Goal: Task Accomplishment & Management: Manage account settings

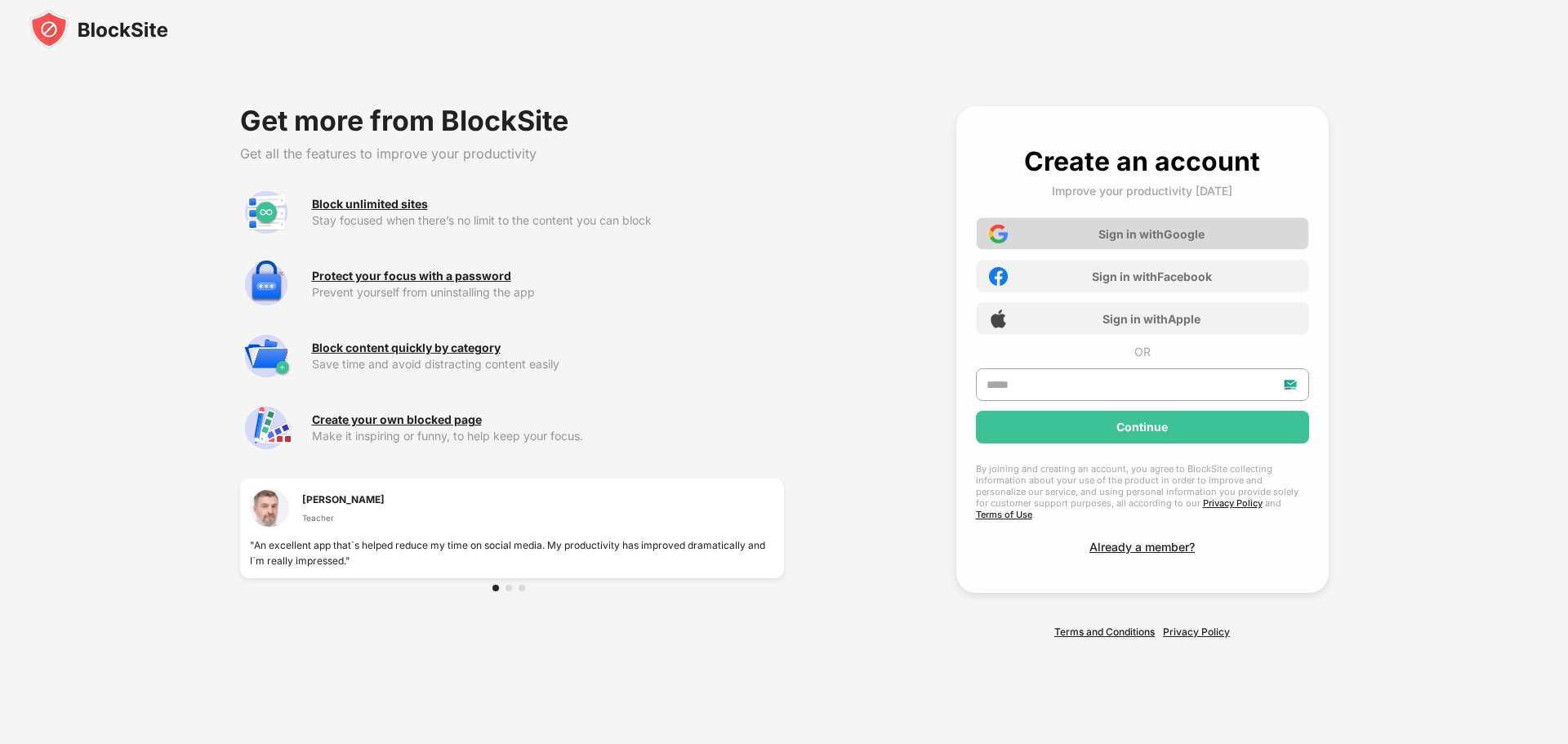
click at [993, 228] on div "Sign in with Google" at bounding box center [1142, 233] width 334 height 32
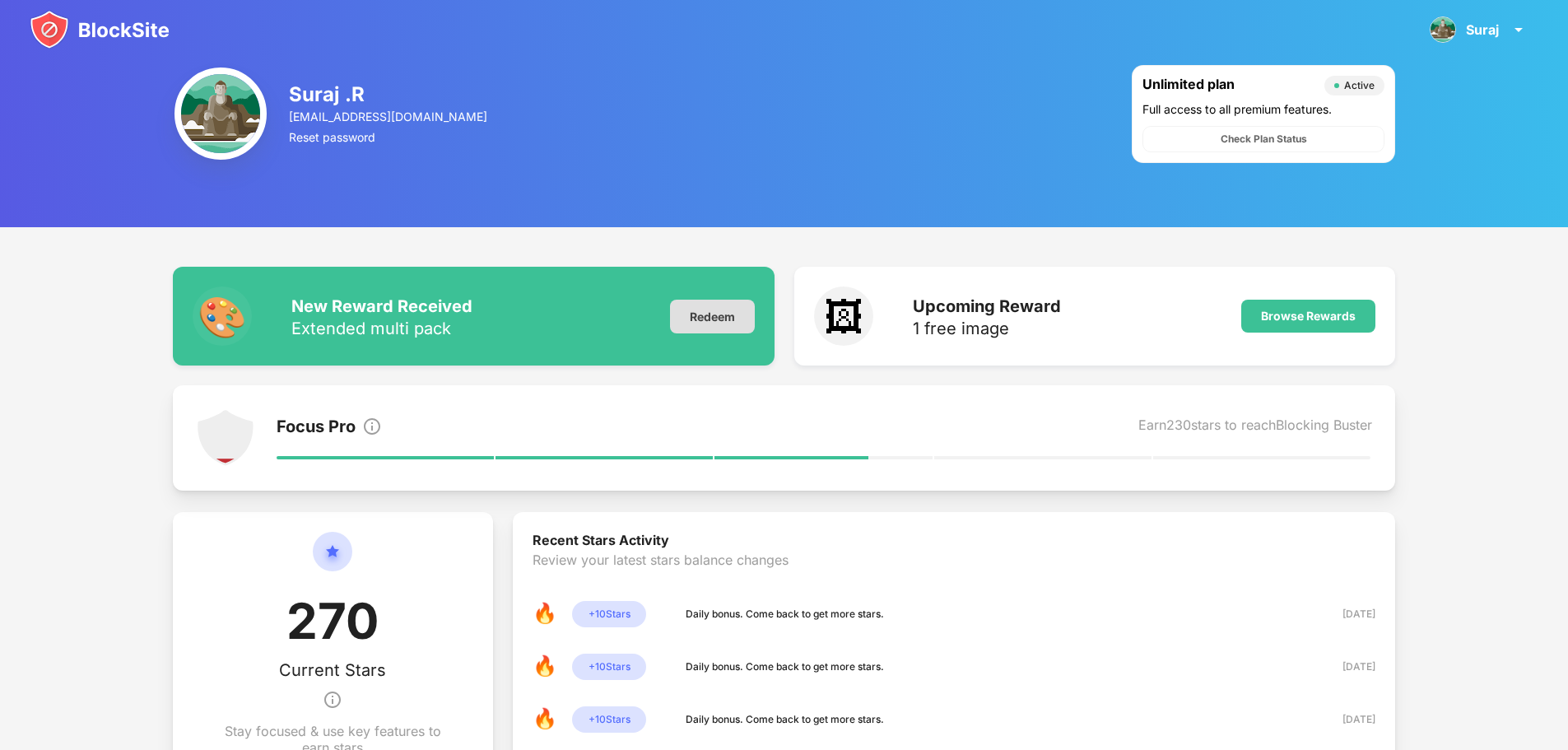
click at [692, 304] on div "Redeem" at bounding box center [713, 316] width 85 height 33
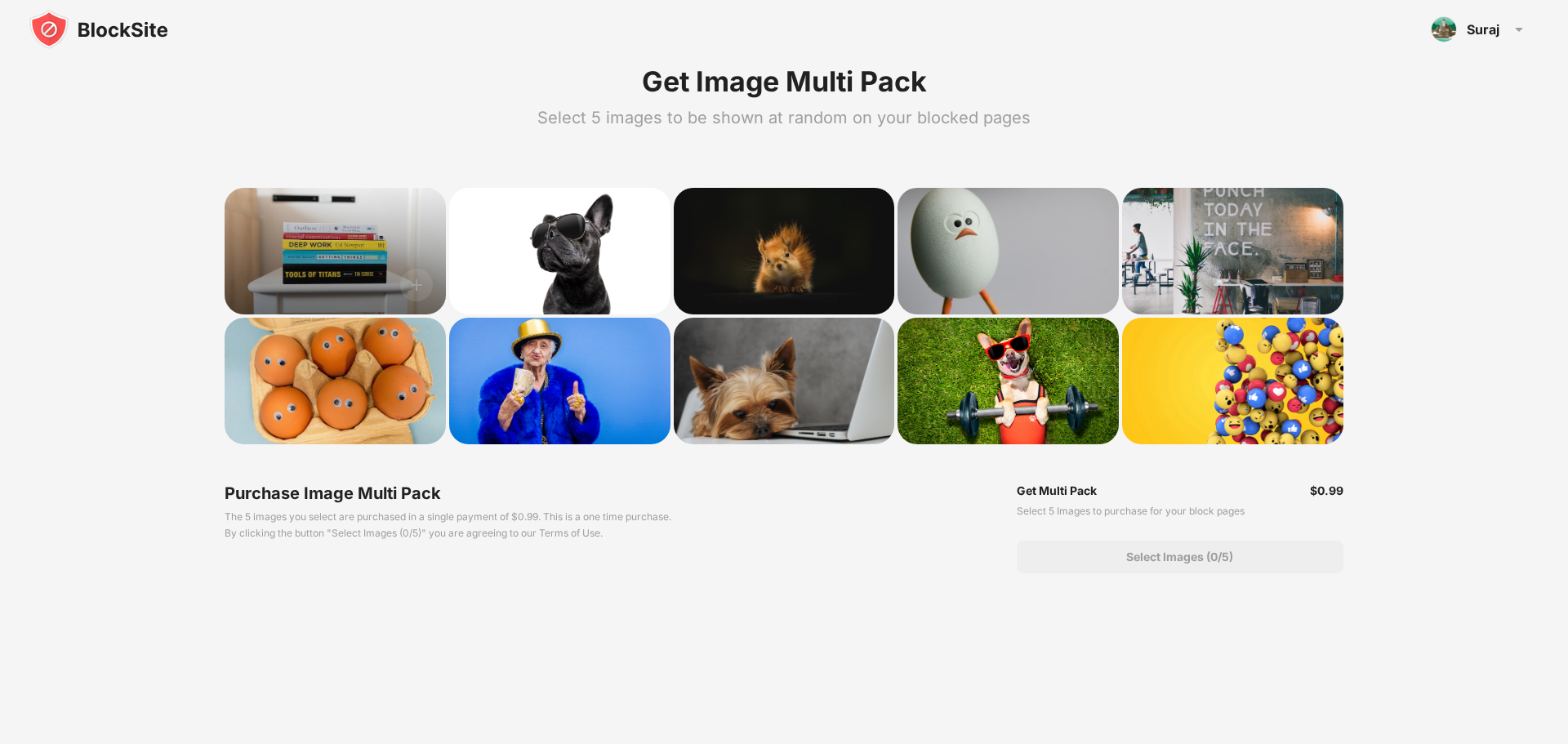
click at [312, 284] on div at bounding box center [334, 251] width 221 height 127
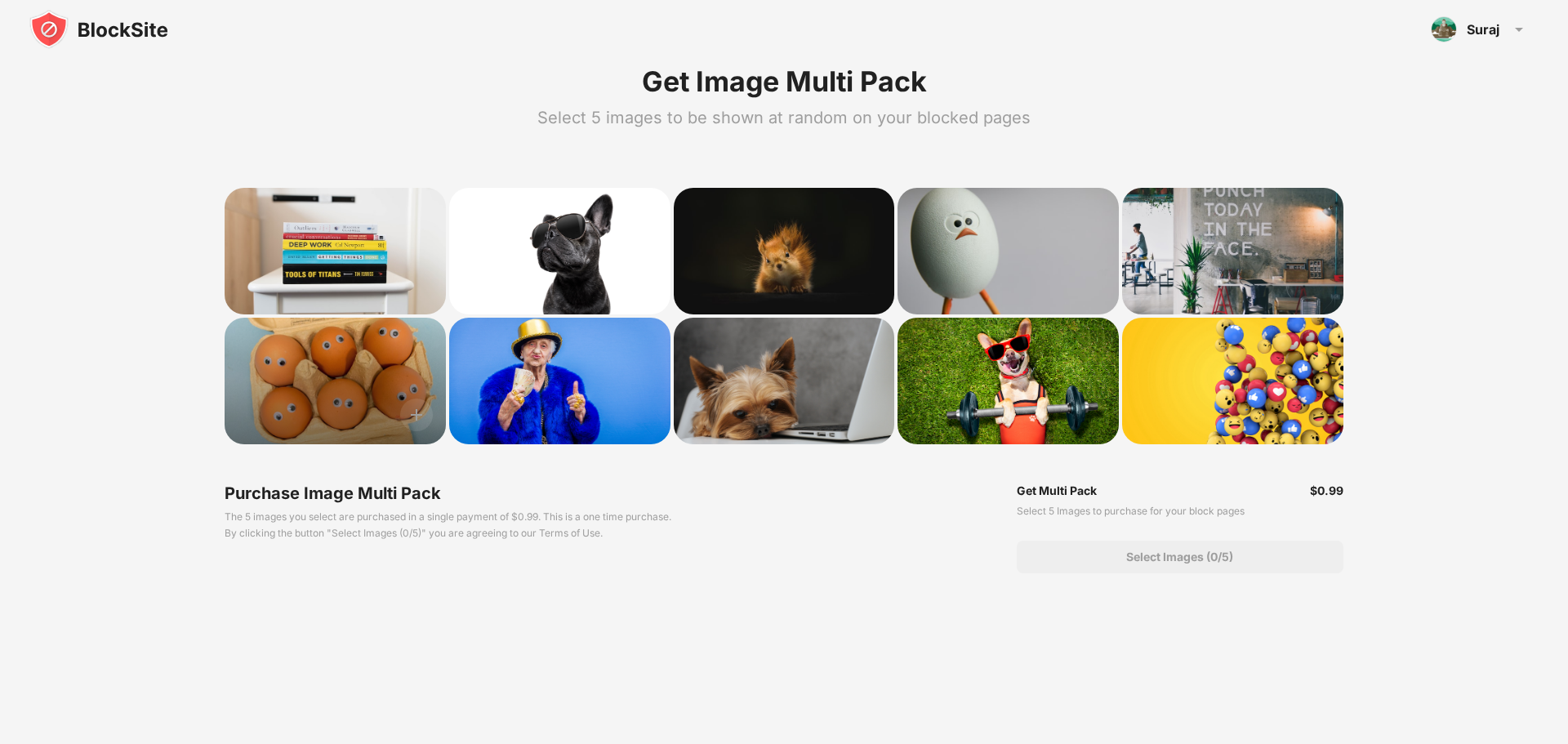
click at [329, 341] on div at bounding box center [334, 381] width 221 height 127
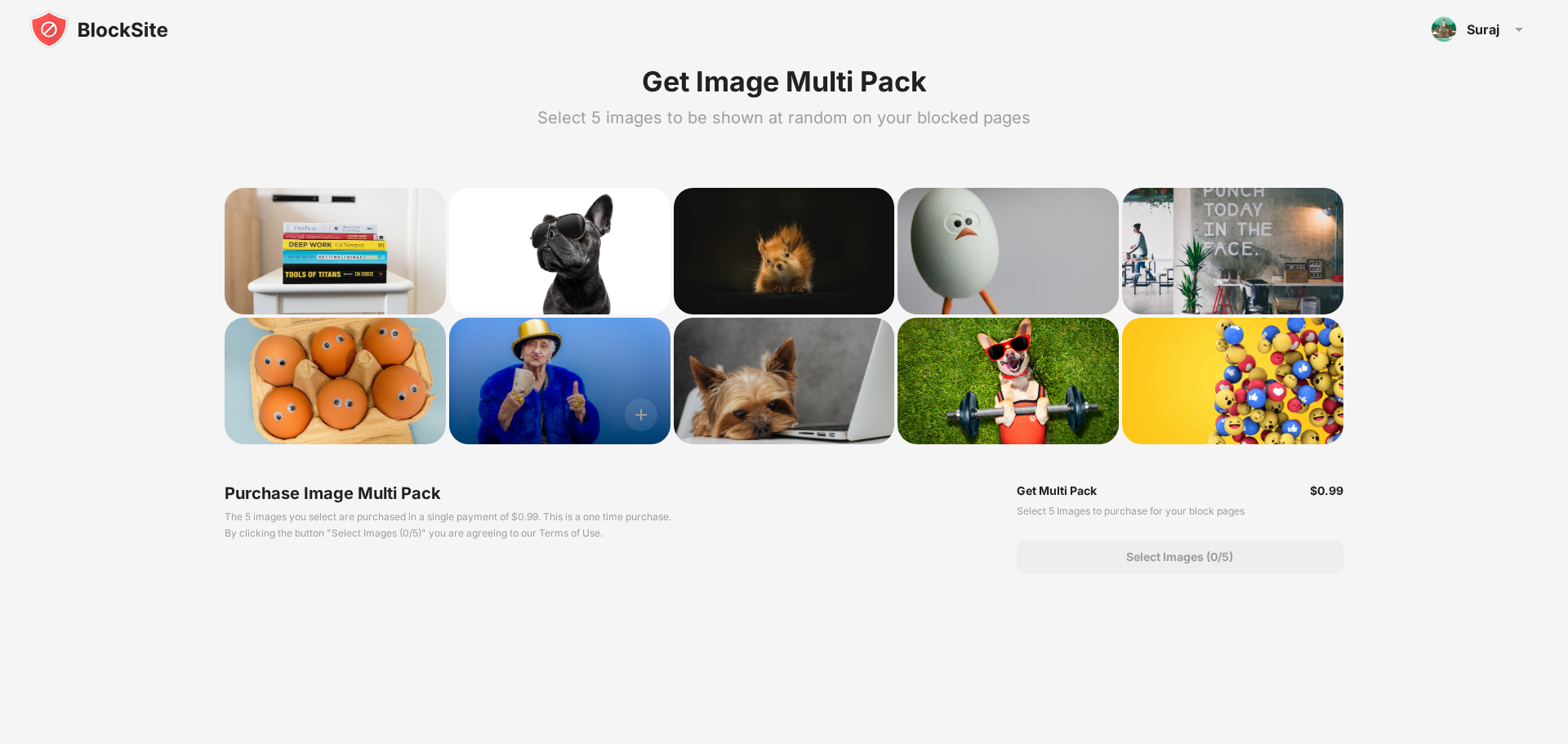
click at [599, 328] on div at bounding box center [560, 381] width 221 height 127
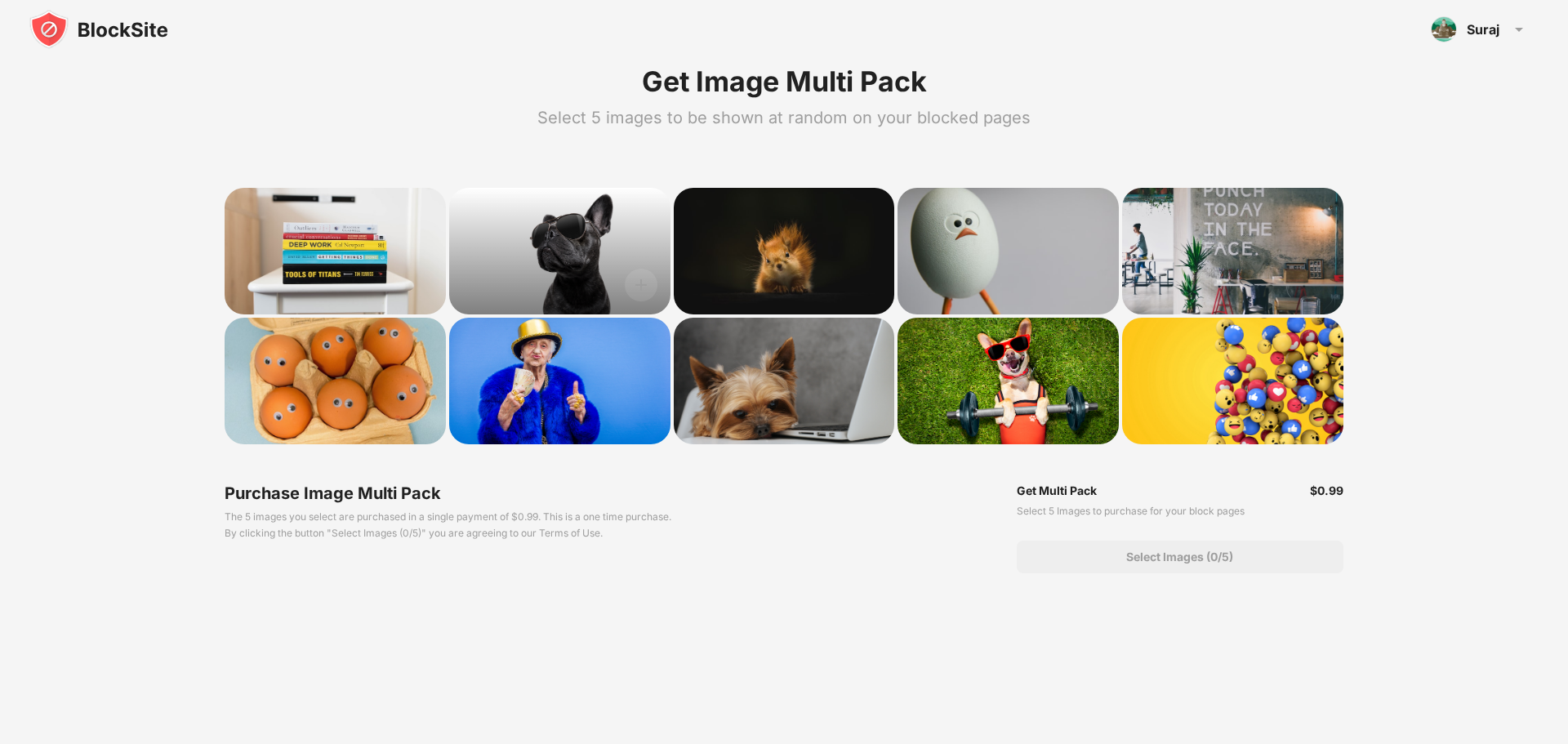
click at [606, 283] on div at bounding box center [560, 251] width 221 height 127
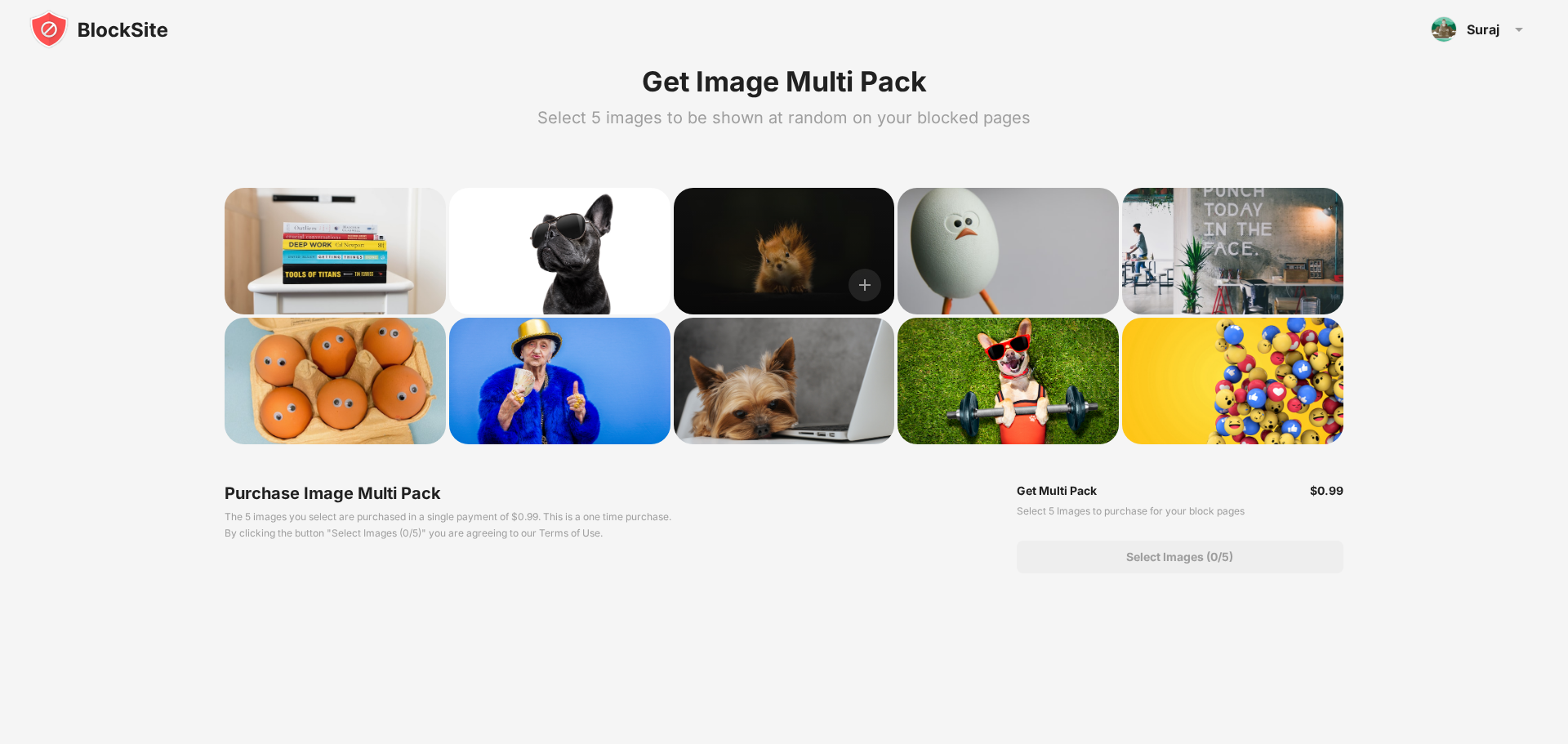
click at [768, 281] on div at bounding box center [784, 251] width 221 height 127
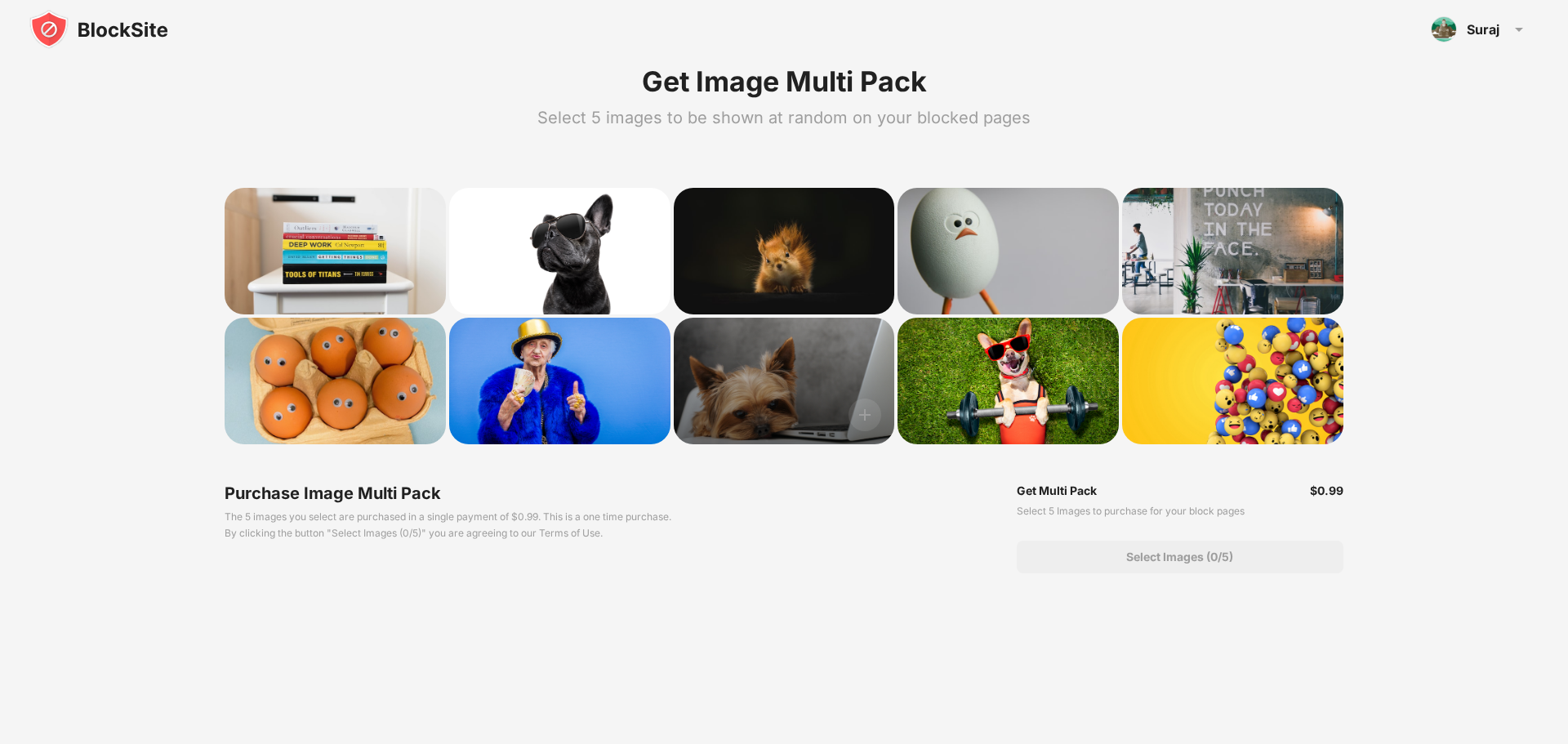
click at [773, 426] on div at bounding box center [784, 381] width 221 height 127
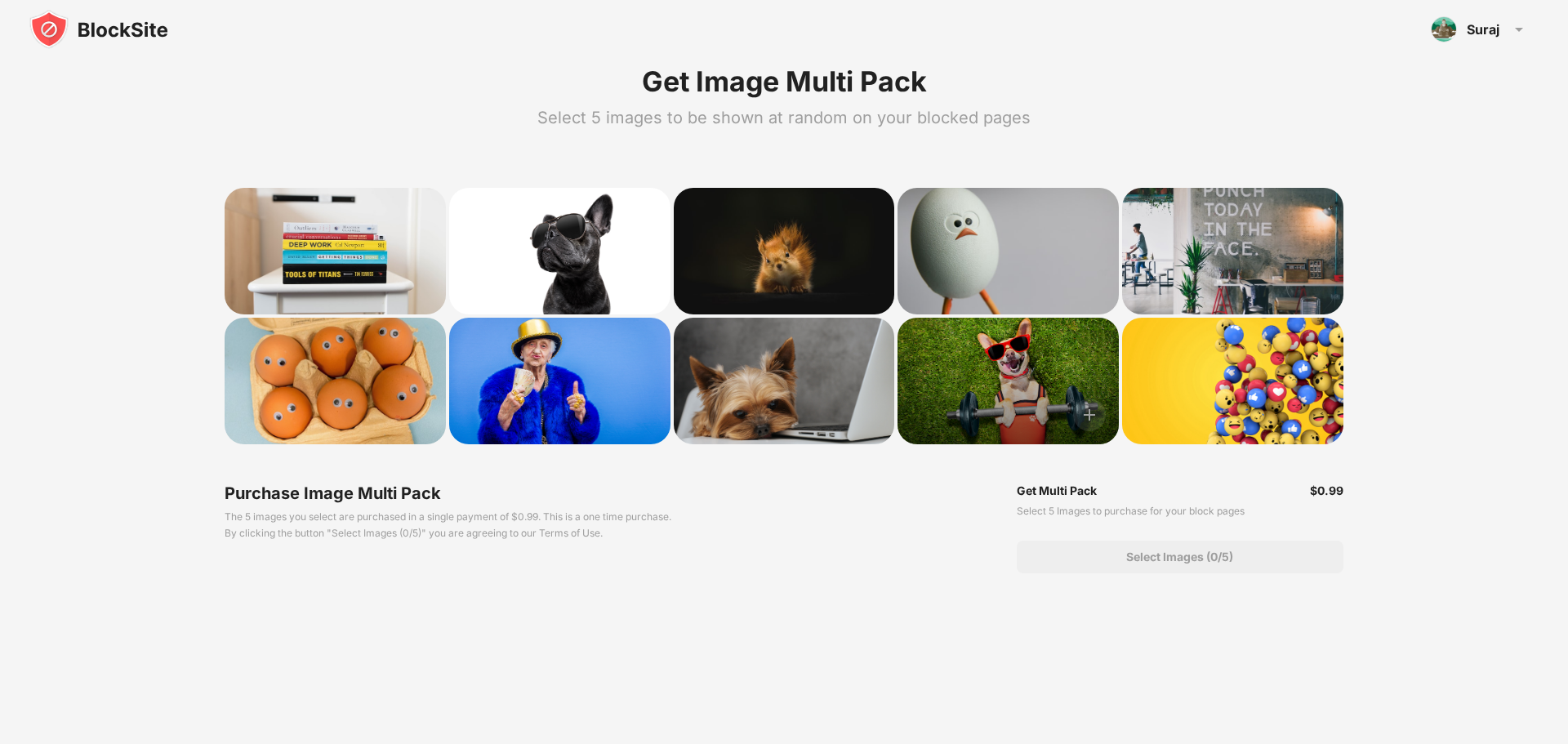
click at [992, 366] on div at bounding box center [1008, 381] width 221 height 127
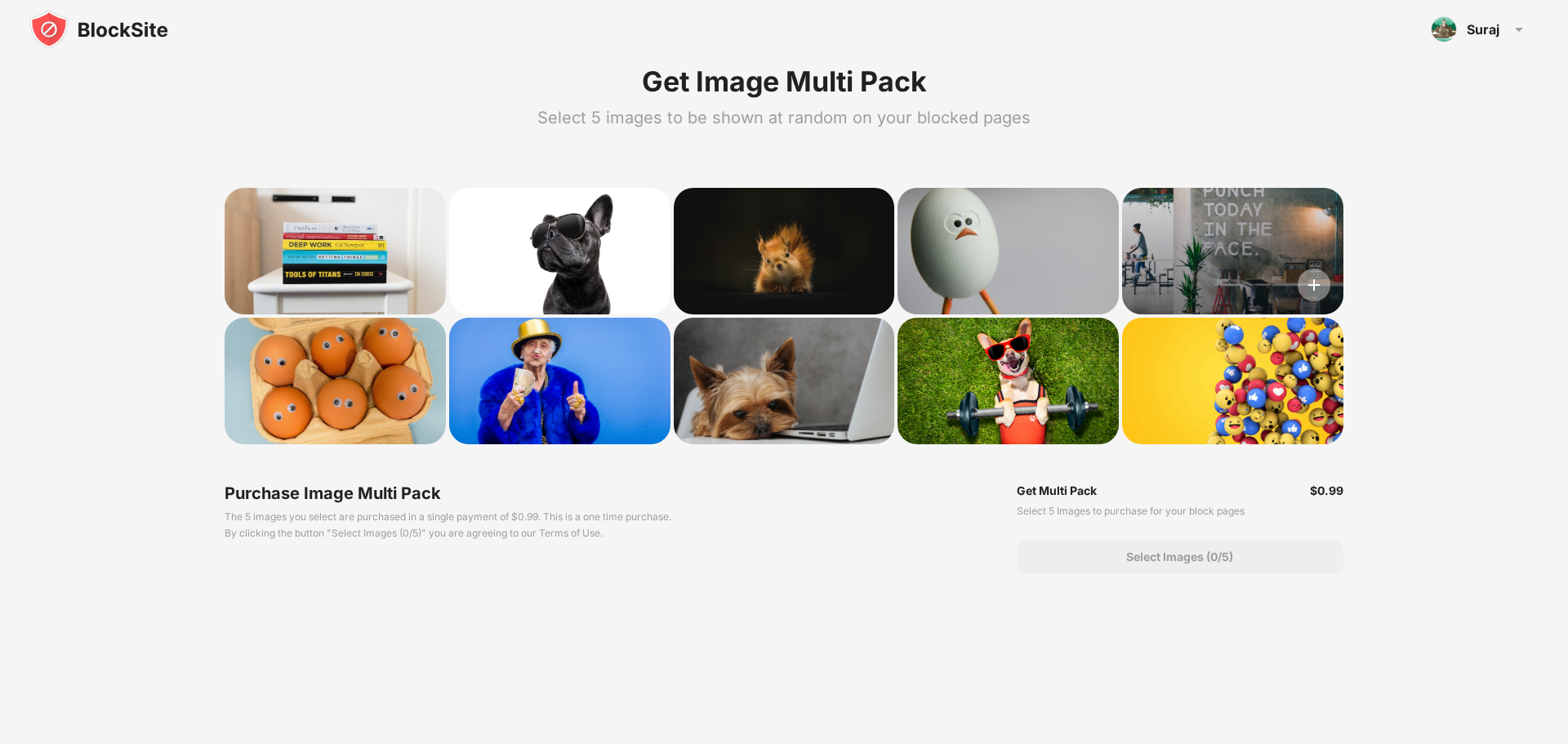
click at [1320, 279] on img at bounding box center [1314, 285] width 32 height 32
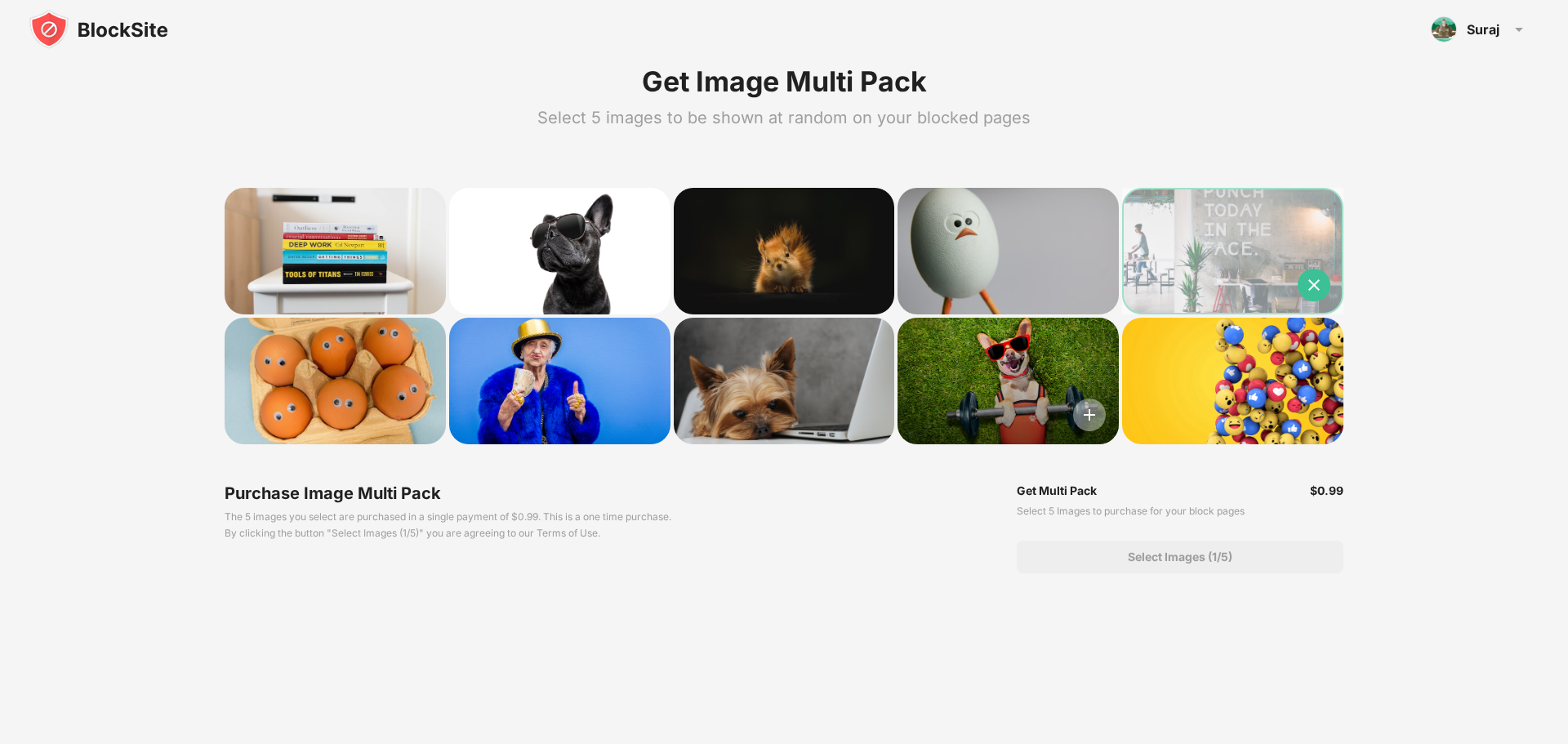
click at [1094, 418] on img at bounding box center [1089, 414] width 32 height 32
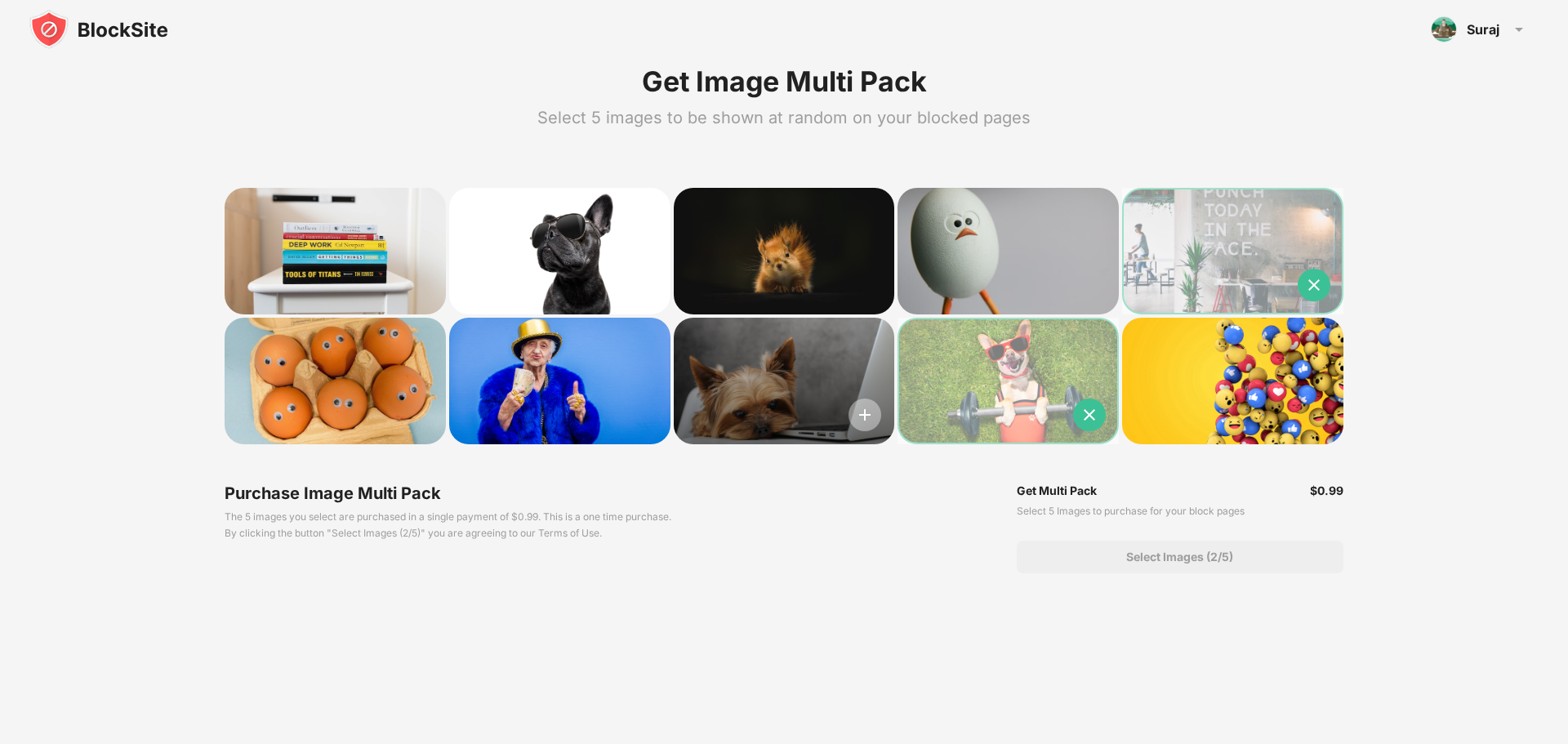
click at [872, 410] on img at bounding box center [864, 414] width 32 height 32
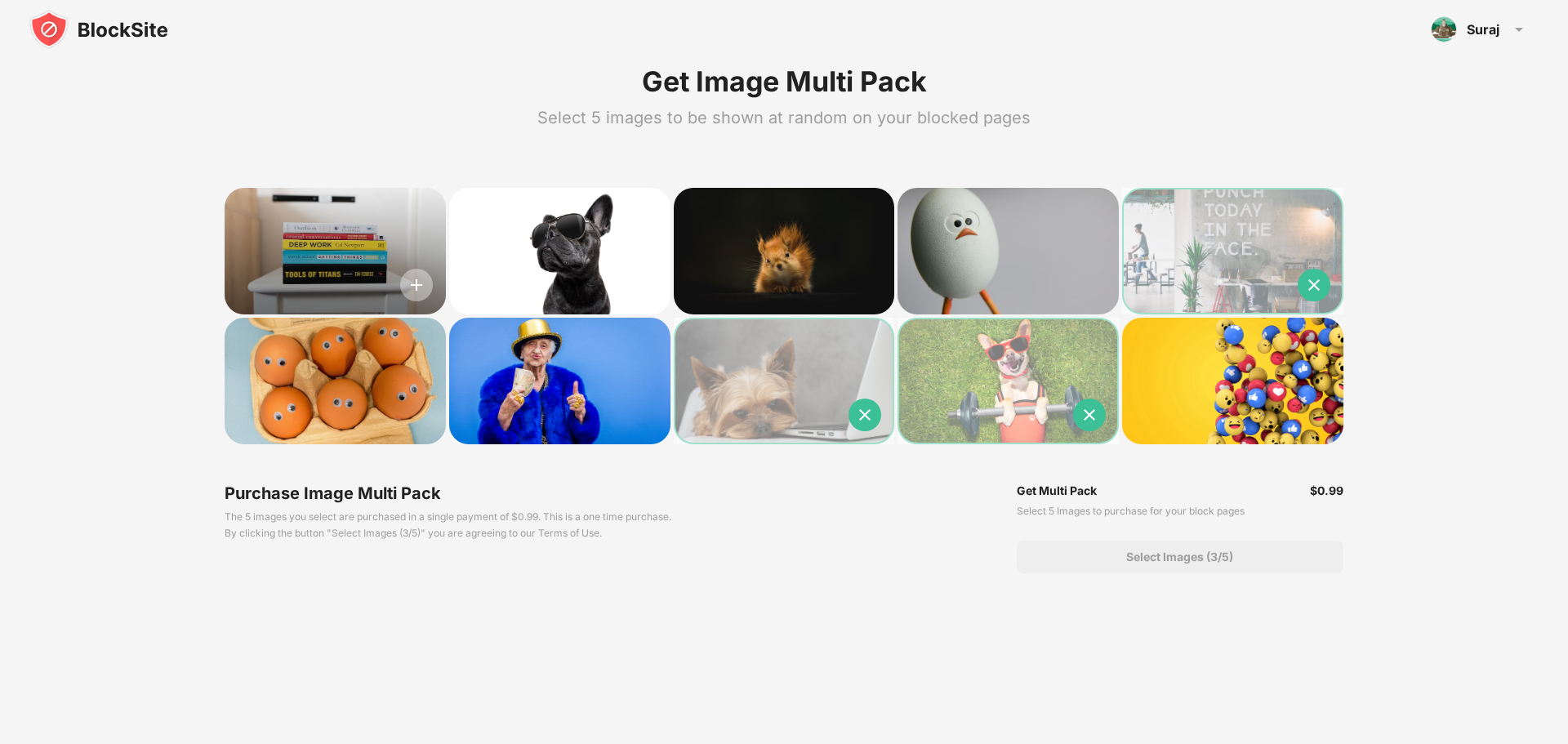
click at [420, 284] on img at bounding box center [416, 285] width 32 height 32
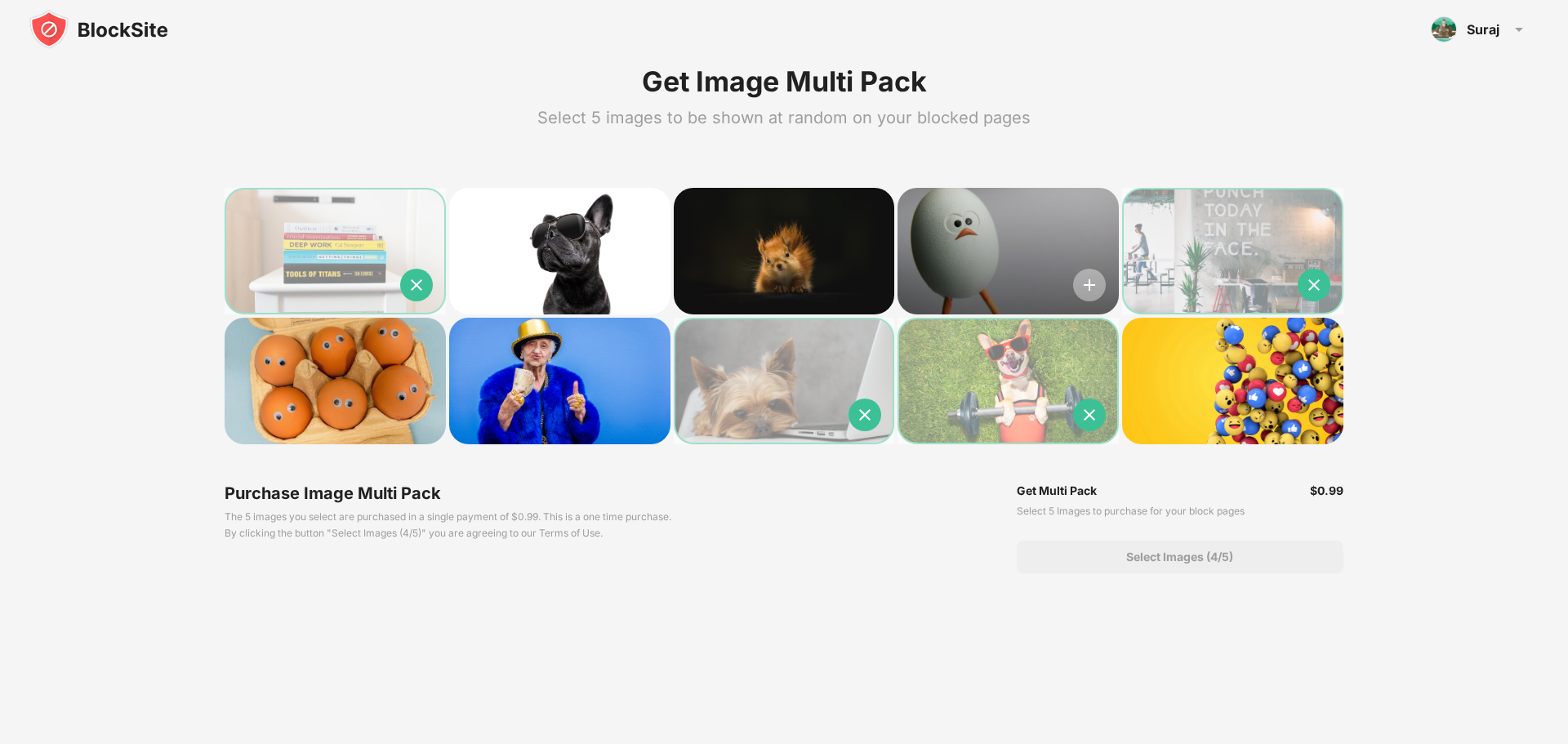
click at [1085, 292] on img at bounding box center [1089, 285] width 32 height 32
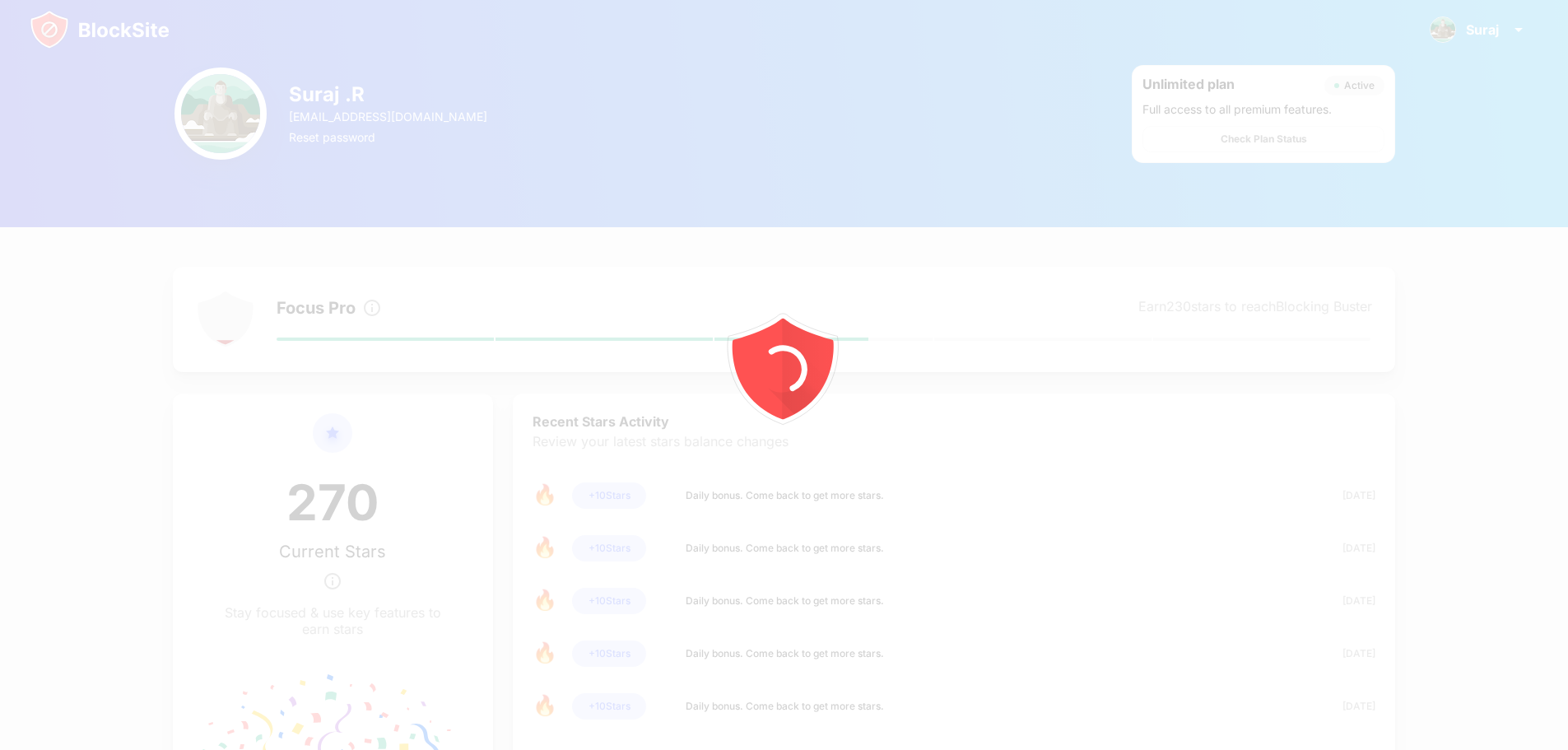
click at [1288, 141] on div at bounding box center [784, 375] width 1568 height 750
click at [1260, 425] on div at bounding box center [784, 375] width 1568 height 750
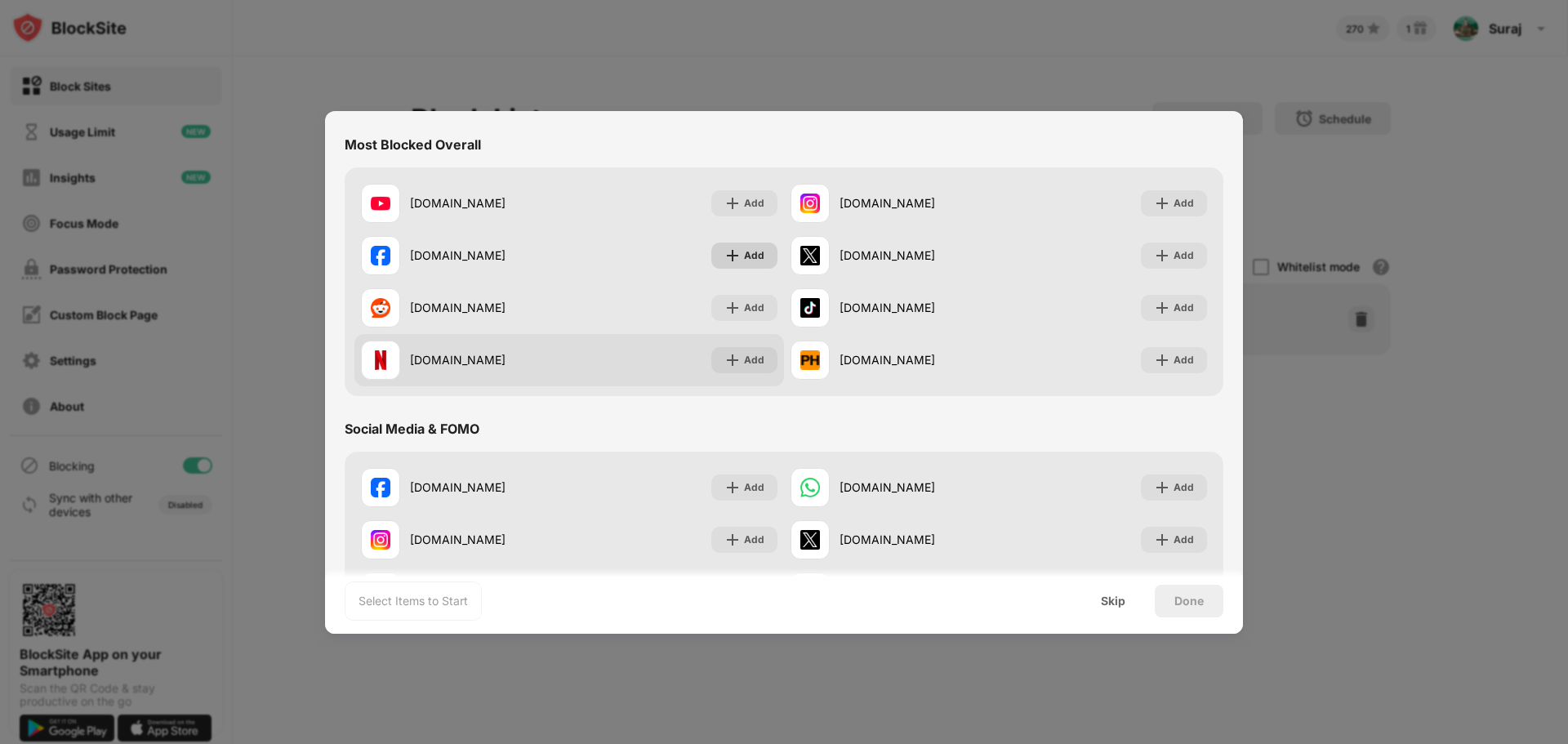
scroll to position [163, 0]
click at [738, 353] on div "Add" at bounding box center [744, 359] width 66 height 26
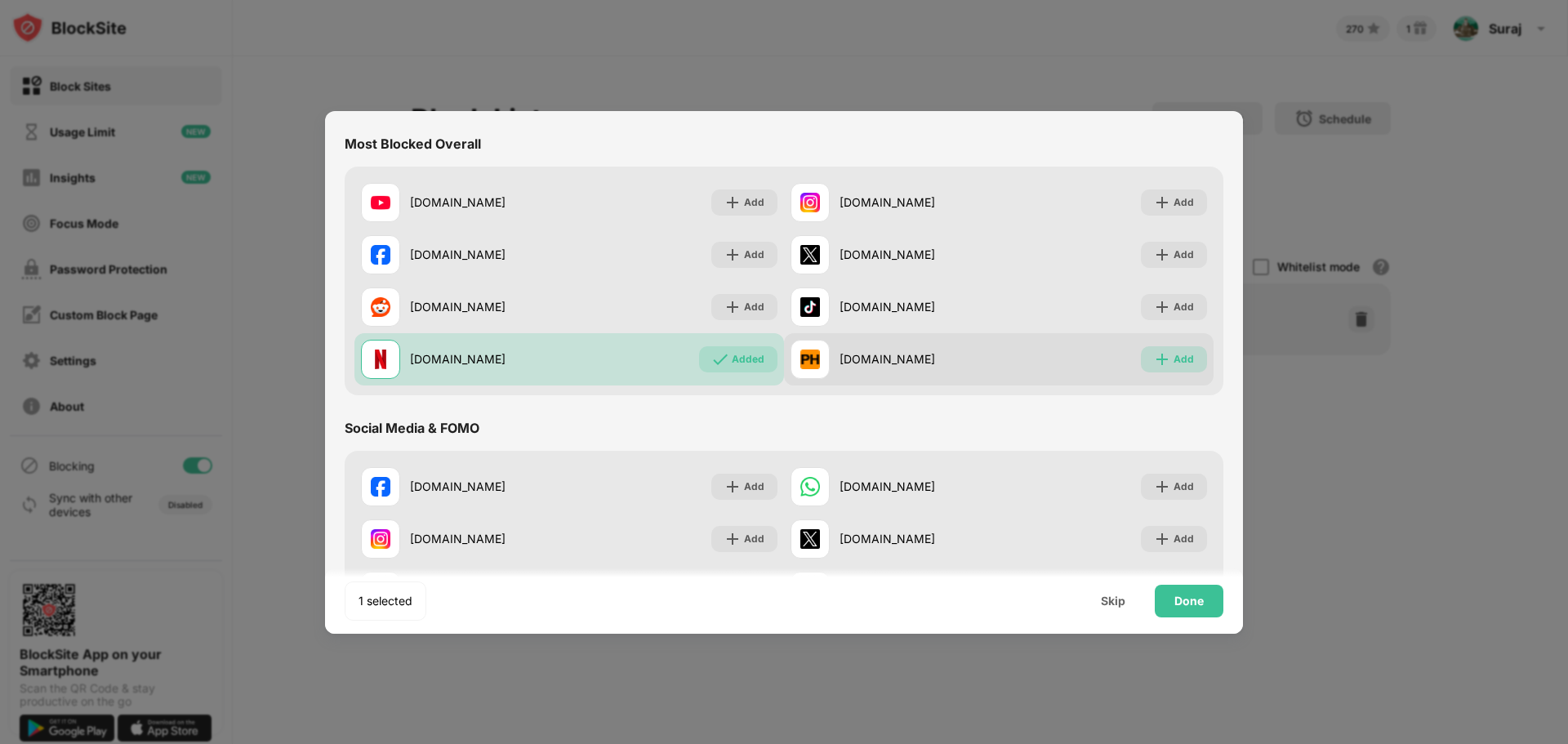
click at [1174, 354] on div "Add" at bounding box center [1184, 359] width 21 height 17
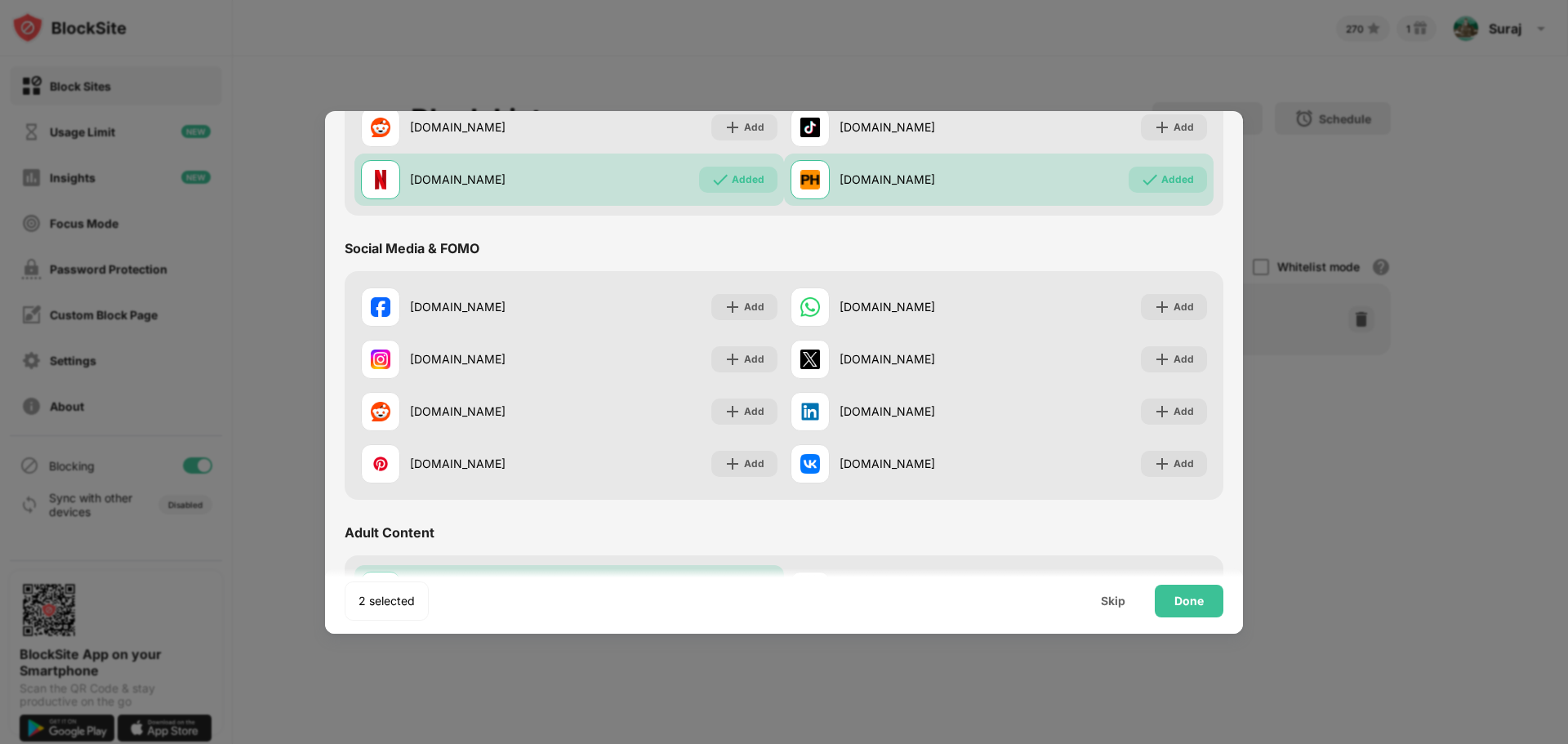
scroll to position [490, 0]
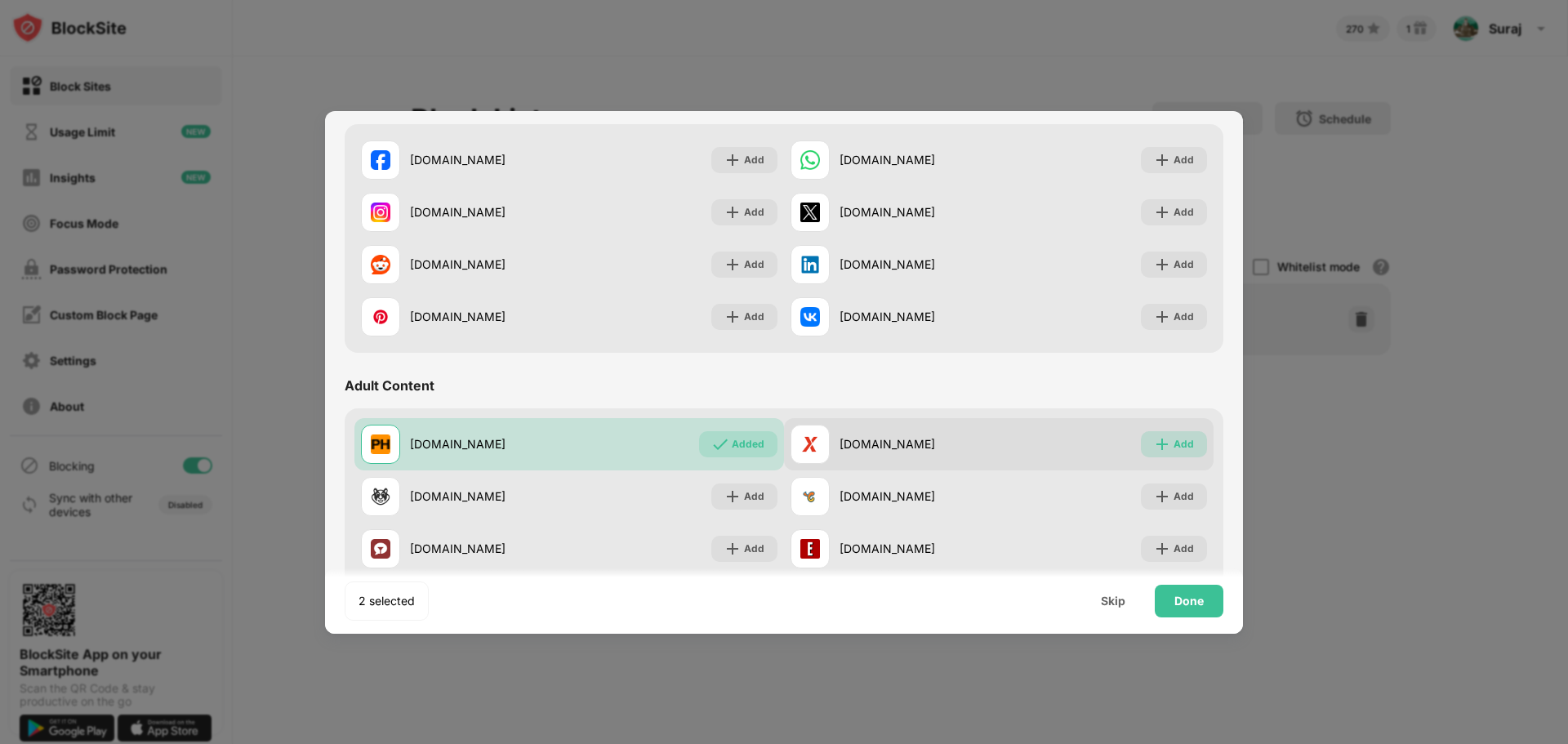
click at [1174, 442] on div "Add" at bounding box center [1184, 444] width 21 height 17
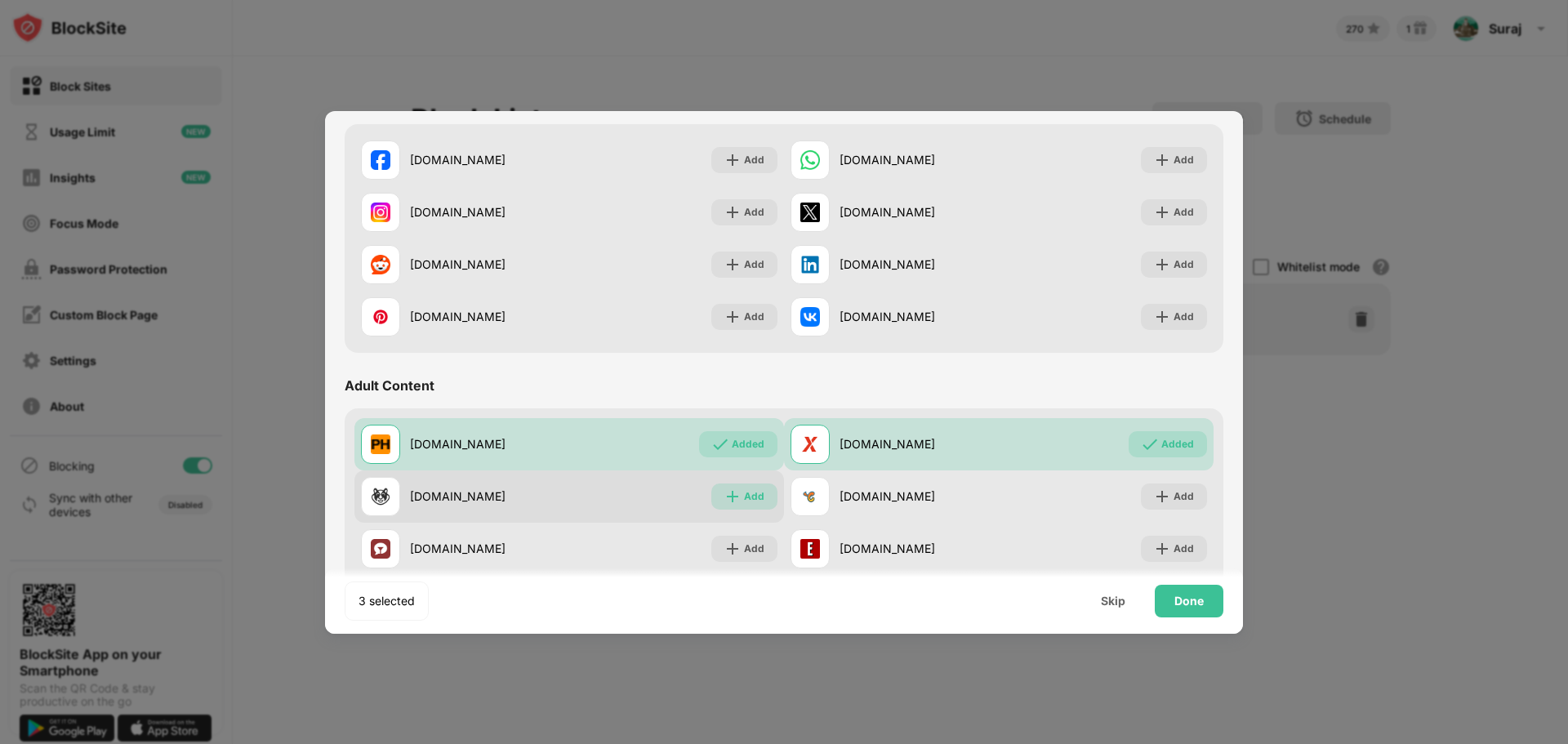
click at [744, 497] on div "Add" at bounding box center [754, 497] width 21 height 17
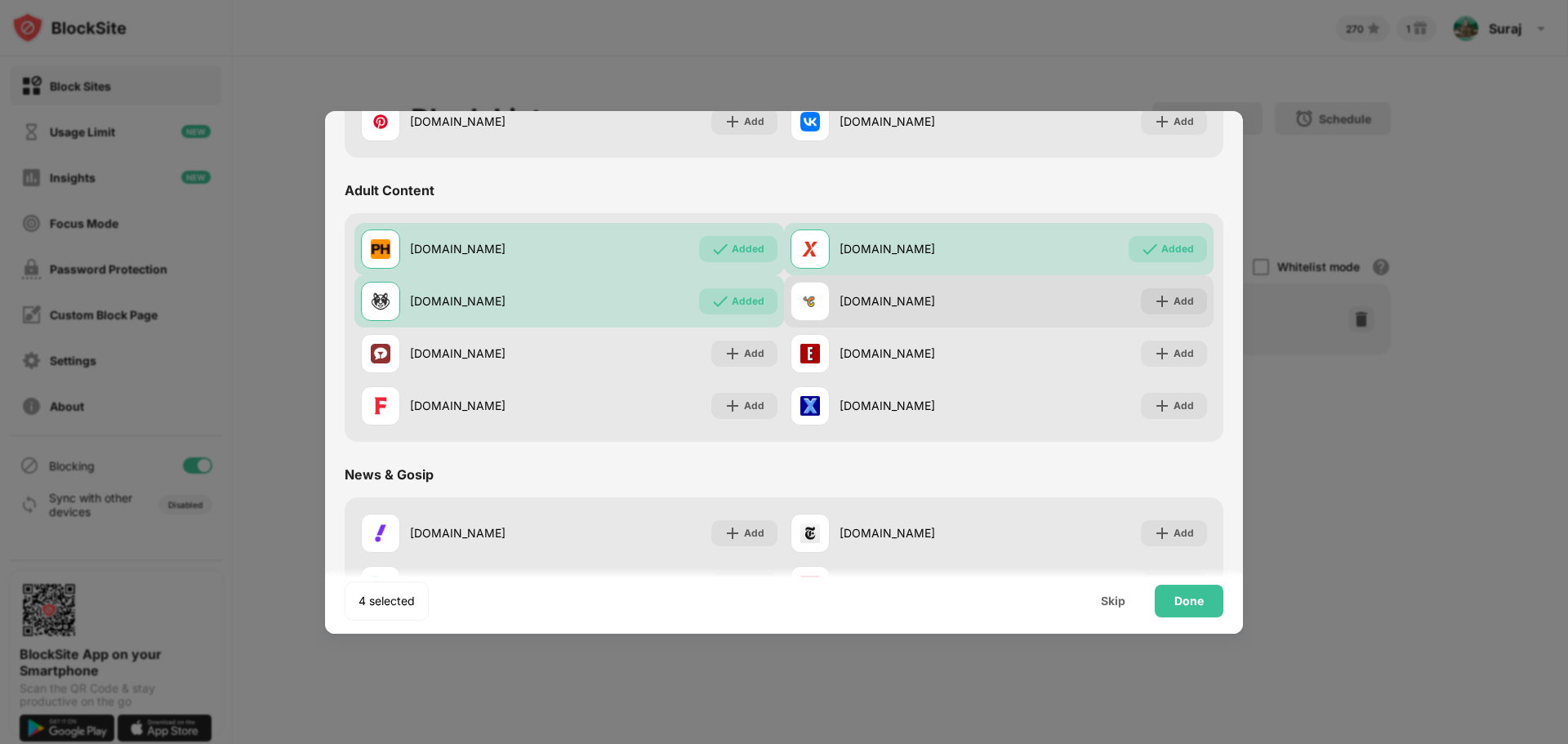
scroll to position [653, 0]
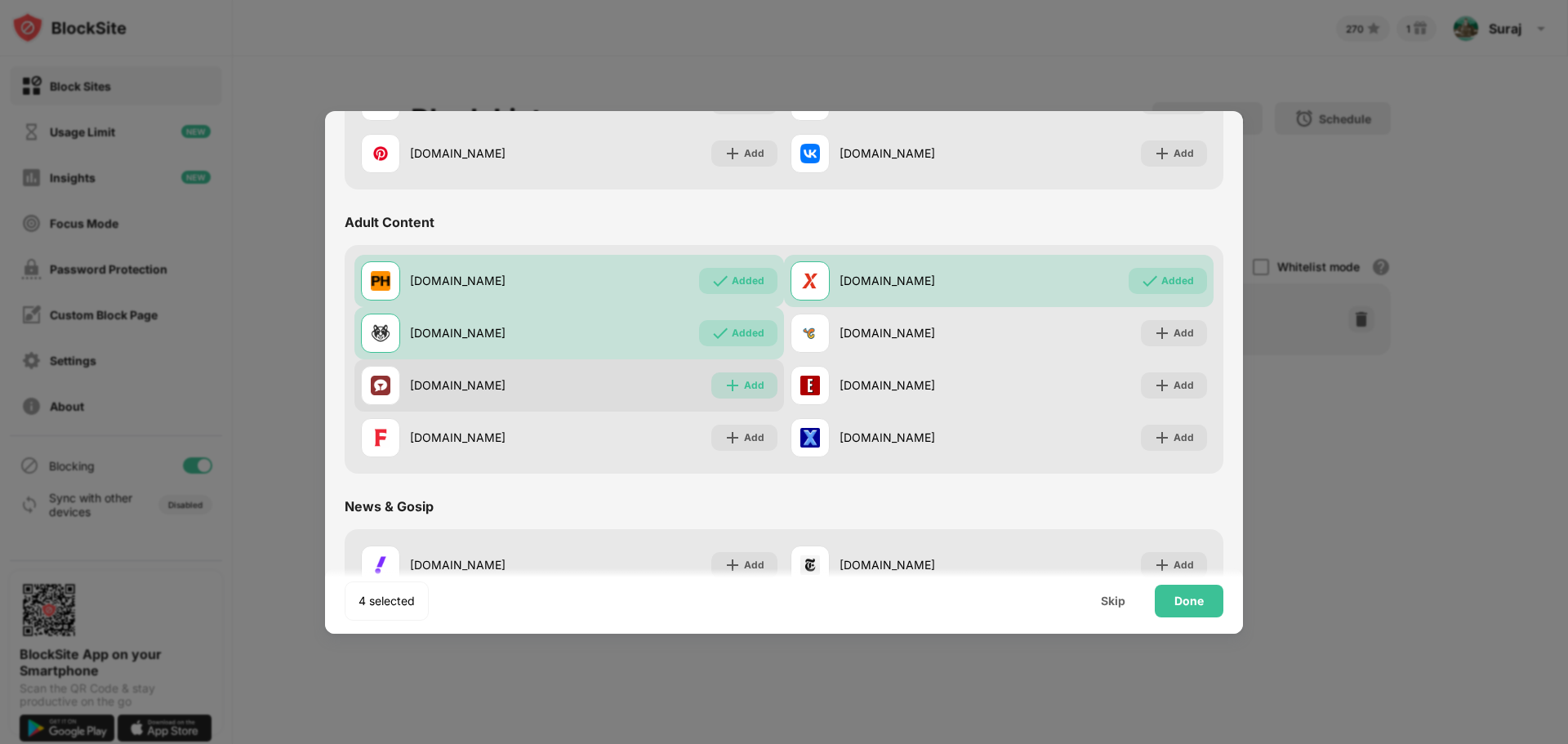
click at [758, 389] on div "Add" at bounding box center [754, 386] width 21 height 17
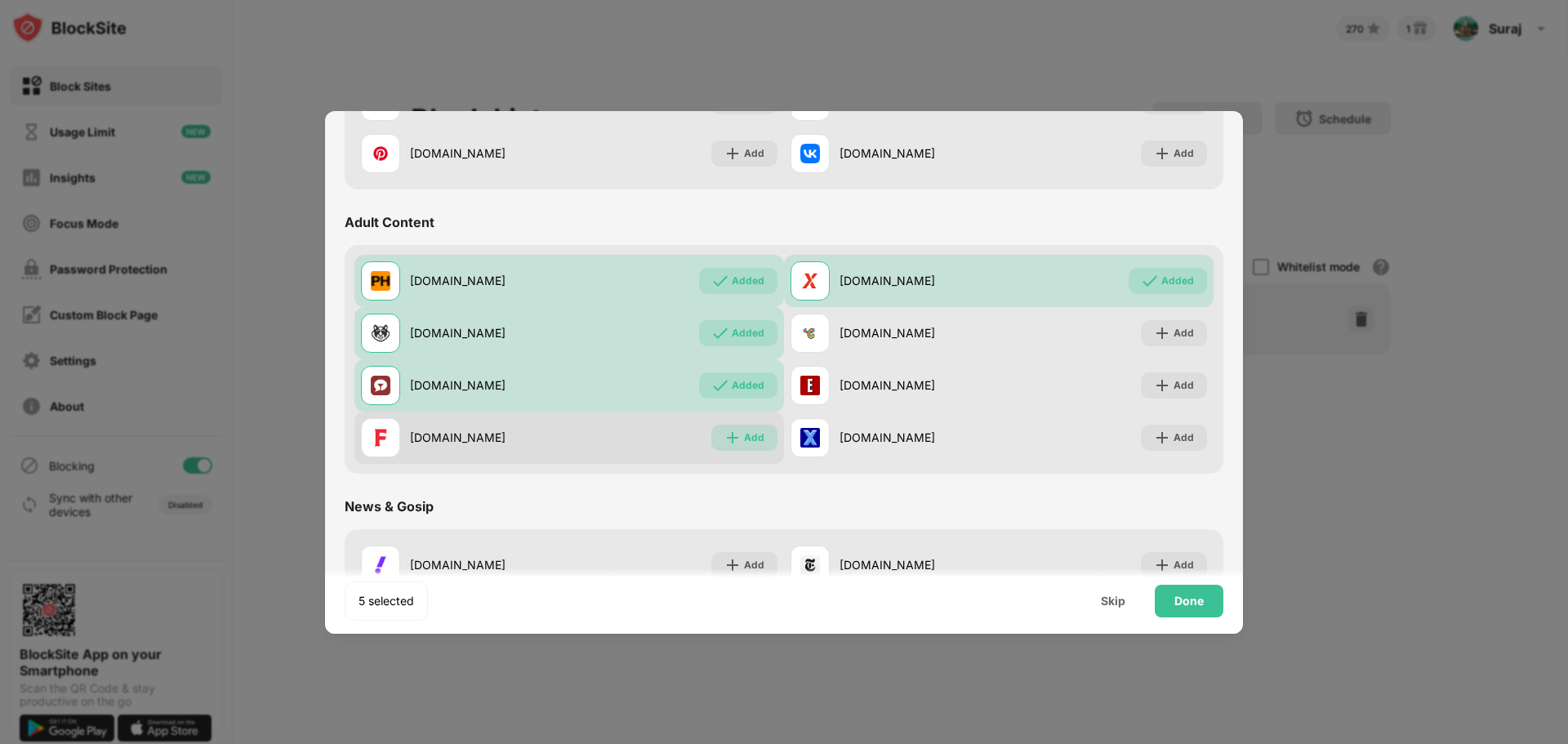
click at [744, 435] on div "Add" at bounding box center [754, 438] width 21 height 17
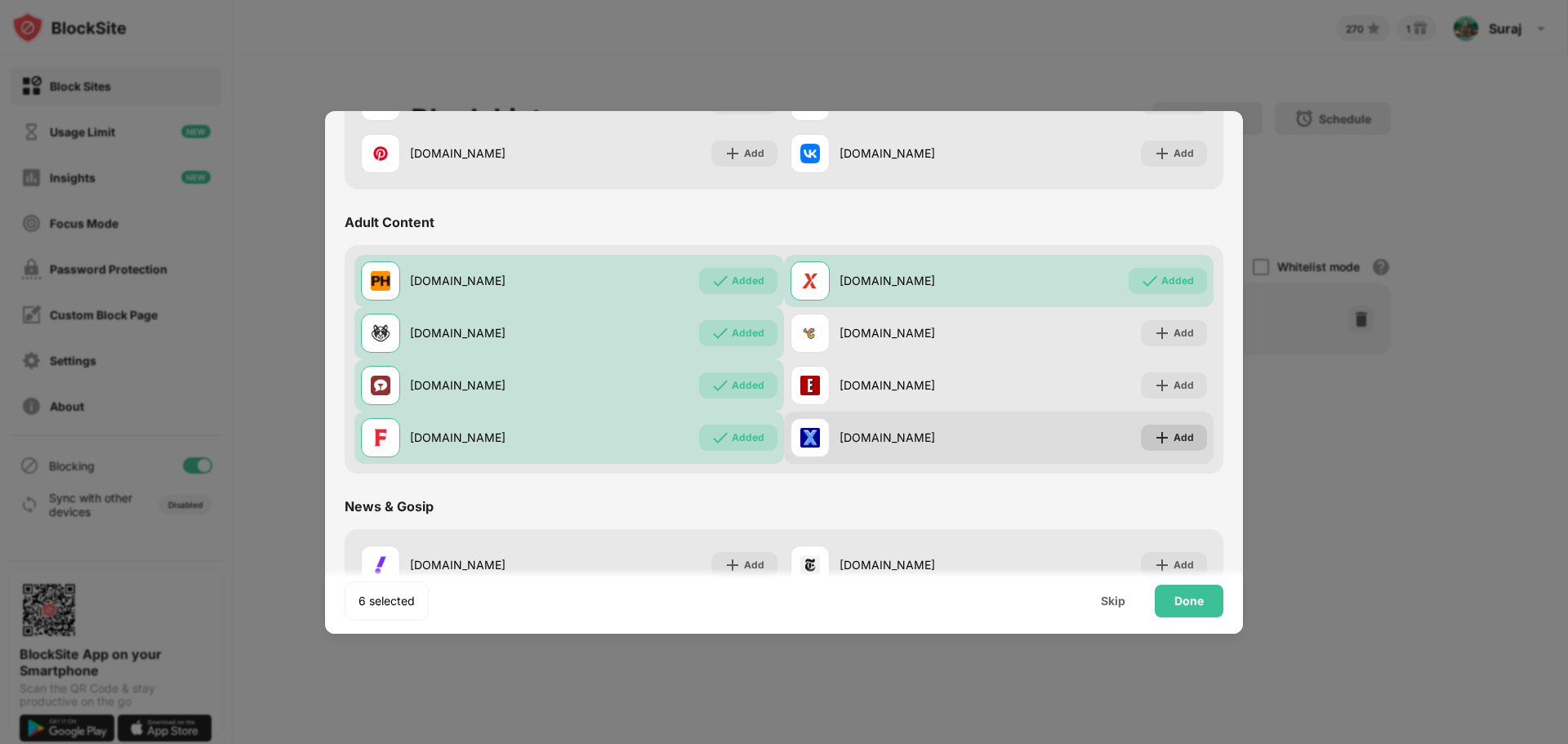
click at [1183, 441] on div "Add" at bounding box center [1174, 438] width 66 height 26
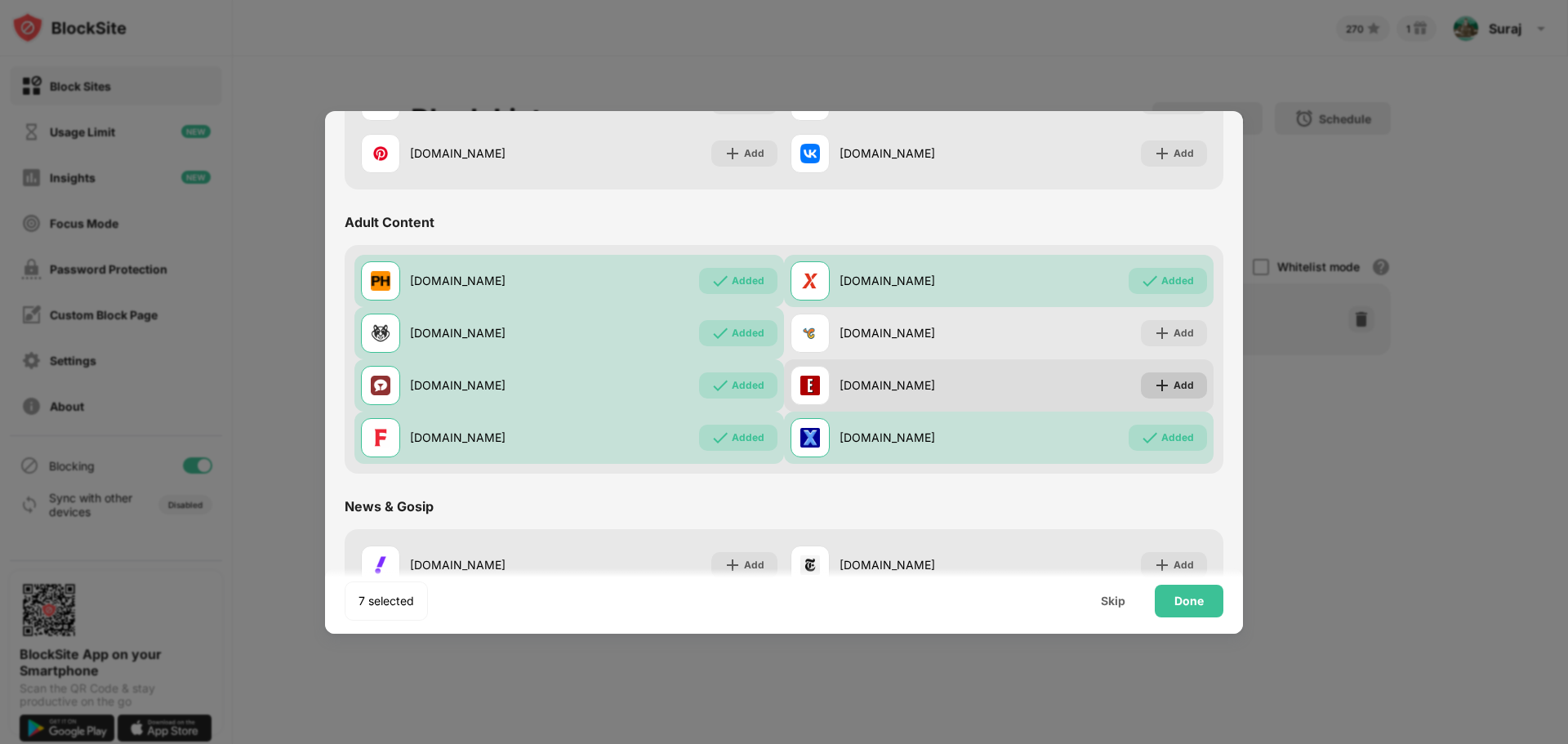
click at [1155, 376] on div "Add" at bounding box center [1174, 386] width 66 height 26
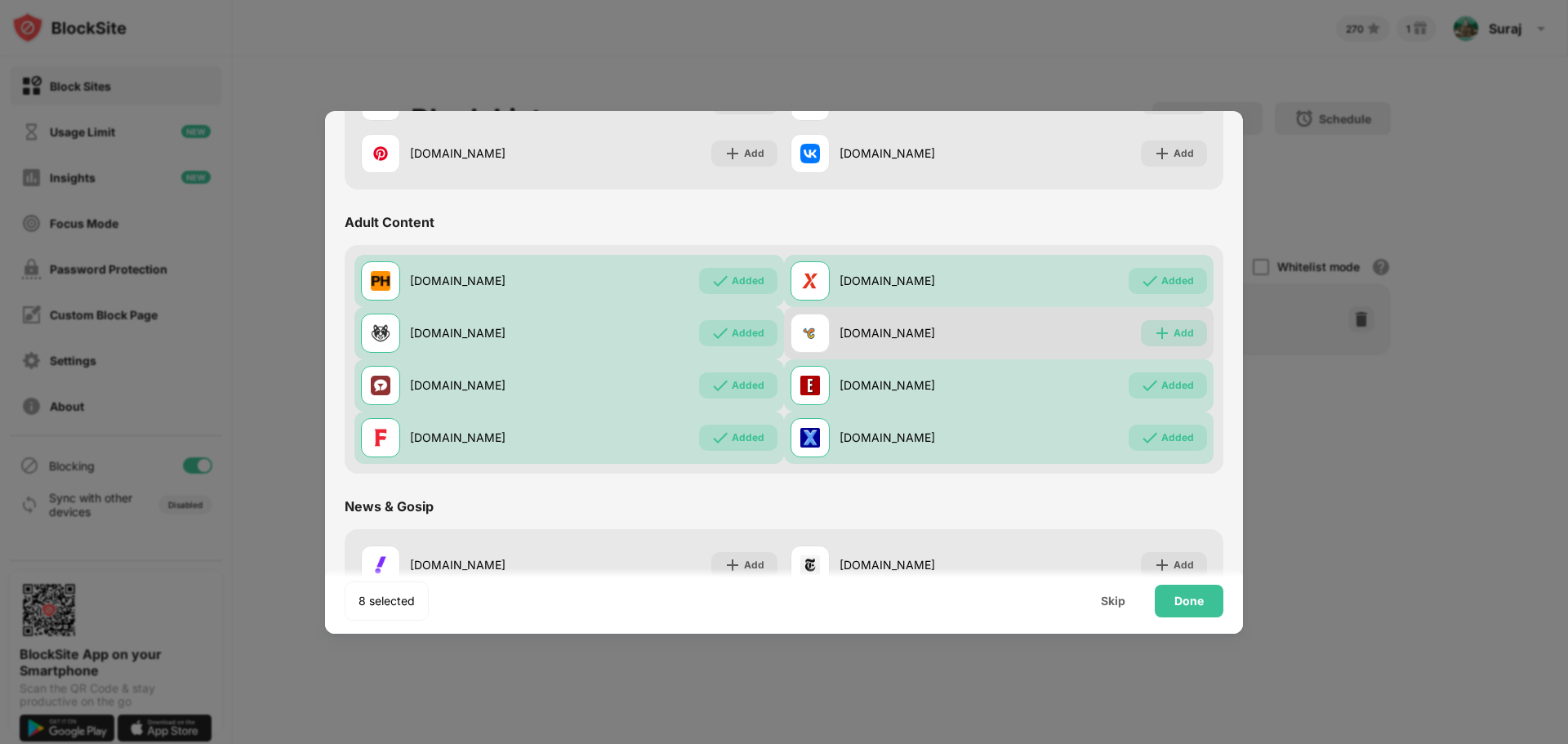
click at [1174, 332] on div "Add" at bounding box center [1184, 334] width 21 height 17
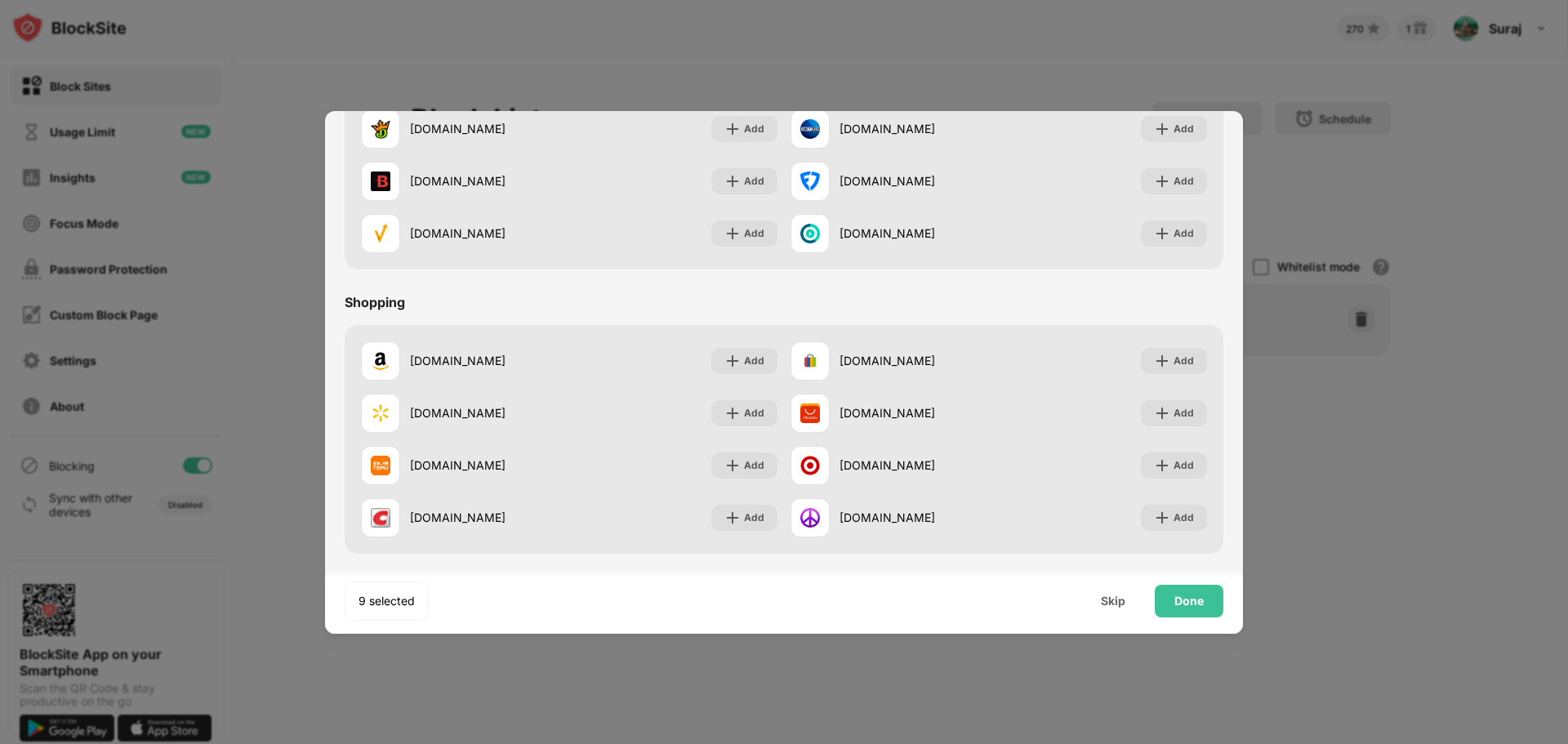
scroll to position [1711, 0]
click at [1203, 595] on div "Done" at bounding box center [1190, 601] width 30 height 13
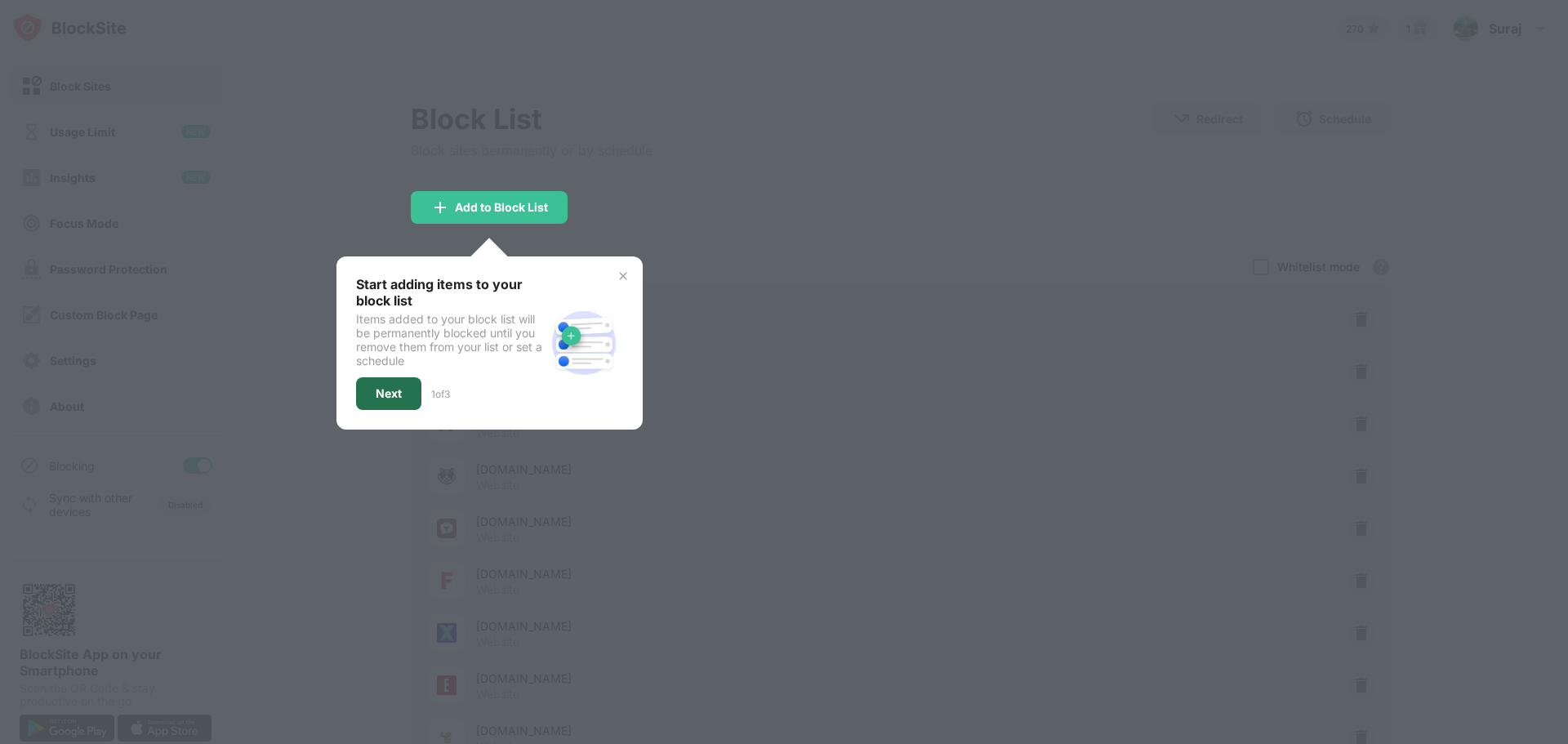
click at [372, 379] on div "Next" at bounding box center [388, 393] width 65 height 32
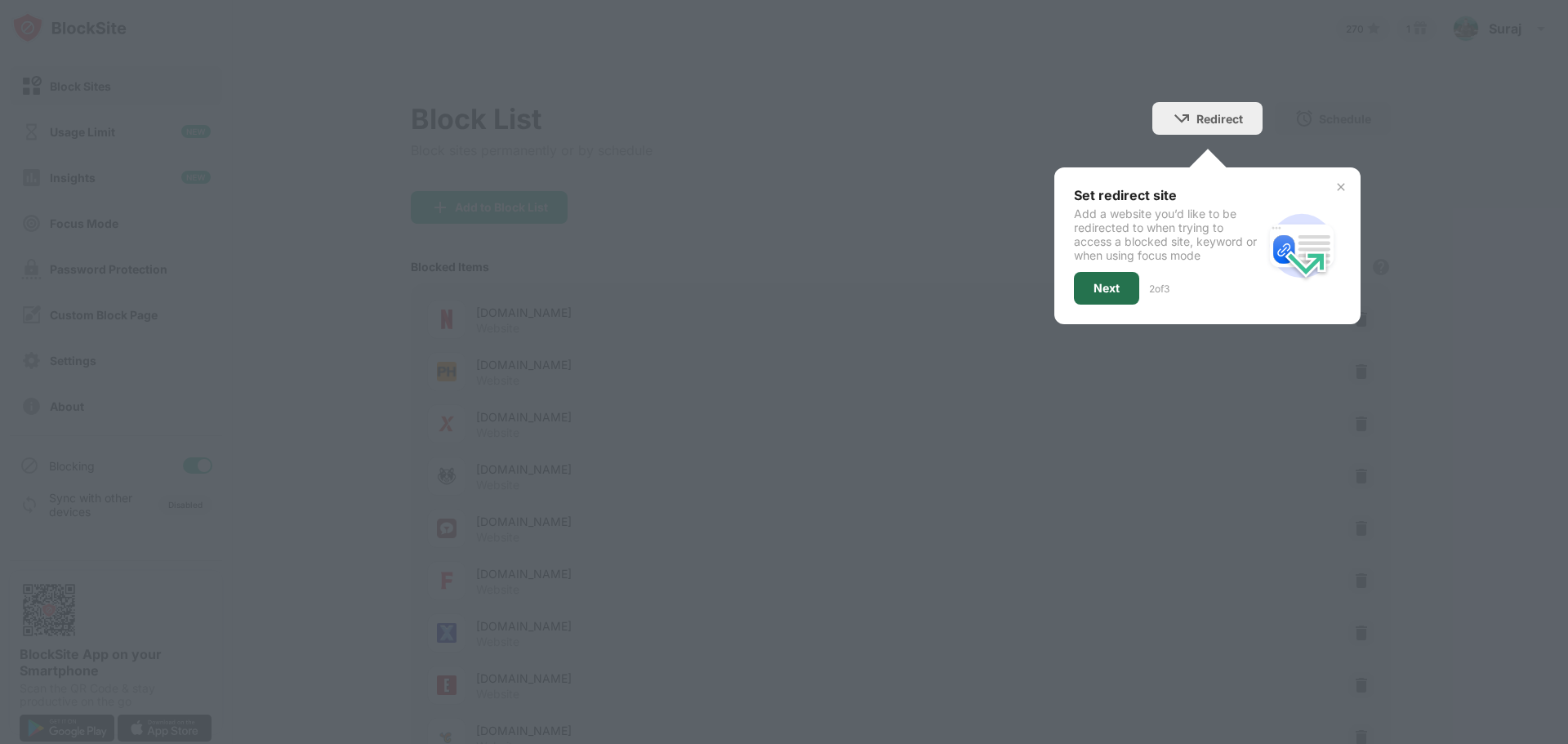
click at [1116, 276] on div "Next" at bounding box center [1106, 288] width 65 height 32
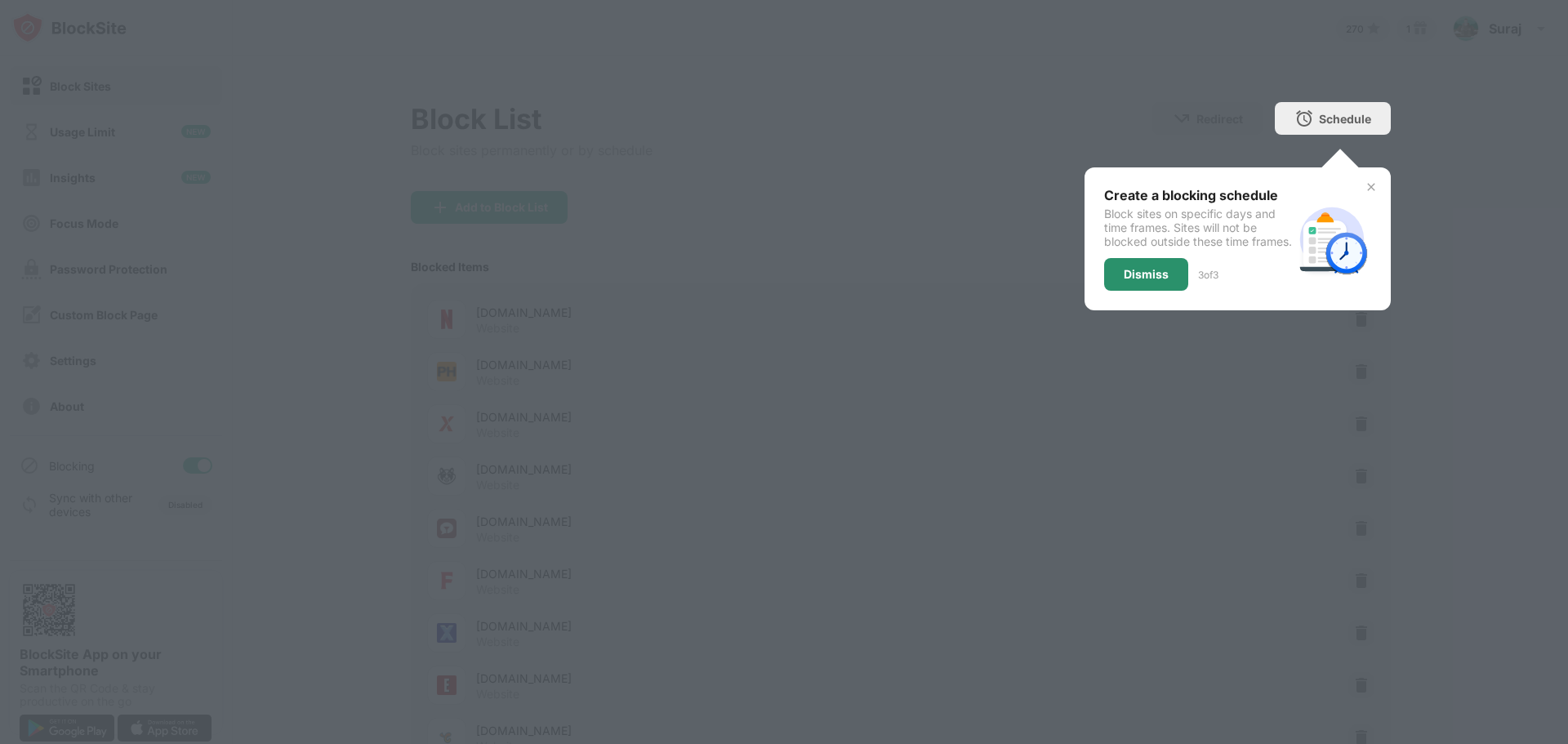
click at [1143, 281] on div "Dismiss" at bounding box center [1147, 275] width 45 height 13
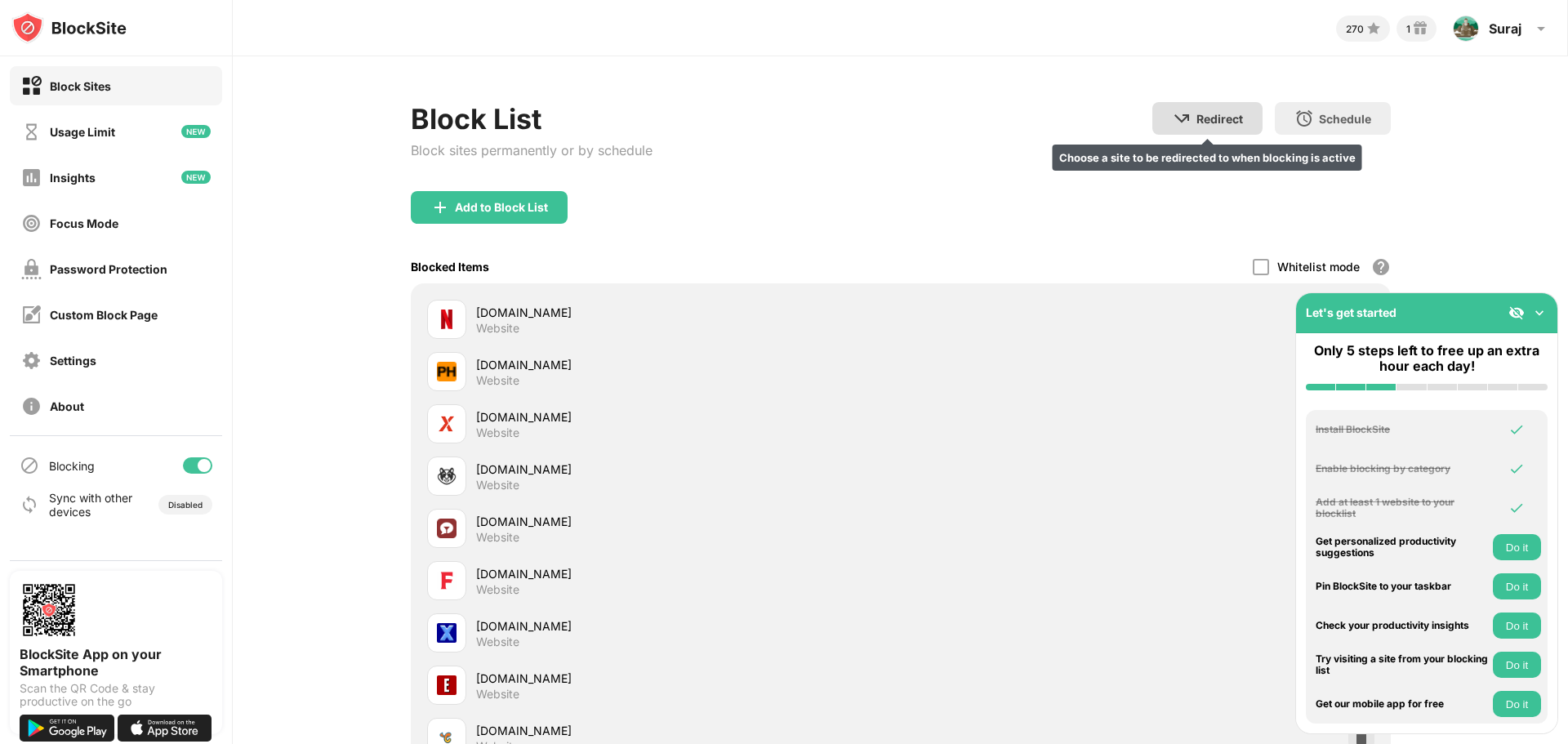
click at [1220, 119] on div "Redirect" at bounding box center [1219, 118] width 46 height 14
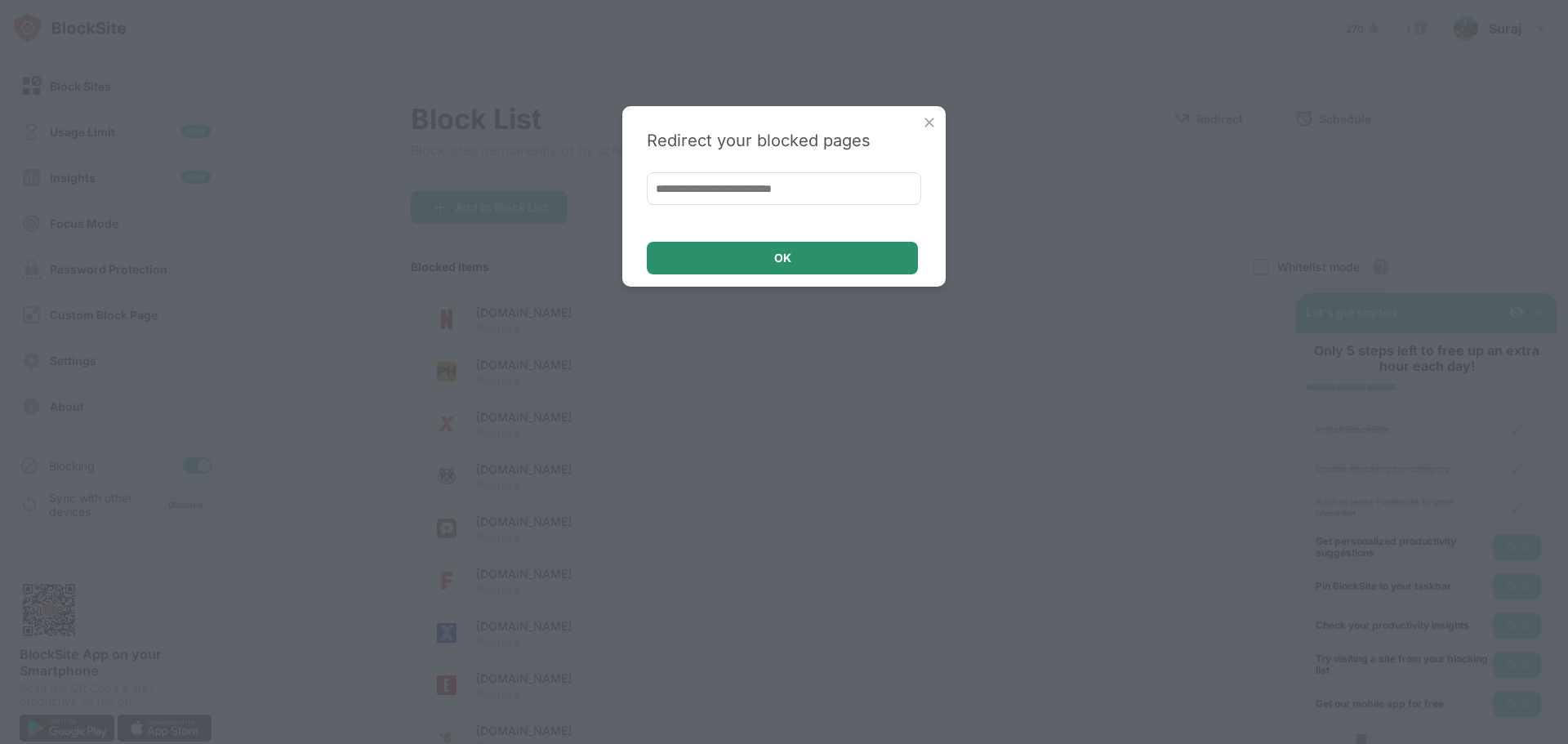
click at [848, 267] on div "OK" at bounding box center [782, 257] width 272 height 32
click at [922, 123] on img at bounding box center [930, 122] width 17 height 17
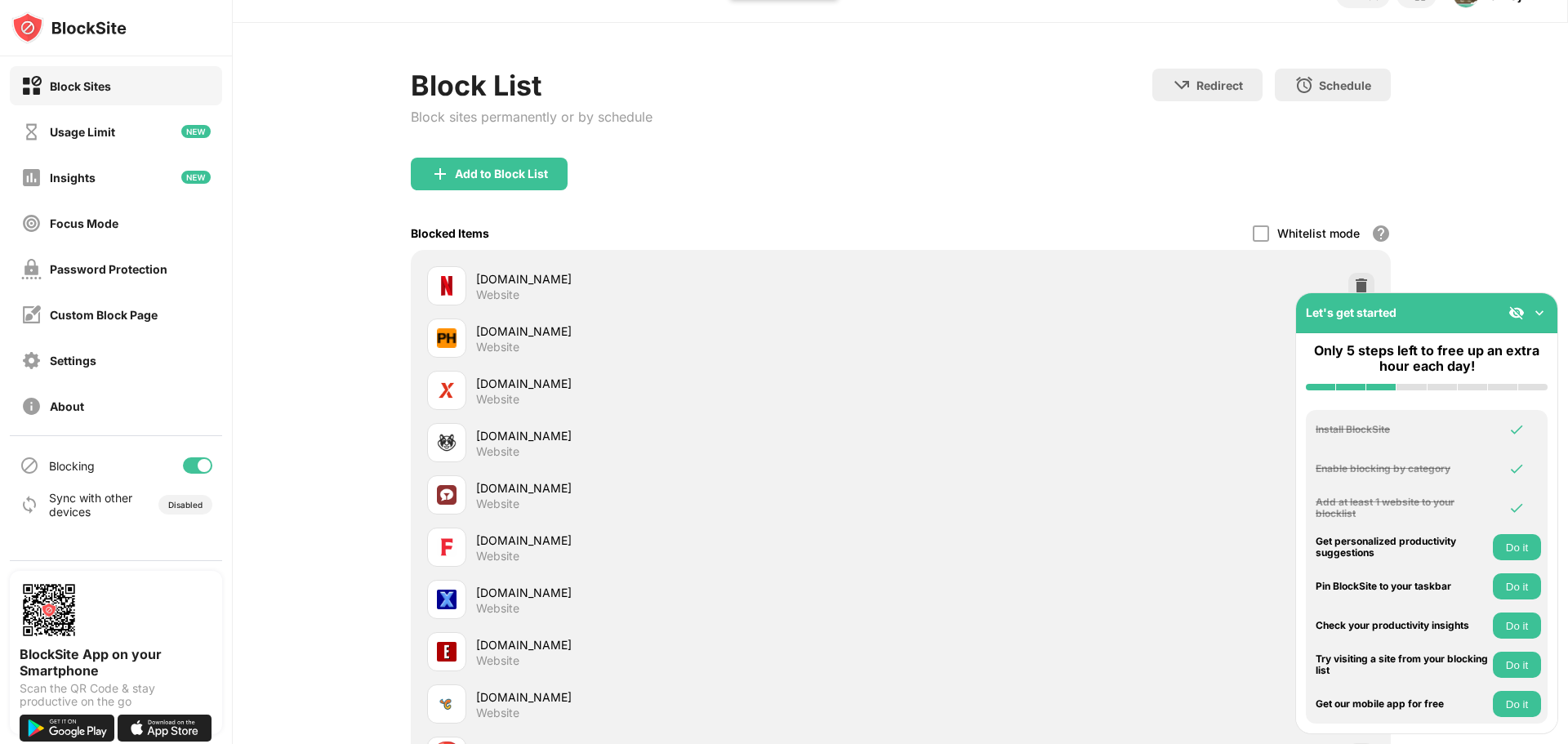
scroll to position [163, 0]
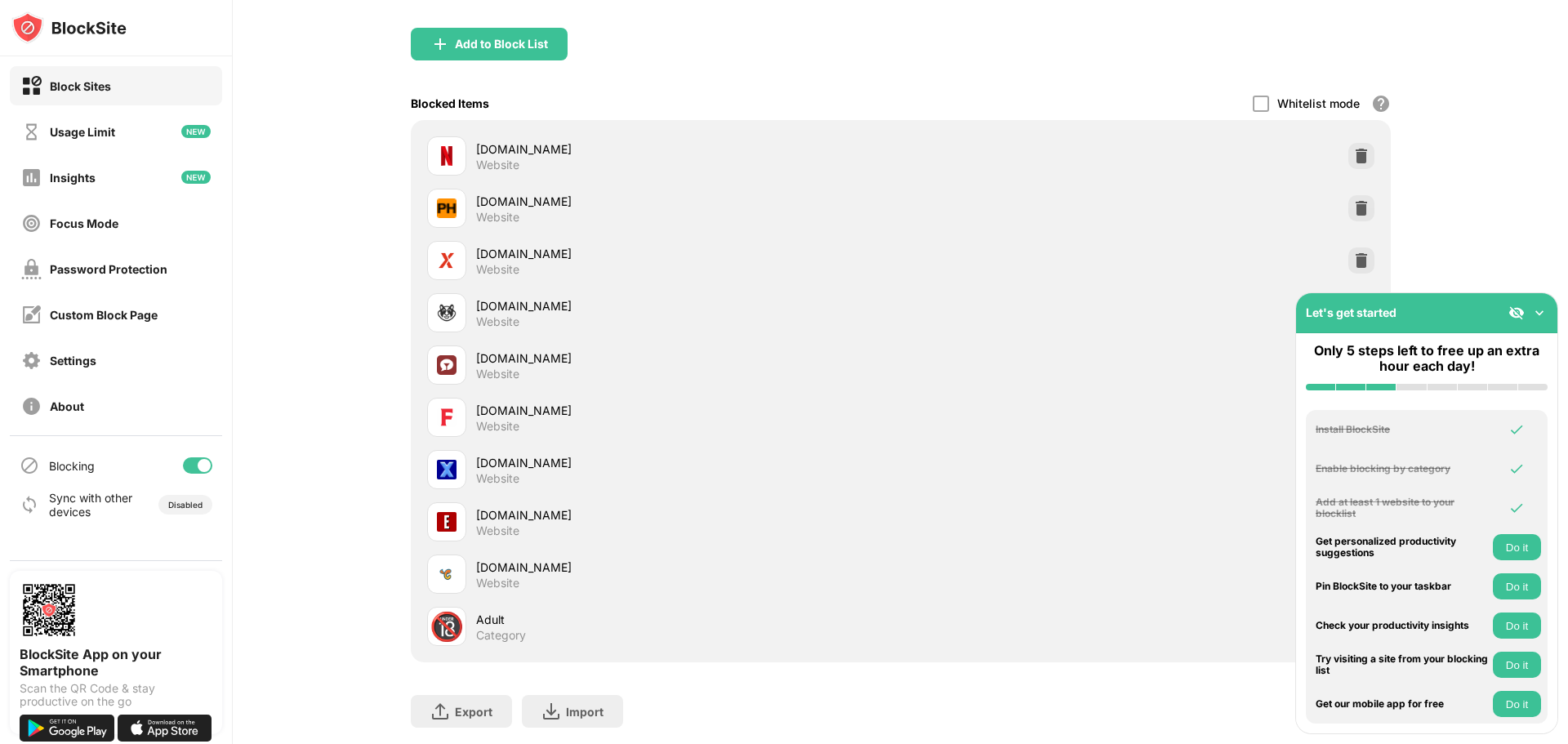
click at [1520, 545] on button "Do it" at bounding box center [1517, 547] width 48 height 26
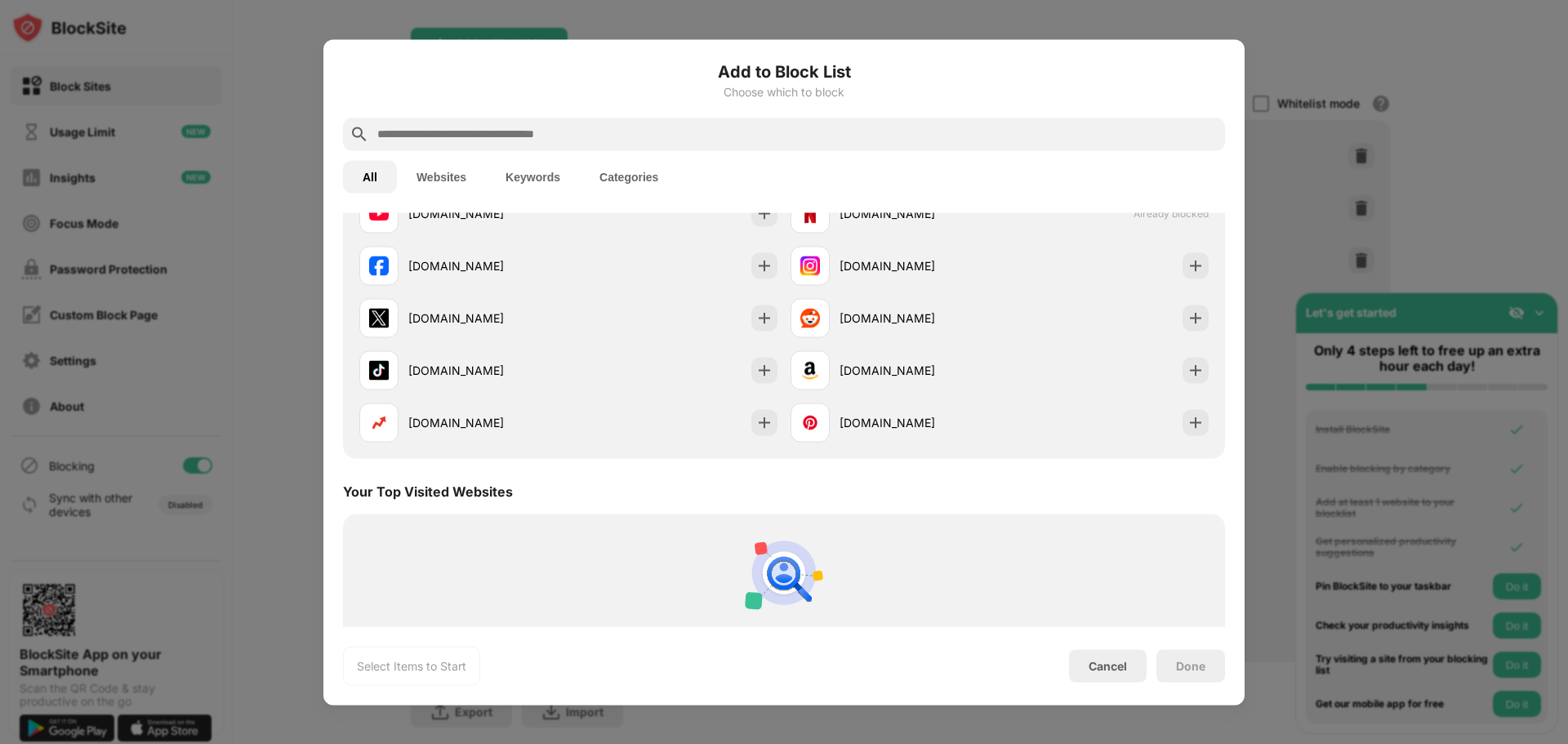
scroll to position [635, 0]
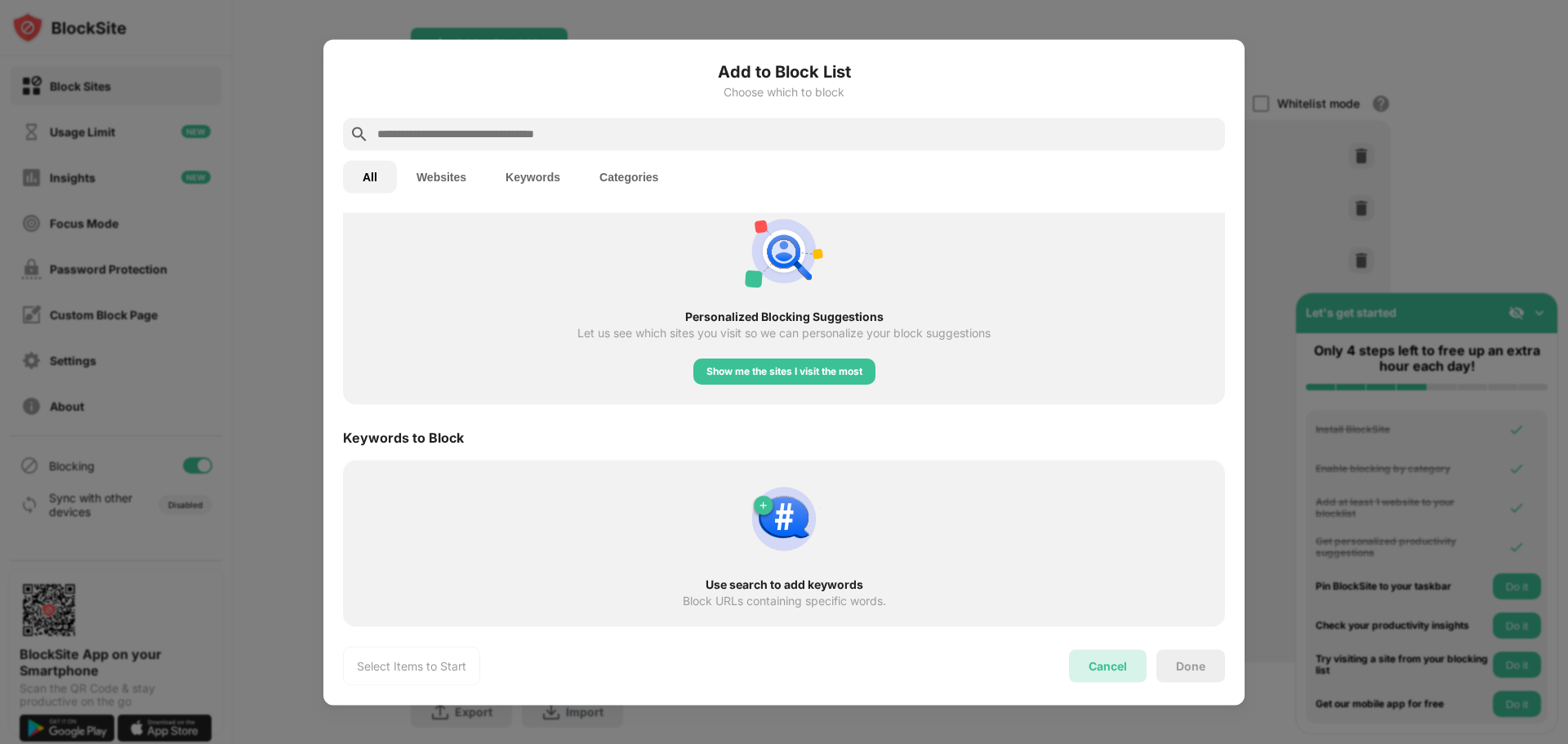
click at [1092, 664] on div "Cancel" at bounding box center [1108, 665] width 38 height 14
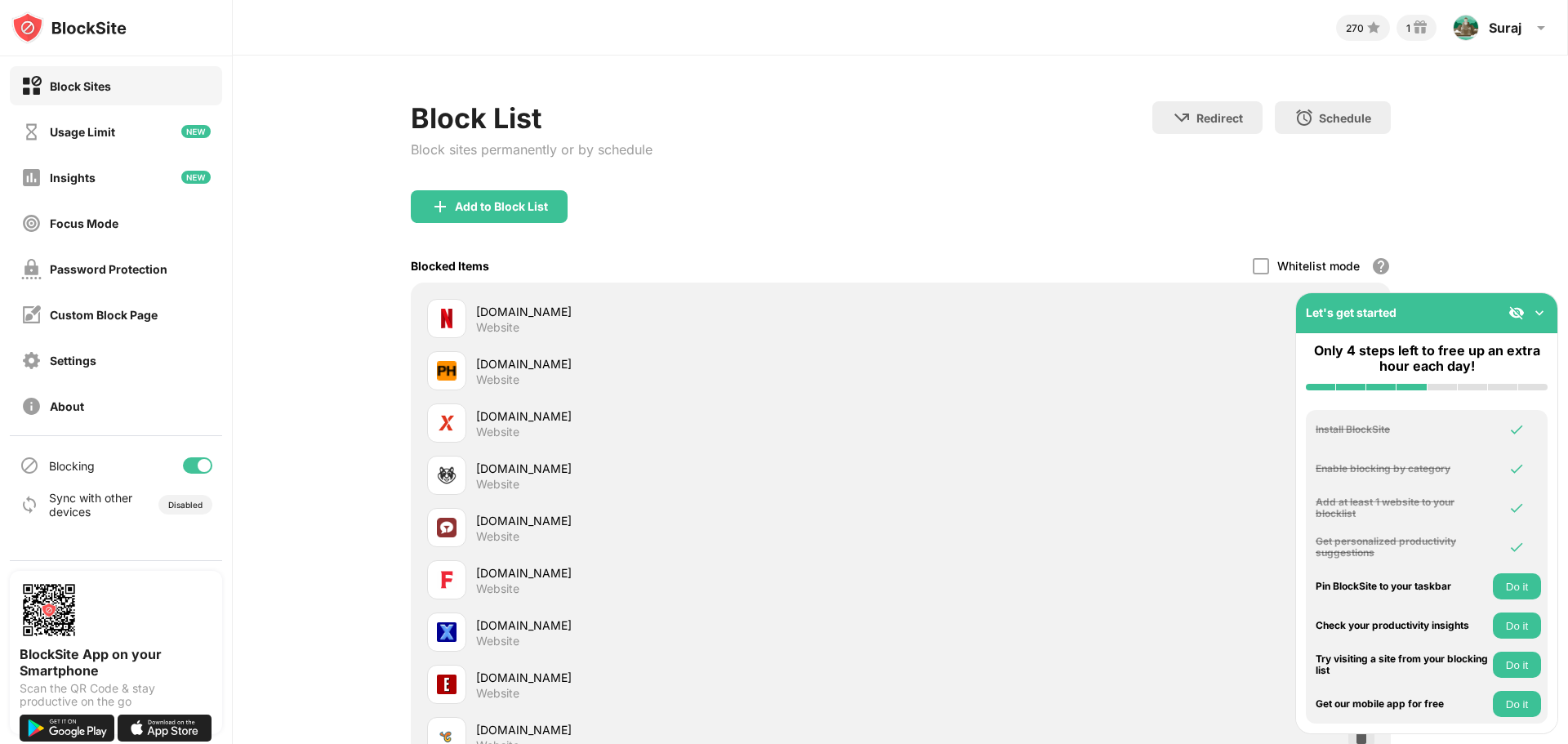
scroll to position [0, 0]
click at [477, 193] on div "Add to Block List" at bounding box center [488, 207] width 156 height 32
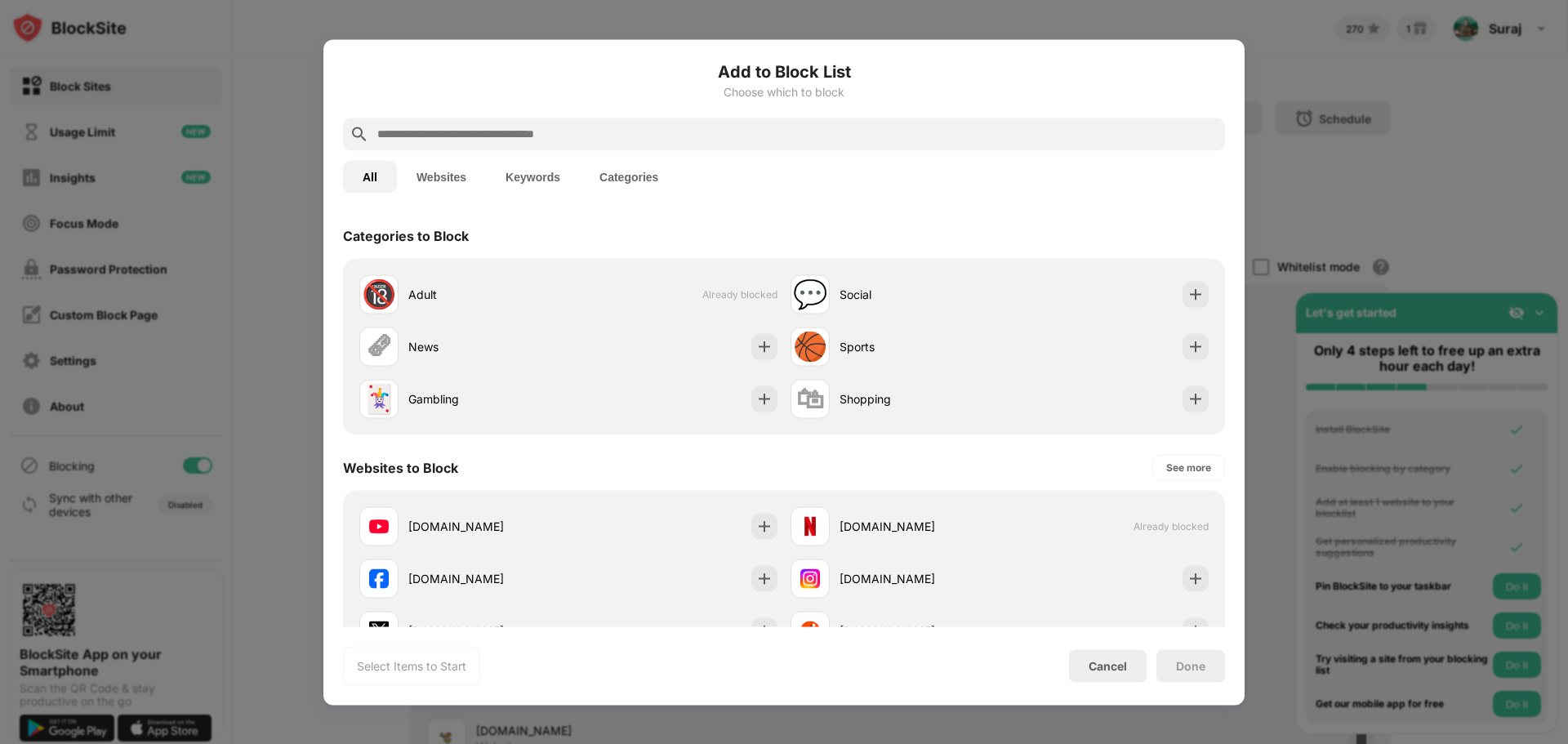
click at [529, 166] on button "Keywords" at bounding box center [532, 175] width 94 height 32
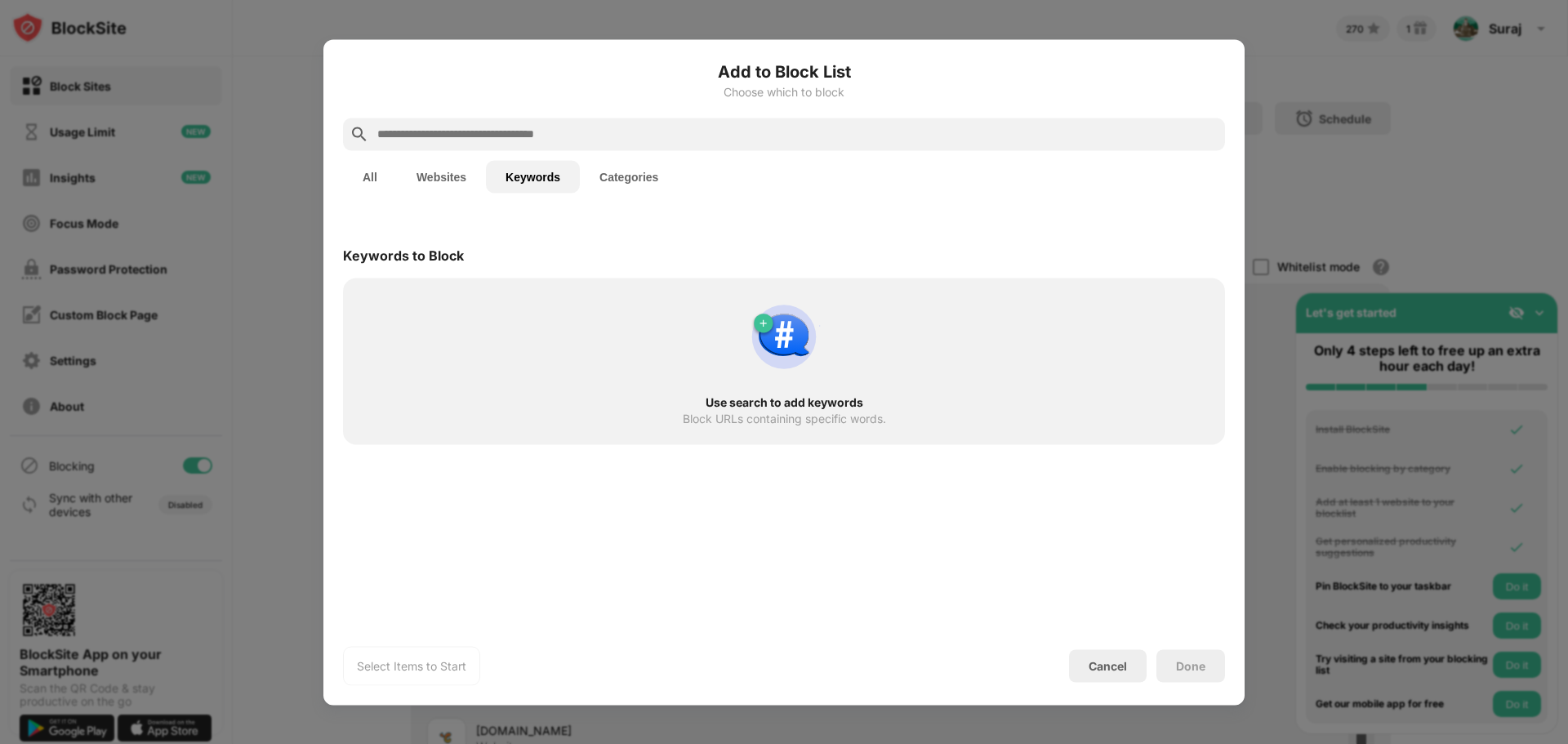
click at [575, 127] on input "text" at bounding box center [797, 134] width 843 height 20
click at [362, 174] on button "All" at bounding box center [369, 175] width 54 height 32
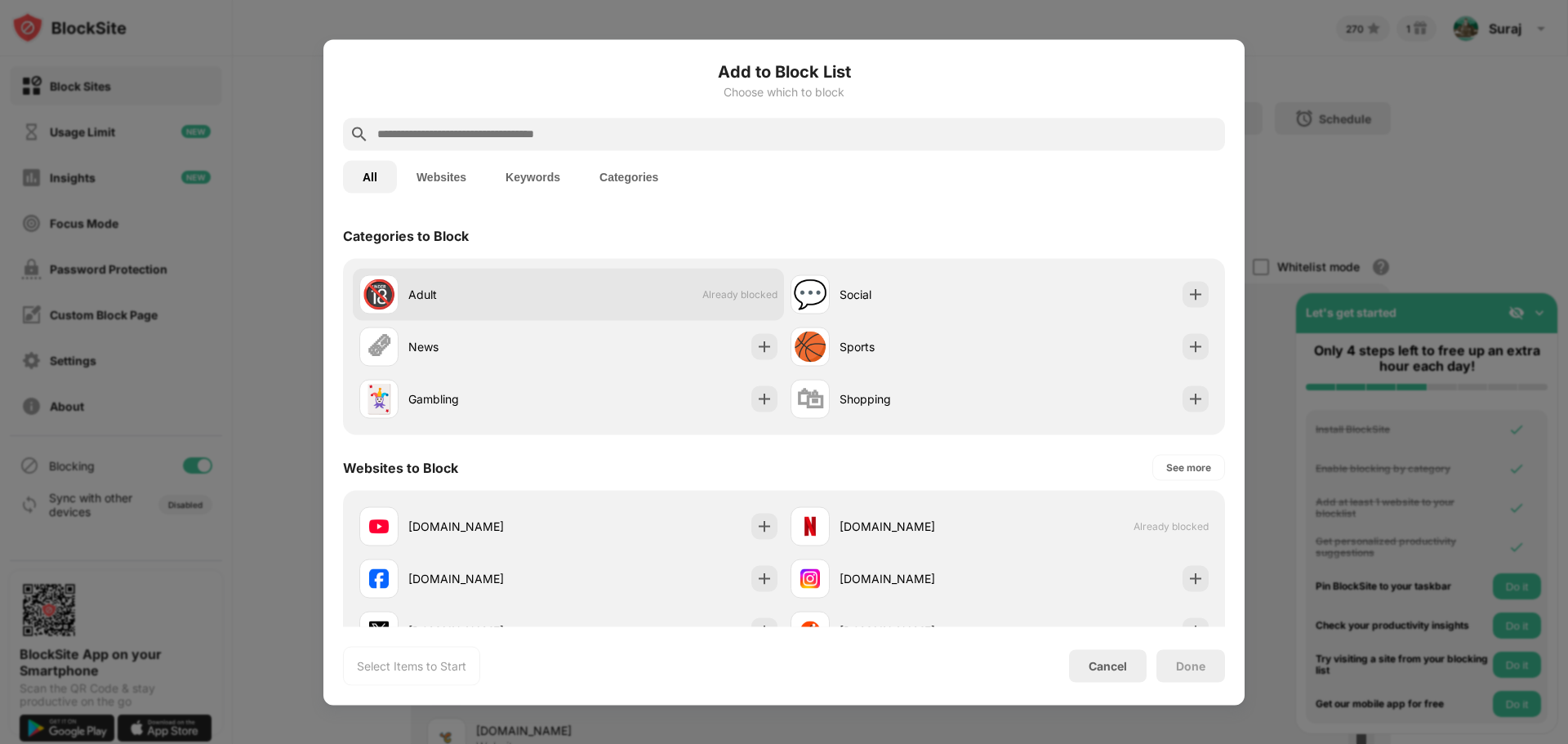
click at [416, 290] on div "Adult" at bounding box center [488, 294] width 160 height 17
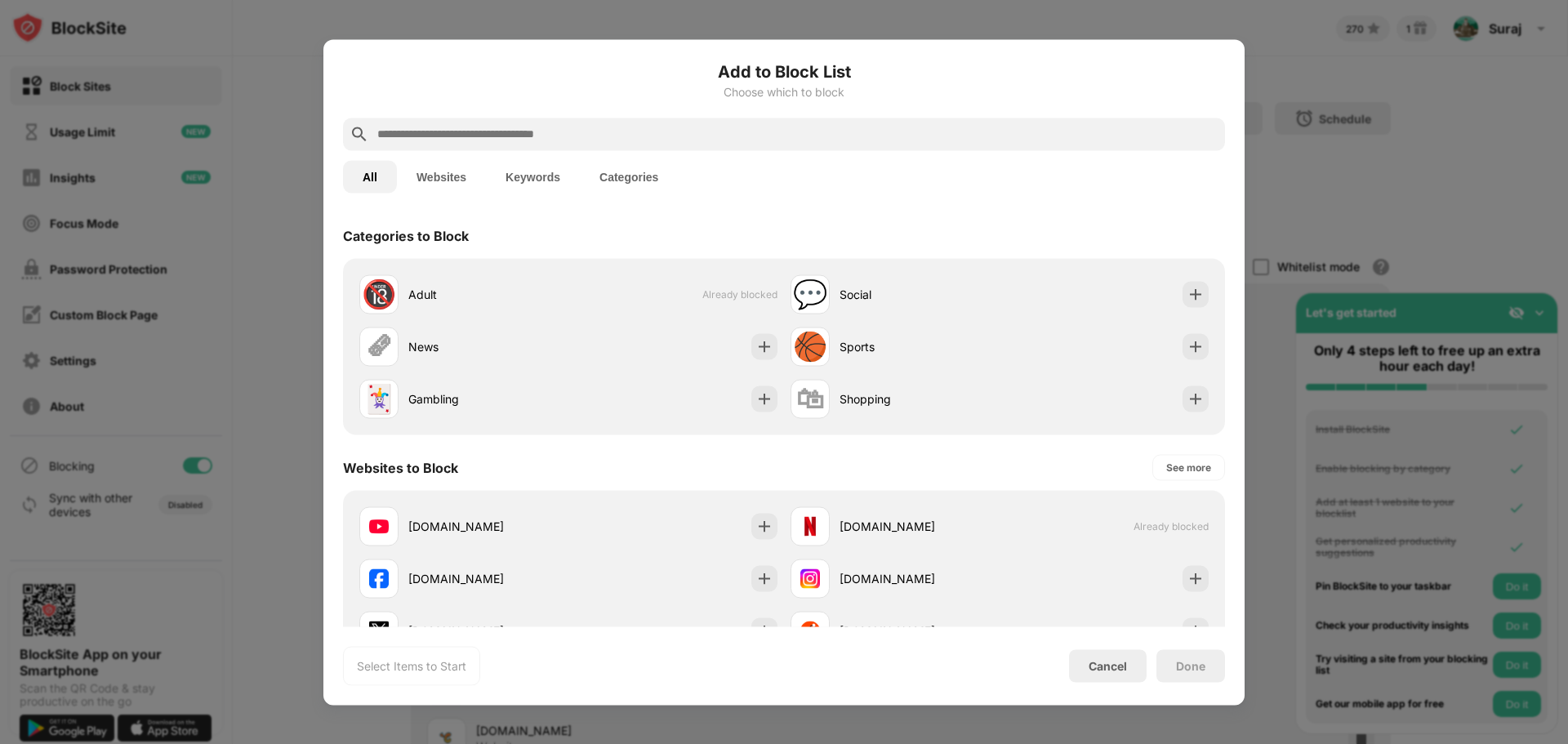
click at [664, 140] on input "text" at bounding box center [797, 134] width 843 height 20
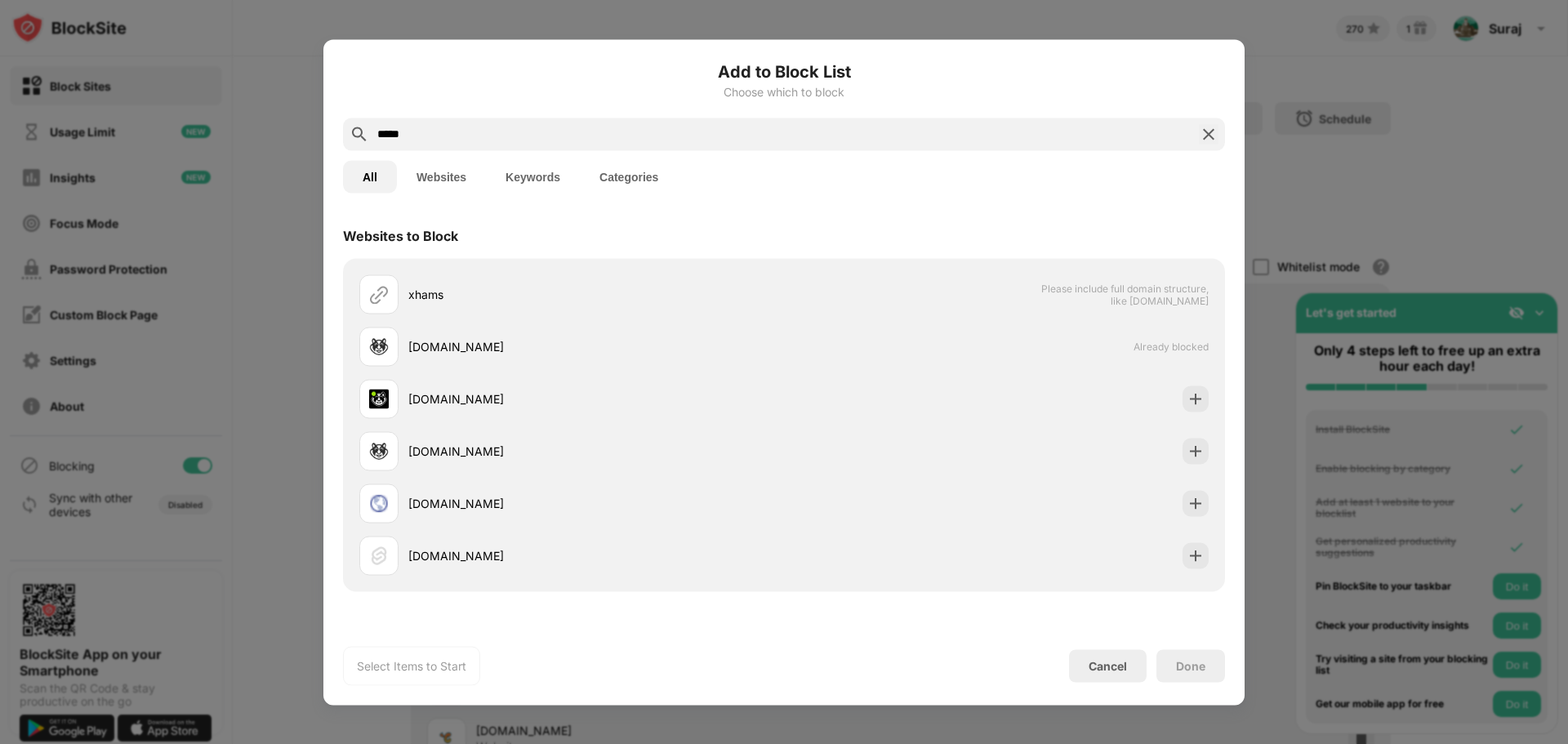
type input "*****"
click at [560, 182] on button "Keywords" at bounding box center [532, 175] width 94 height 32
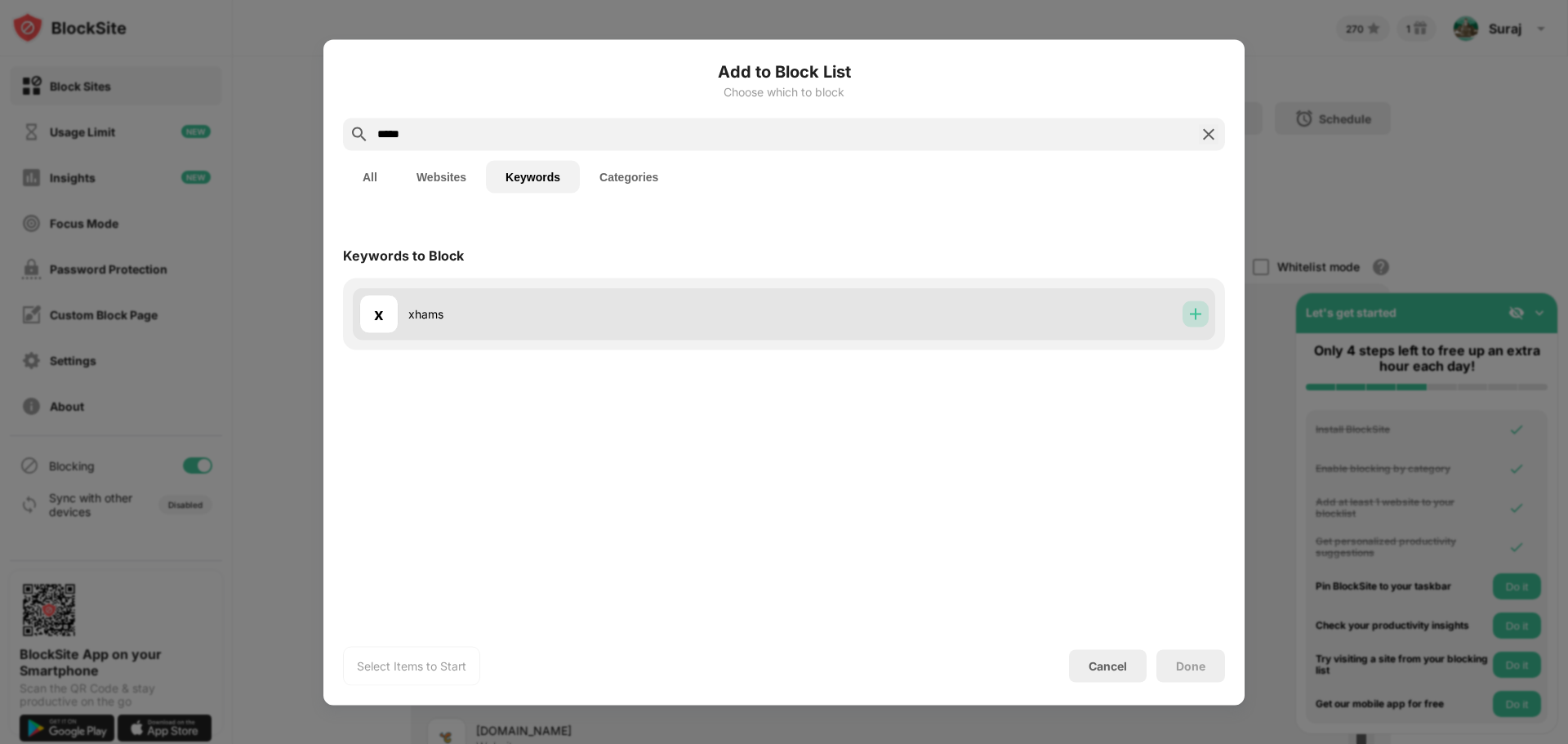
click at [1189, 310] on img at bounding box center [1196, 314] width 17 height 17
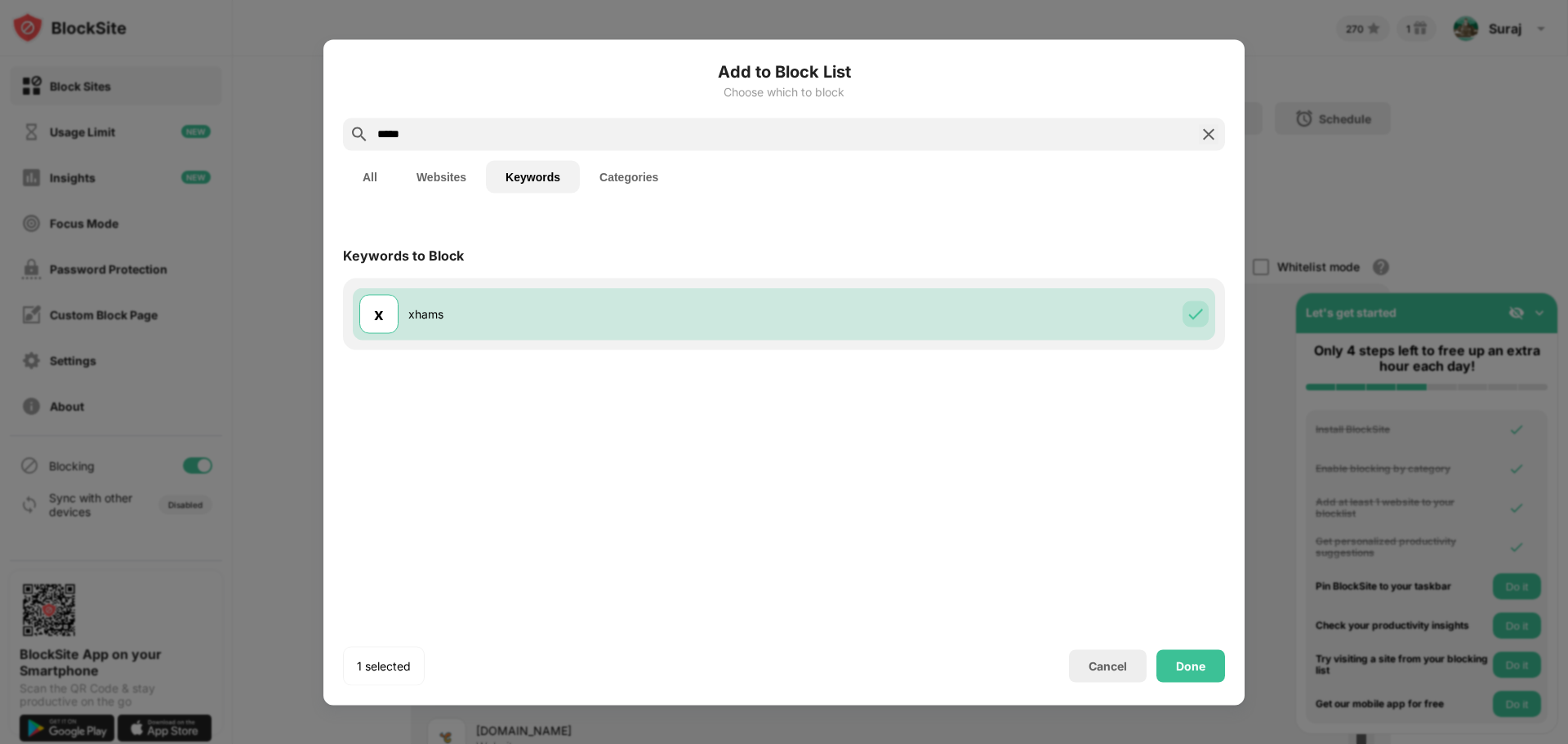
drag, startPoint x: 460, startPoint y: 137, endPoint x: 334, endPoint y: 151, distance: 126.8
click at [334, 151] on div "Add to Block List Choose which to block ***** All Websites Keywords Categories …" at bounding box center [784, 372] width 921 height 665
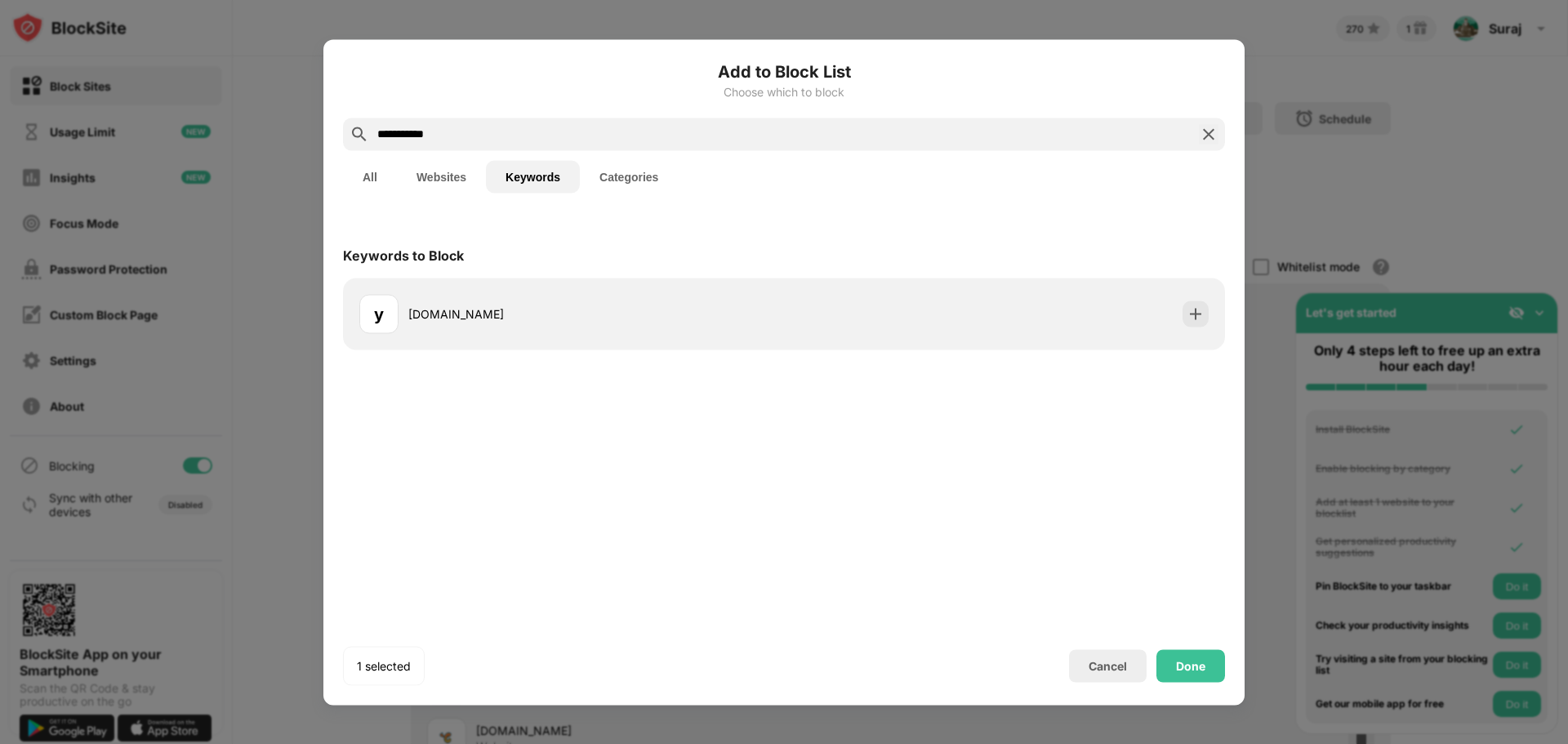
click at [398, 137] on input "**********" at bounding box center [784, 134] width 817 height 20
type input "**********"
click at [382, 164] on button "All" at bounding box center [369, 175] width 54 height 32
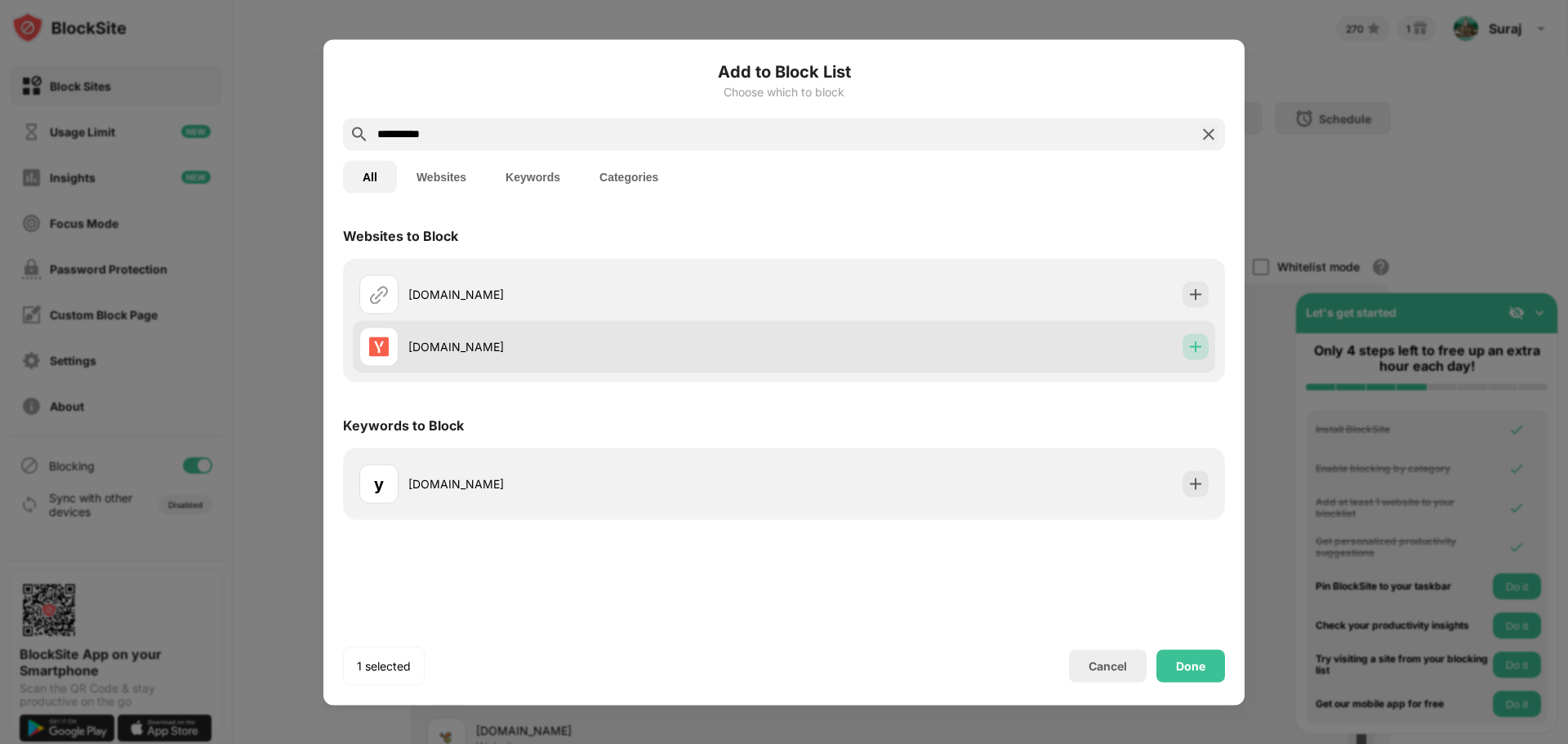
click at [1203, 341] on img at bounding box center [1196, 346] width 17 height 17
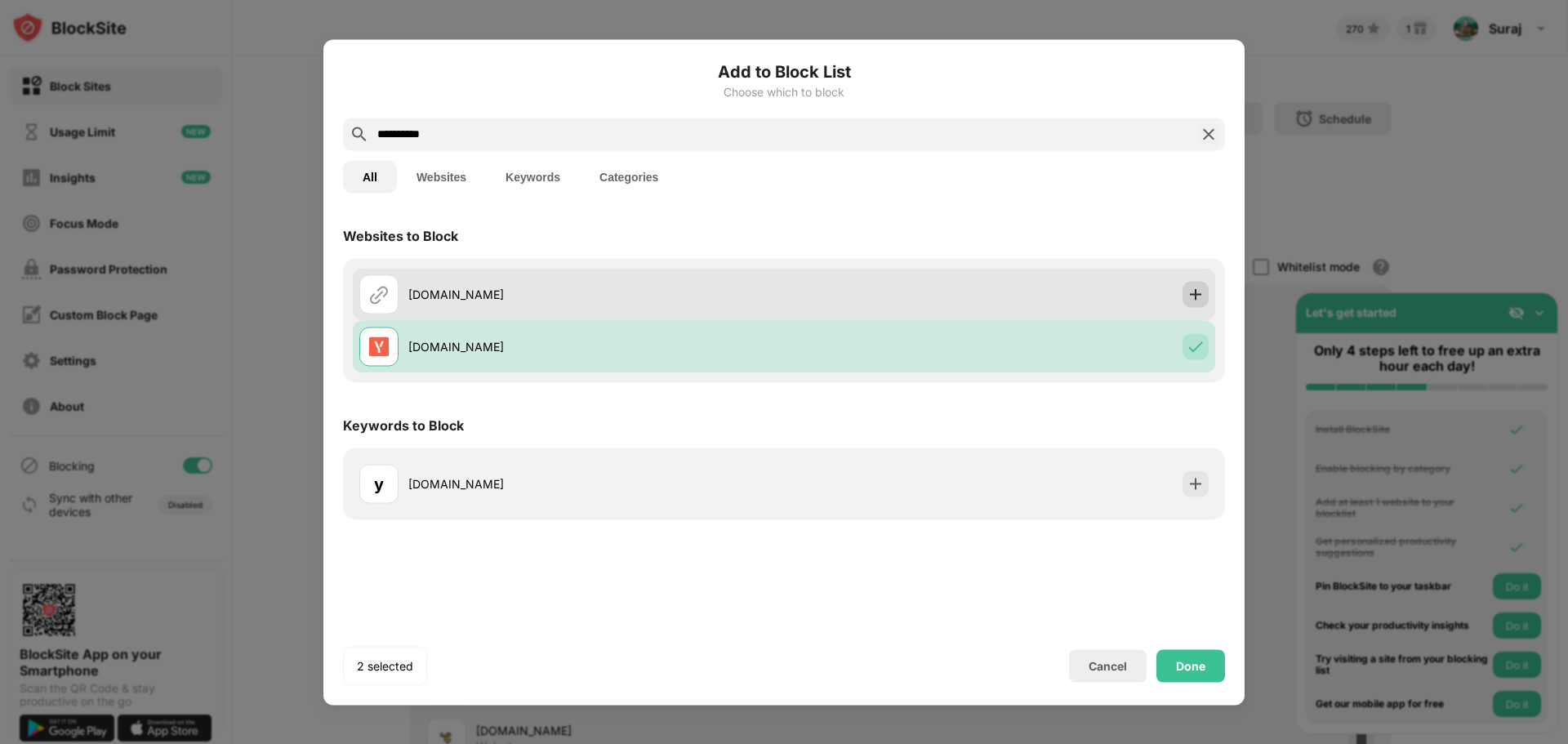
click at [1201, 290] on img at bounding box center [1196, 294] width 17 height 17
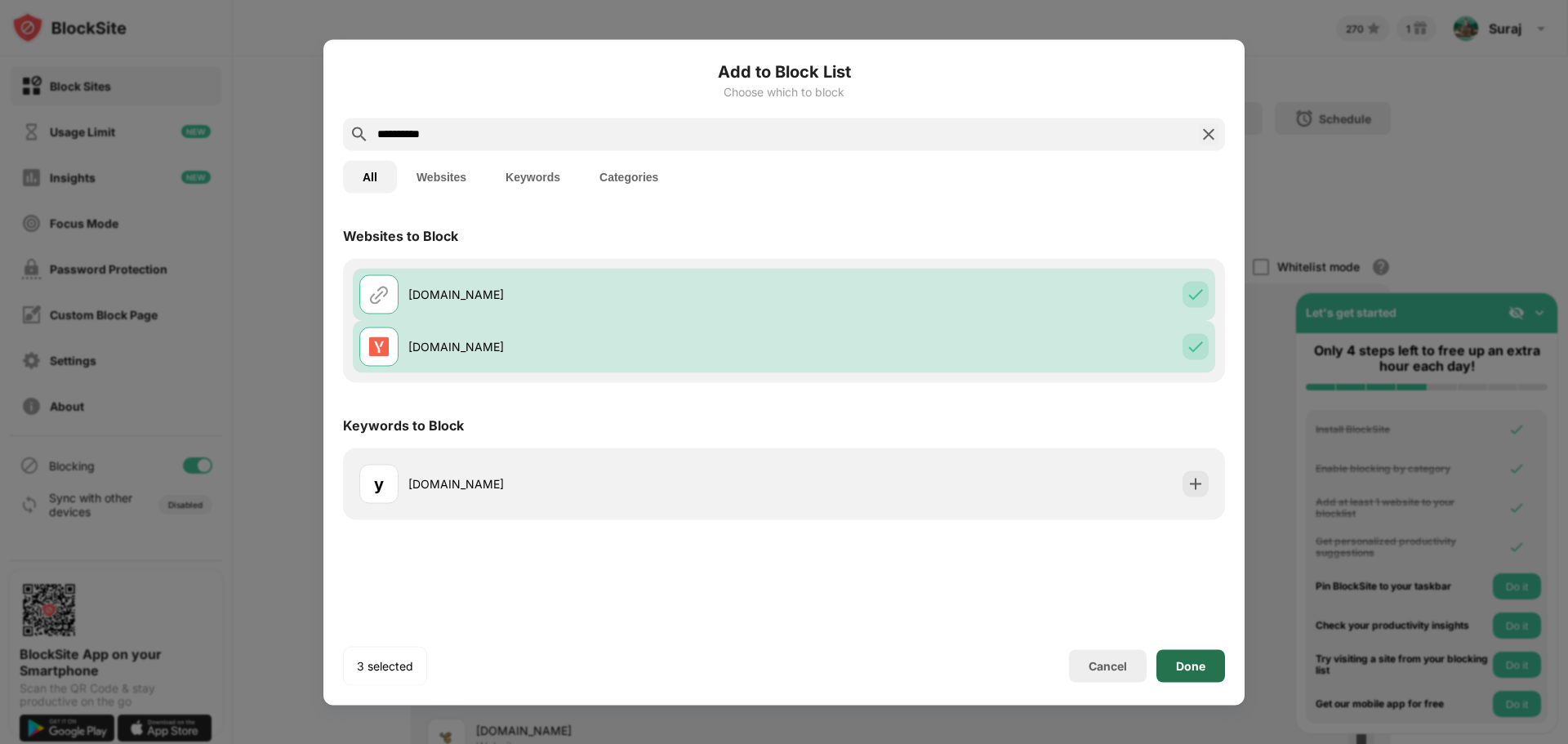
click at [1209, 659] on div "Done" at bounding box center [1190, 665] width 69 height 32
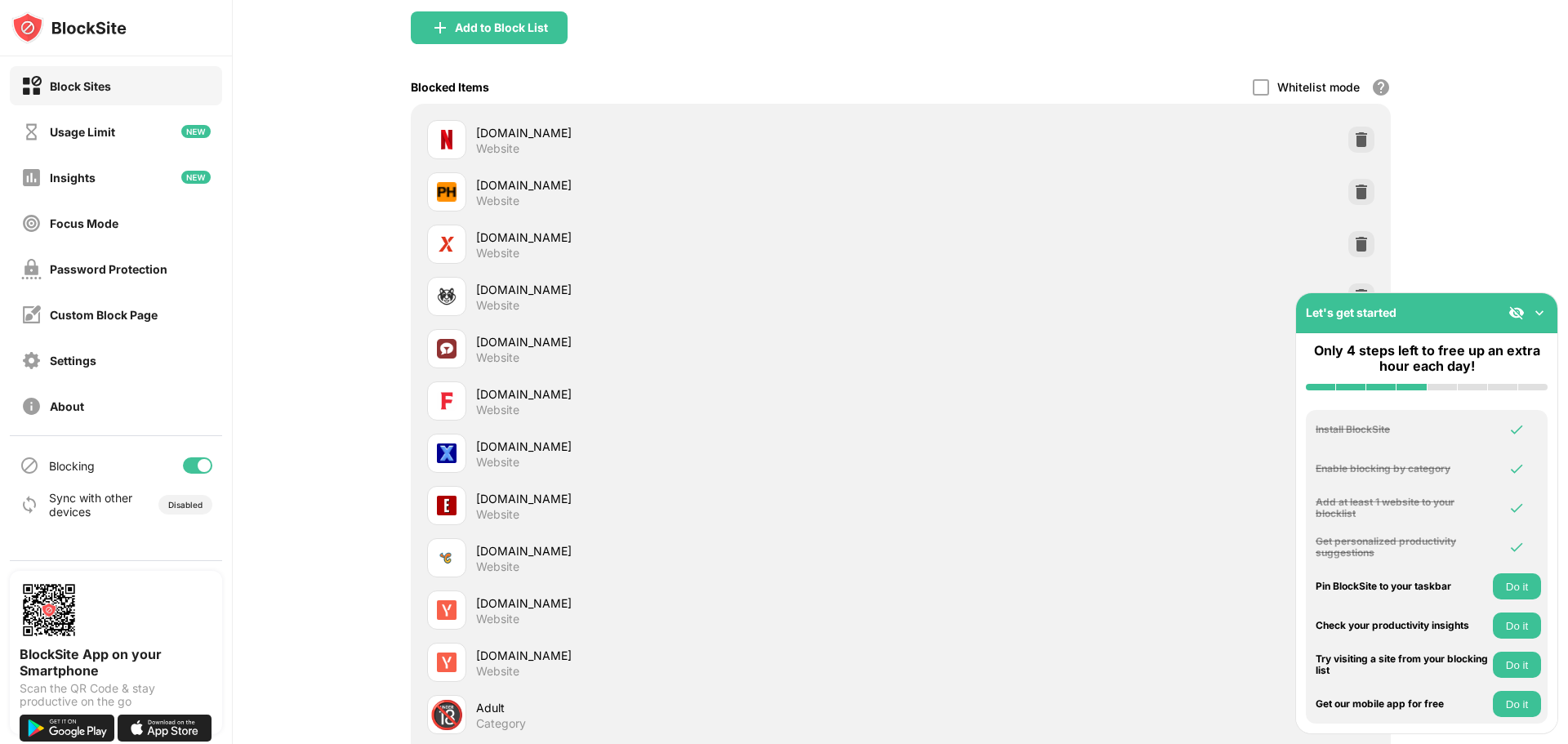
scroll to position [378, 0]
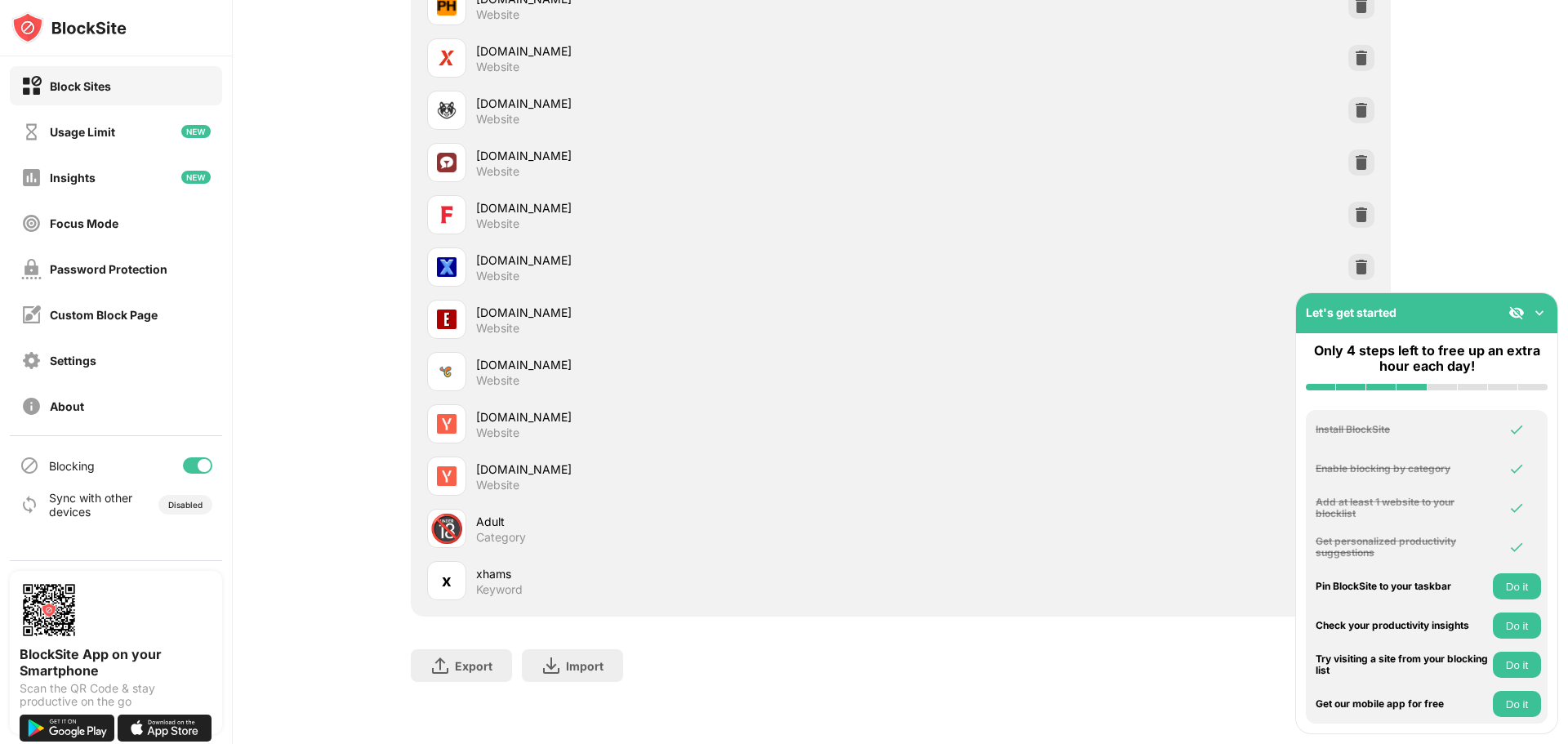
click at [1503, 578] on button "Do it" at bounding box center [1517, 587] width 48 height 26
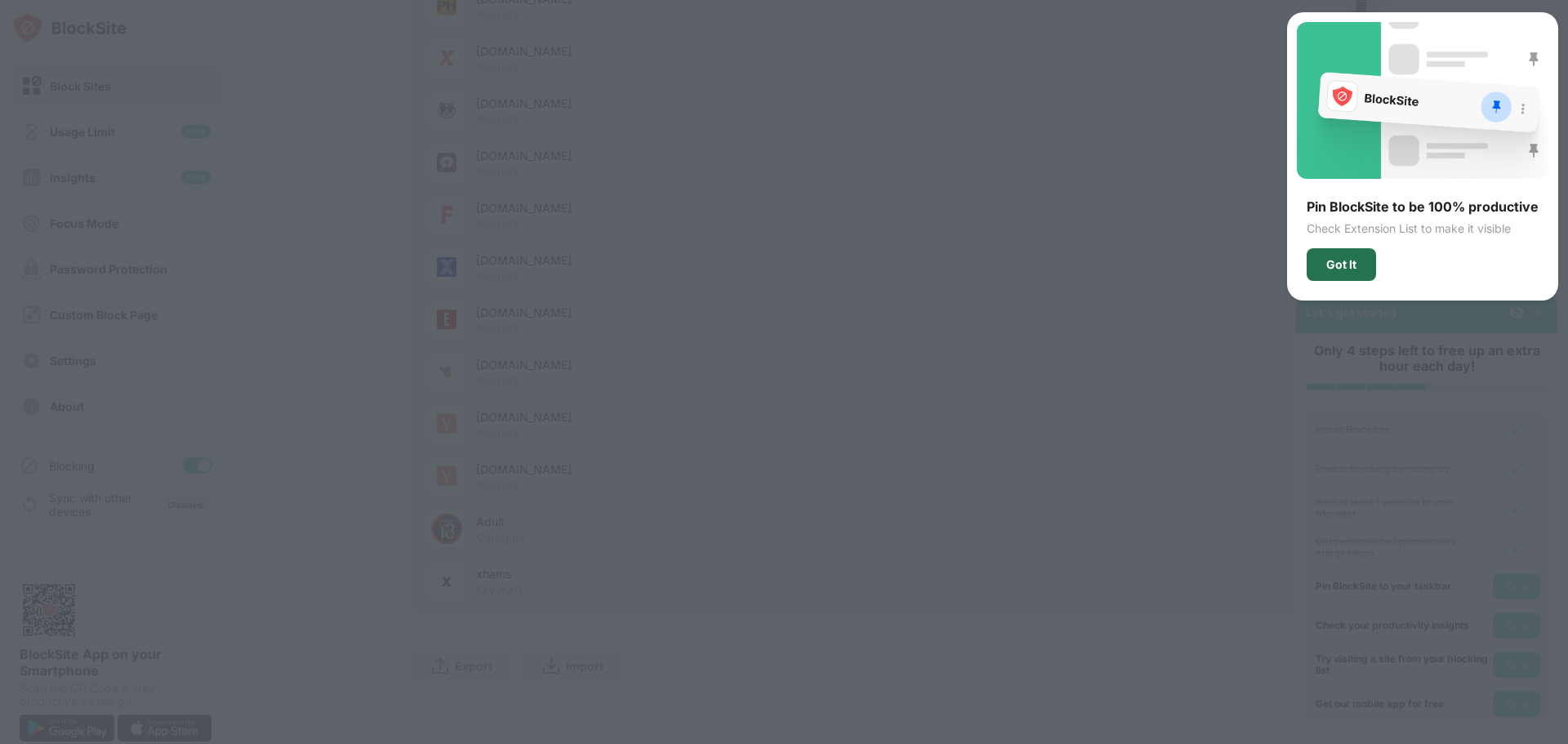
click at [1360, 276] on div "Got It" at bounding box center [1342, 264] width 70 height 32
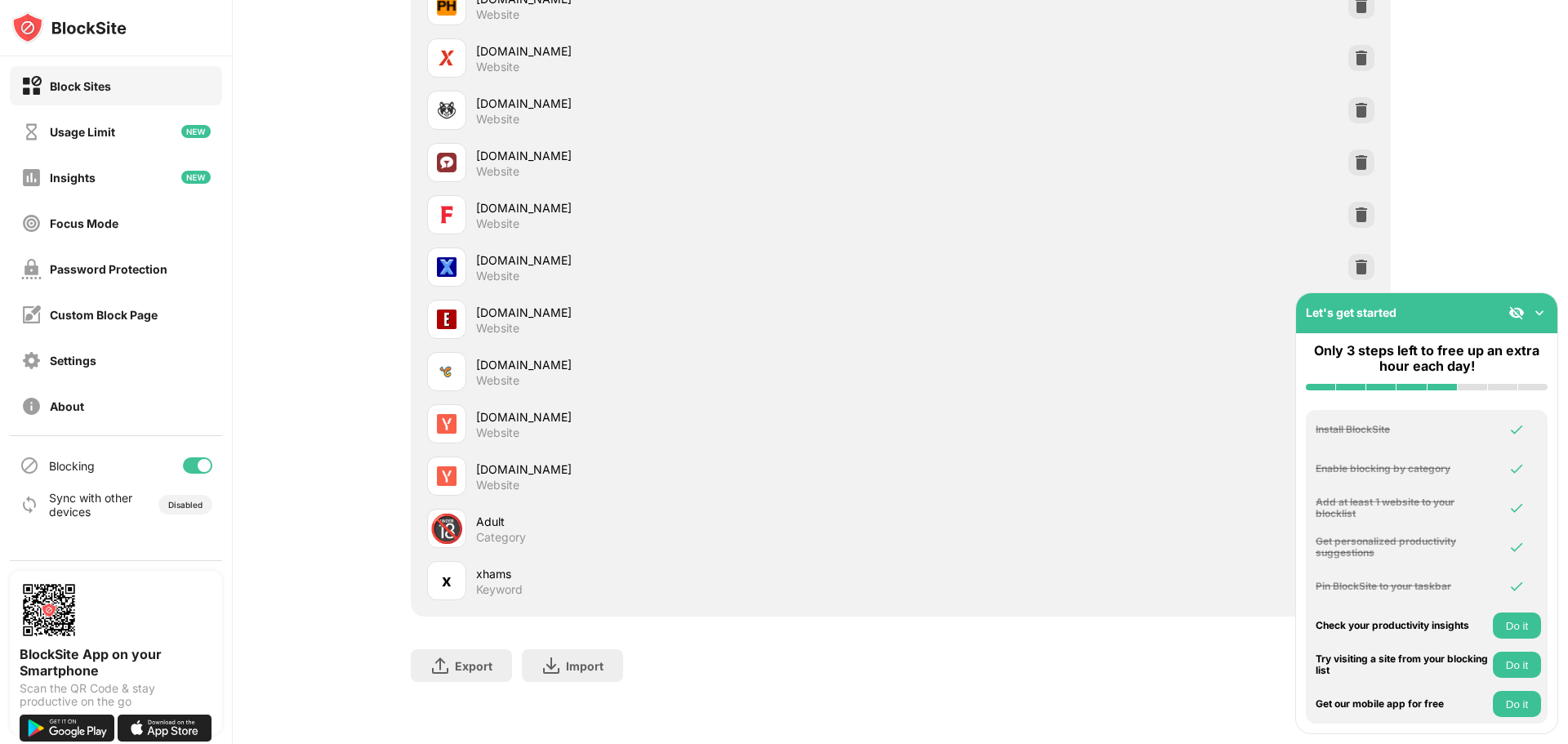
click at [1499, 278] on div "Block List Block sites permanently or by schedule Redirect Choose a site to be …" at bounding box center [900, 217] width 1335 height 1054
click at [1511, 621] on button "Do it" at bounding box center [1517, 626] width 48 height 26
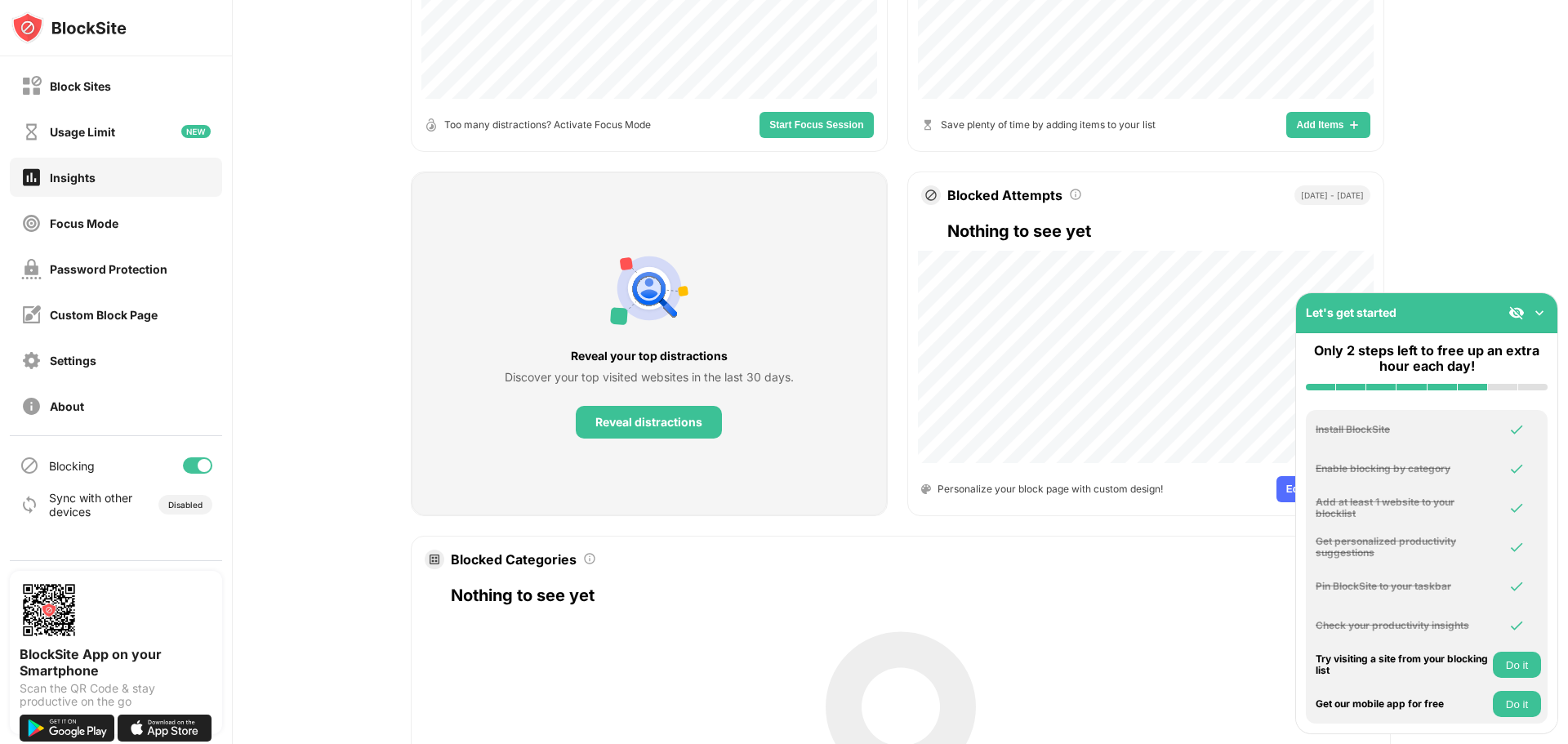
scroll to position [490, 0]
click at [1515, 660] on button "Do it" at bounding box center [1517, 665] width 48 height 26
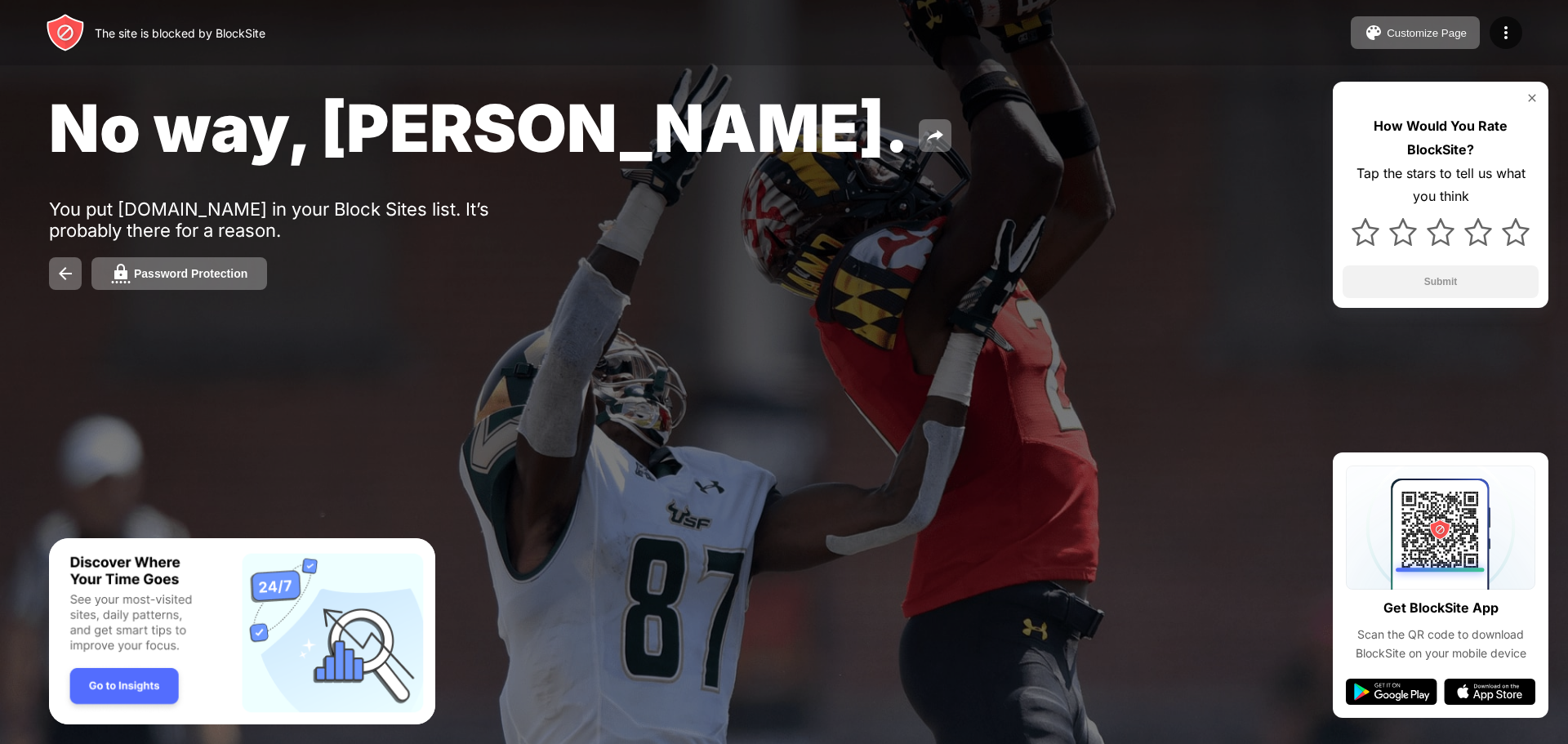
click at [1532, 93] on img at bounding box center [1532, 98] width 13 height 13
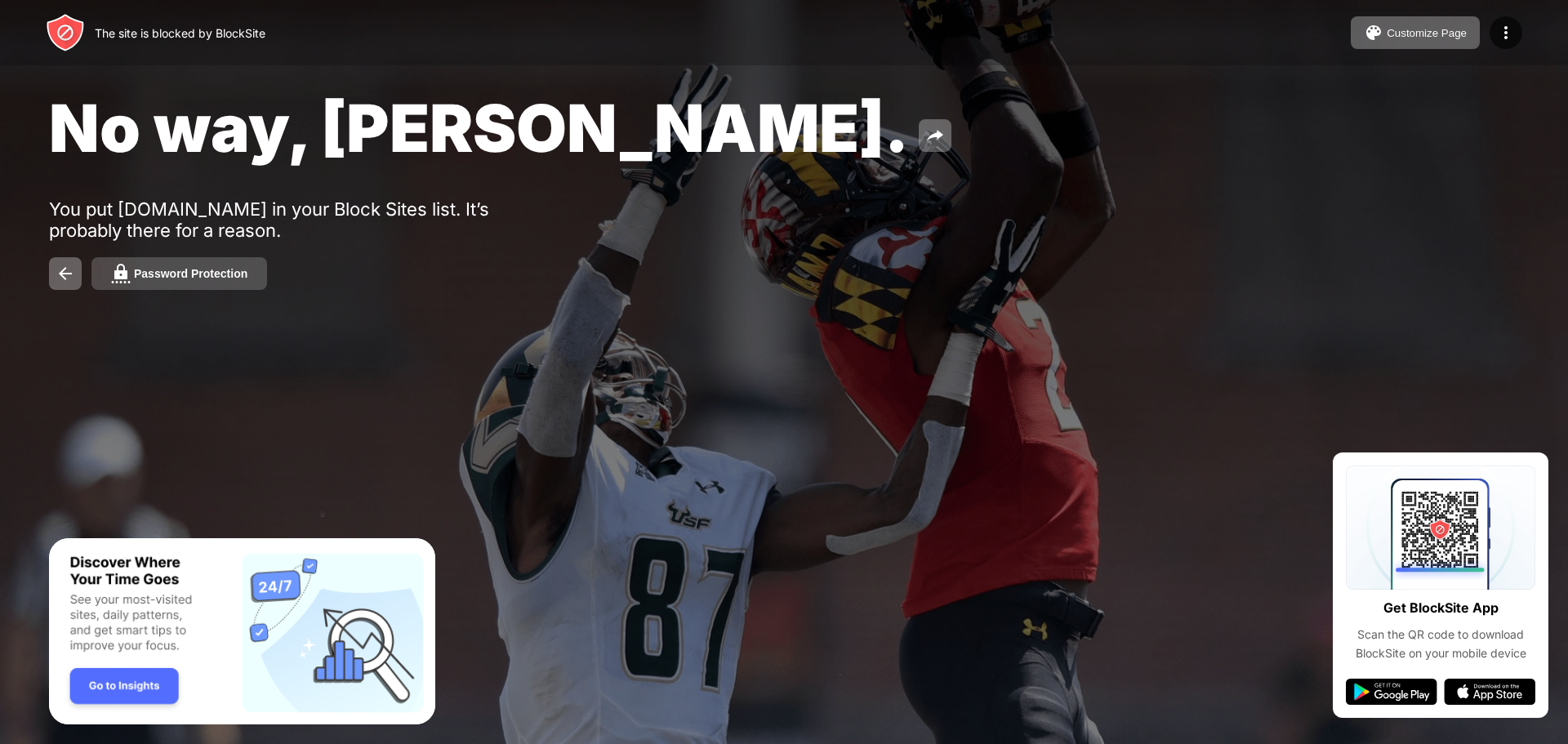
click at [195, 275] on div "Password Protection" at bounding box center [190, 274] width 113 height 13
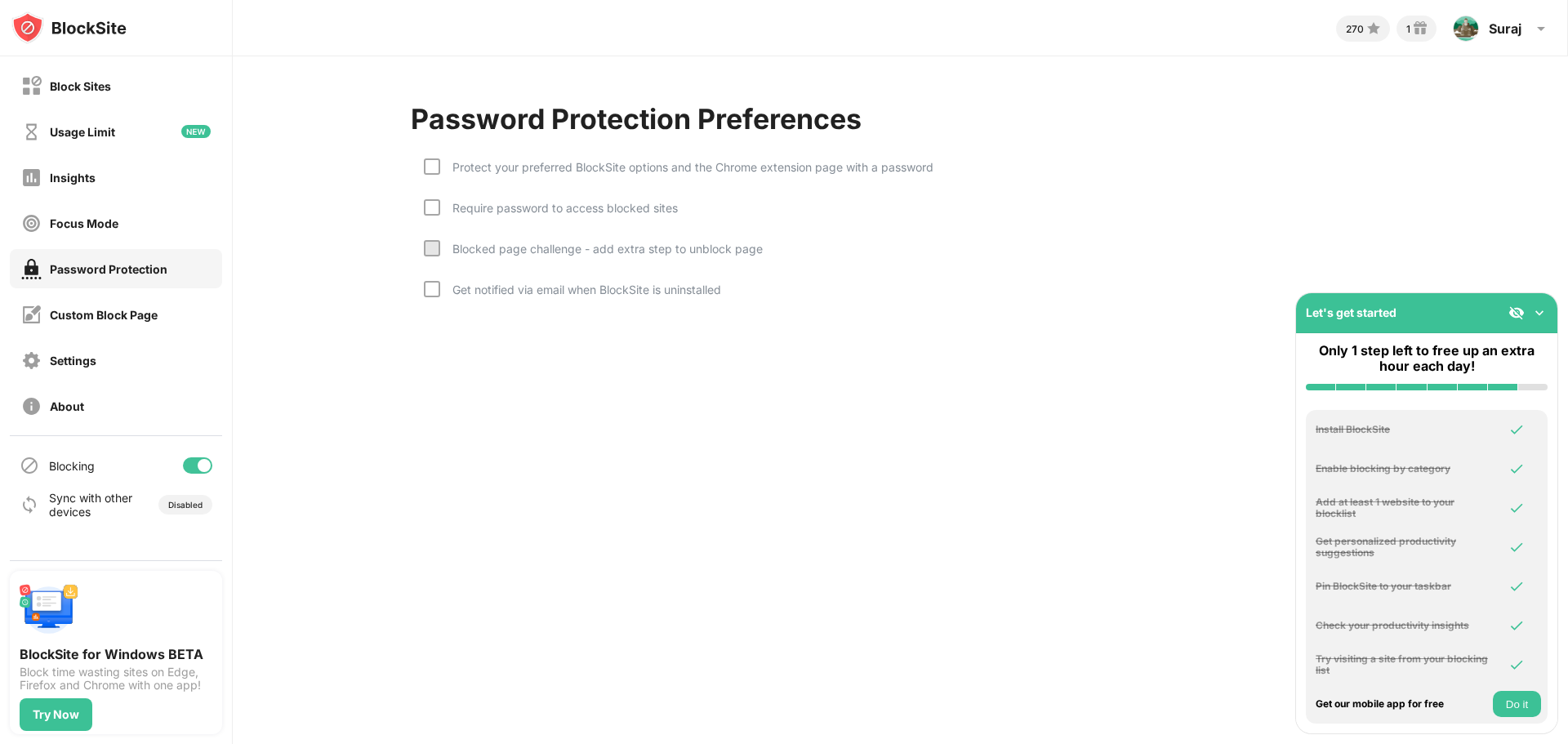
click at [1515, 702] on button "Do it" at bounding box center [1517, 704] width 48 height 26
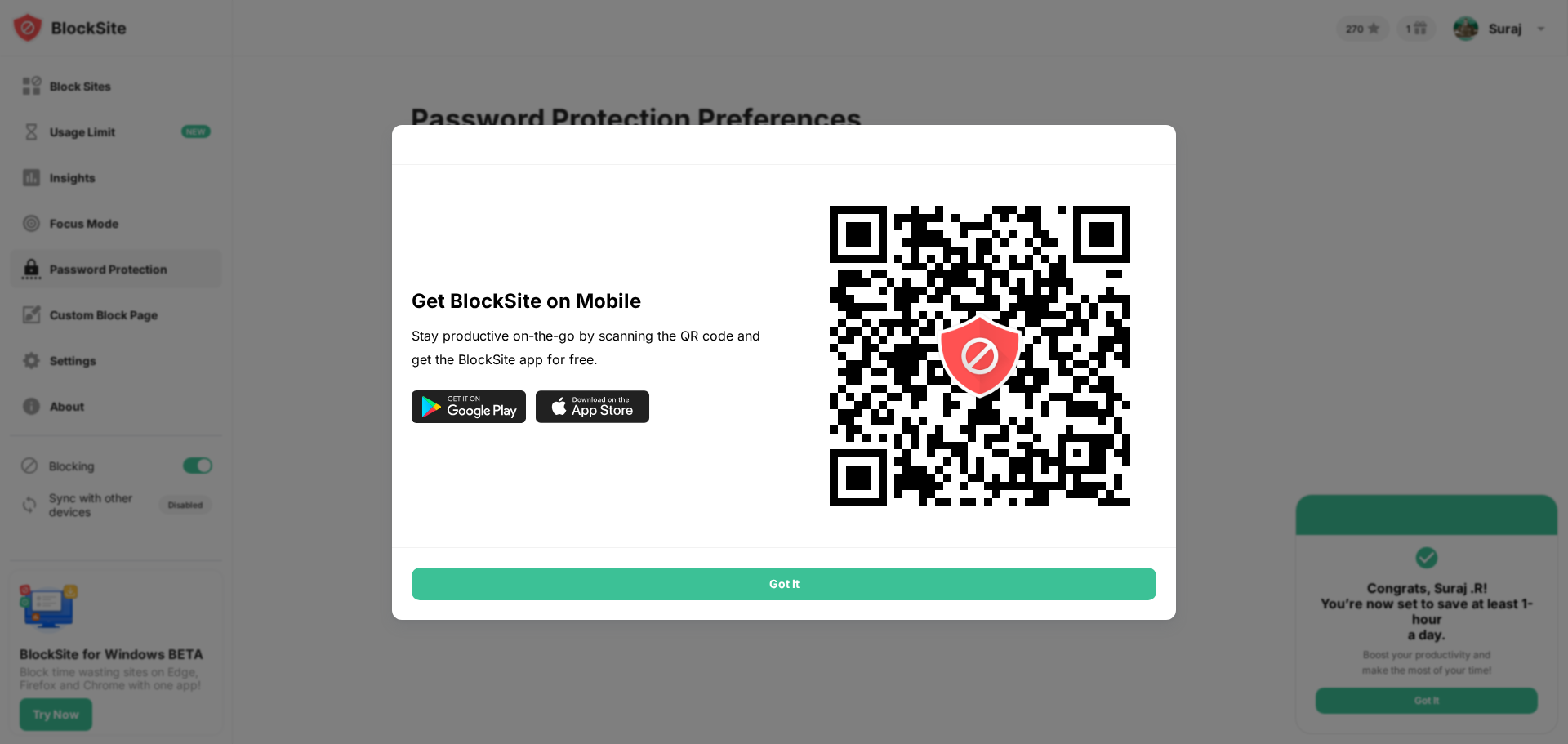
click at [1328, 420] on div at bounding box center [784, 372] width 1568 height 744
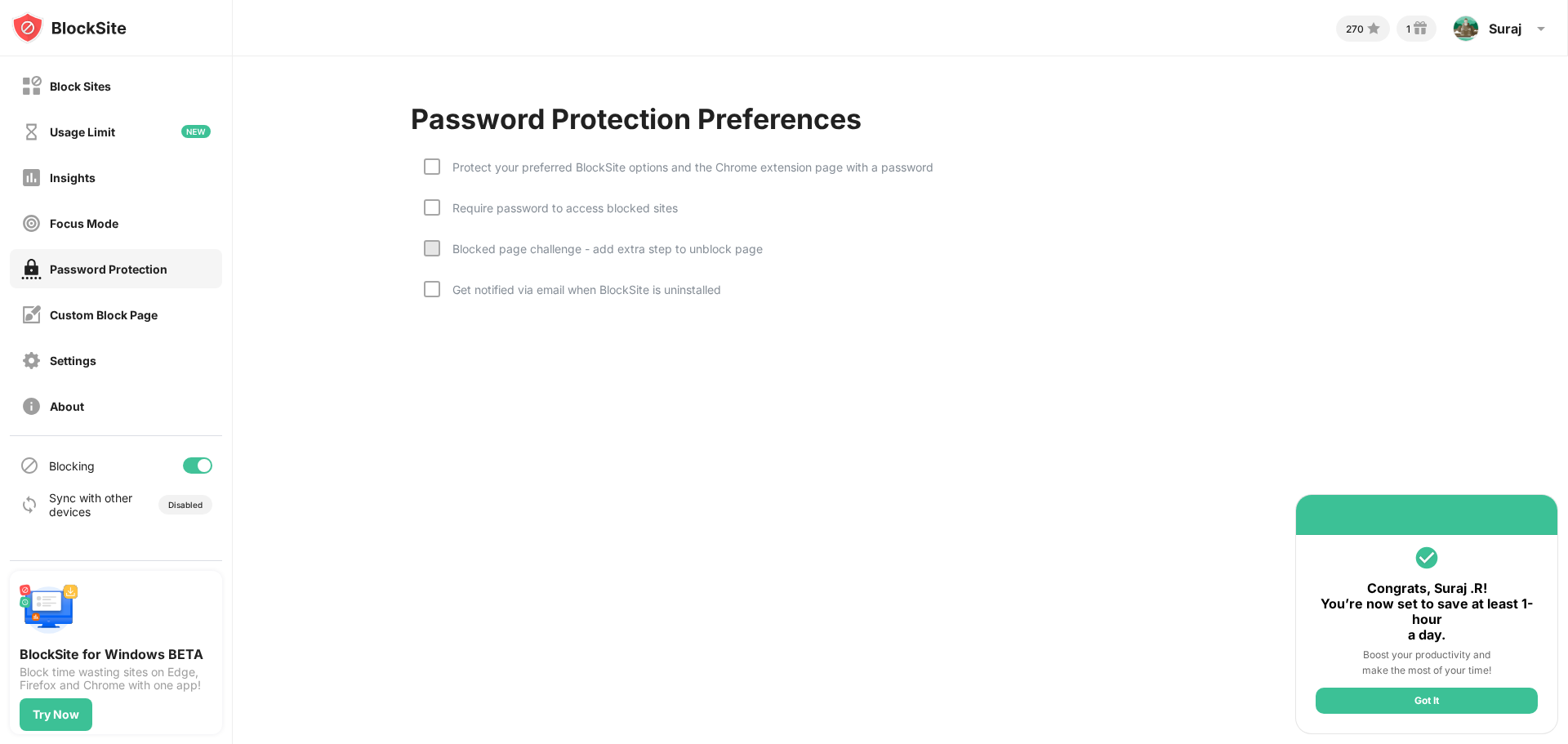
click at [445, 214] on div "Require password to access blocked sites" at bounding box center [551, 219] width 254 height 41
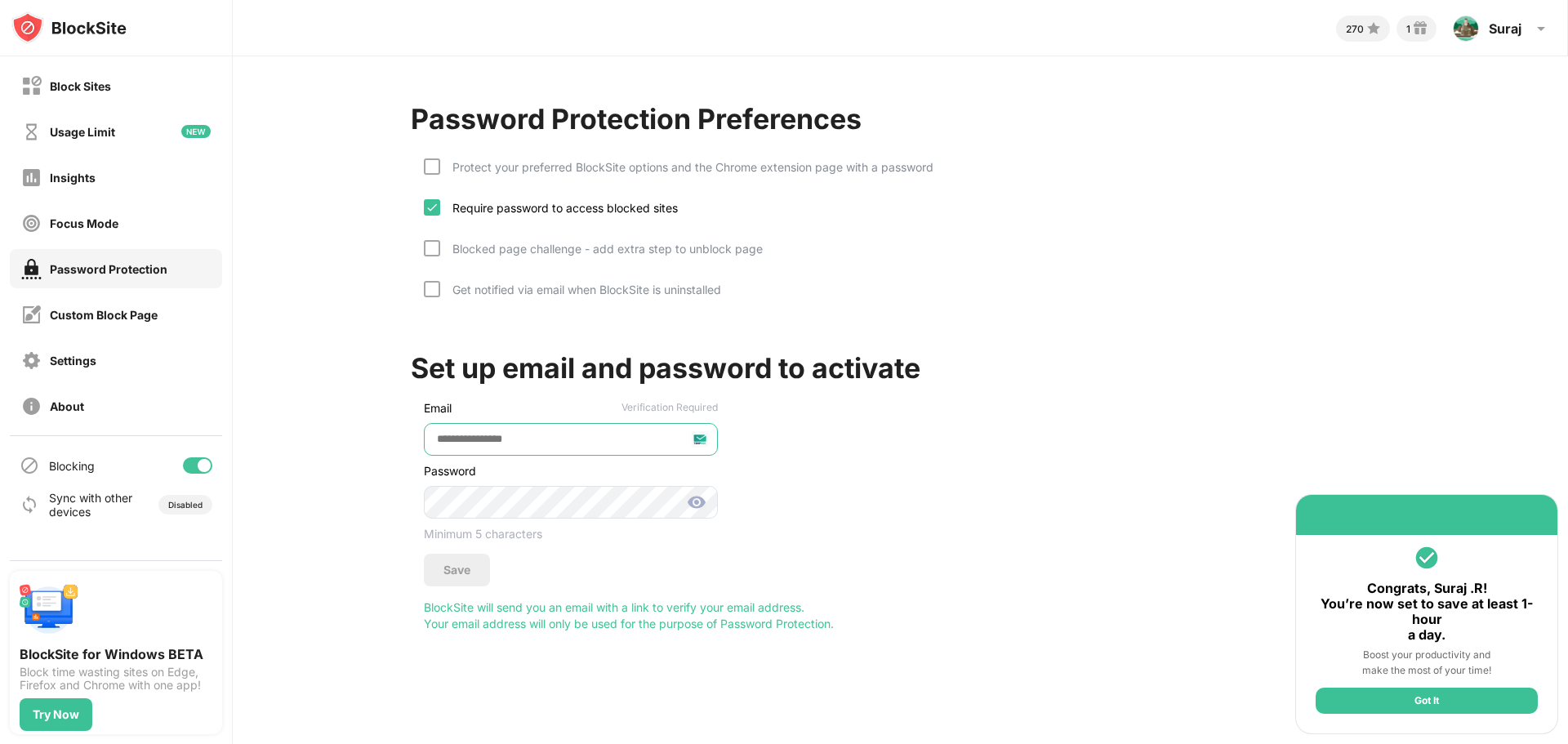
click at [579, 434] on input "email" at bounding box center [570, 439] width 294 height 32
type input "**********"
click at [478, 562] on div "Save" at bounding box center [457, 569] width 66 height 32
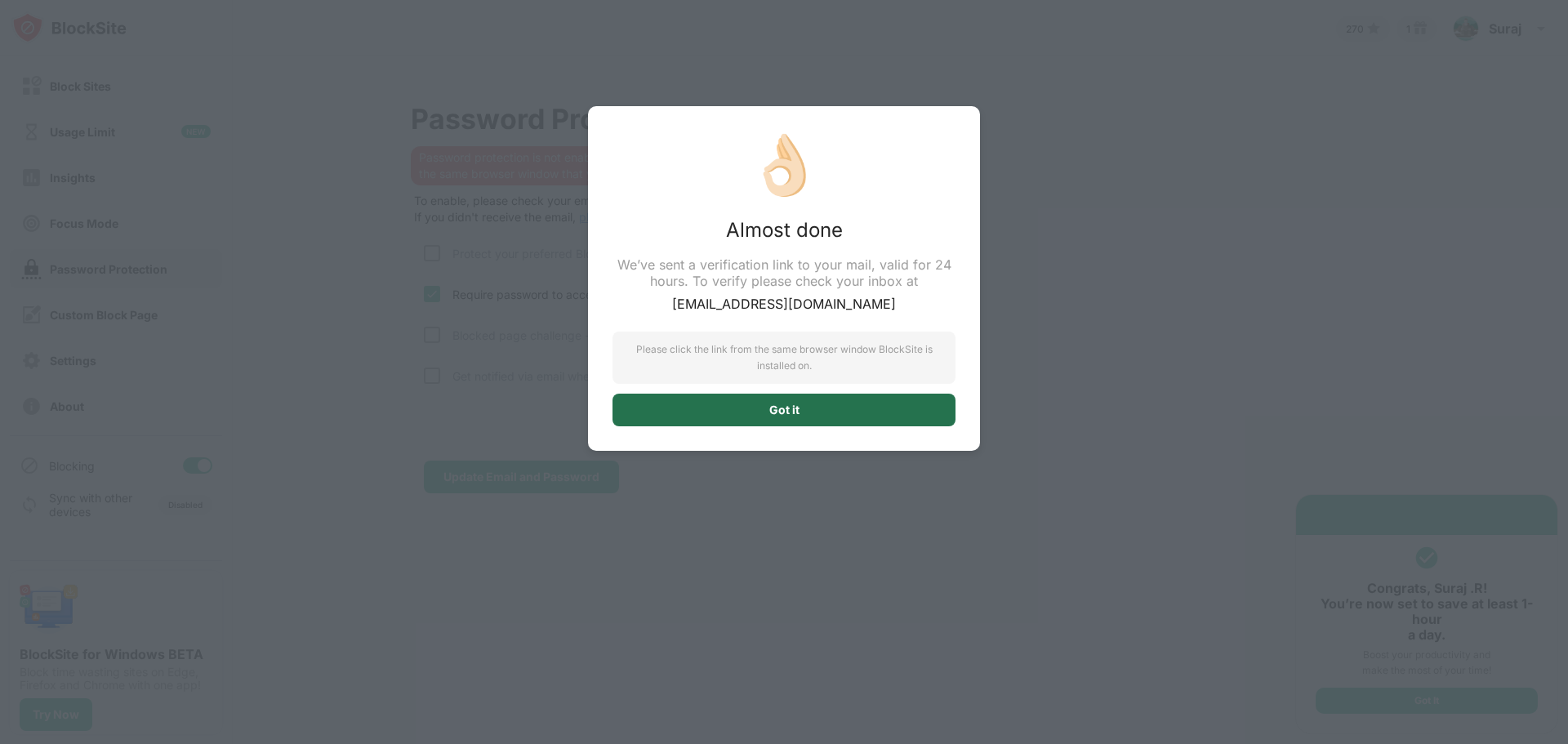
click at [859, 417] on div "Got it" at bounding box center [784, 410] width 343 height 32
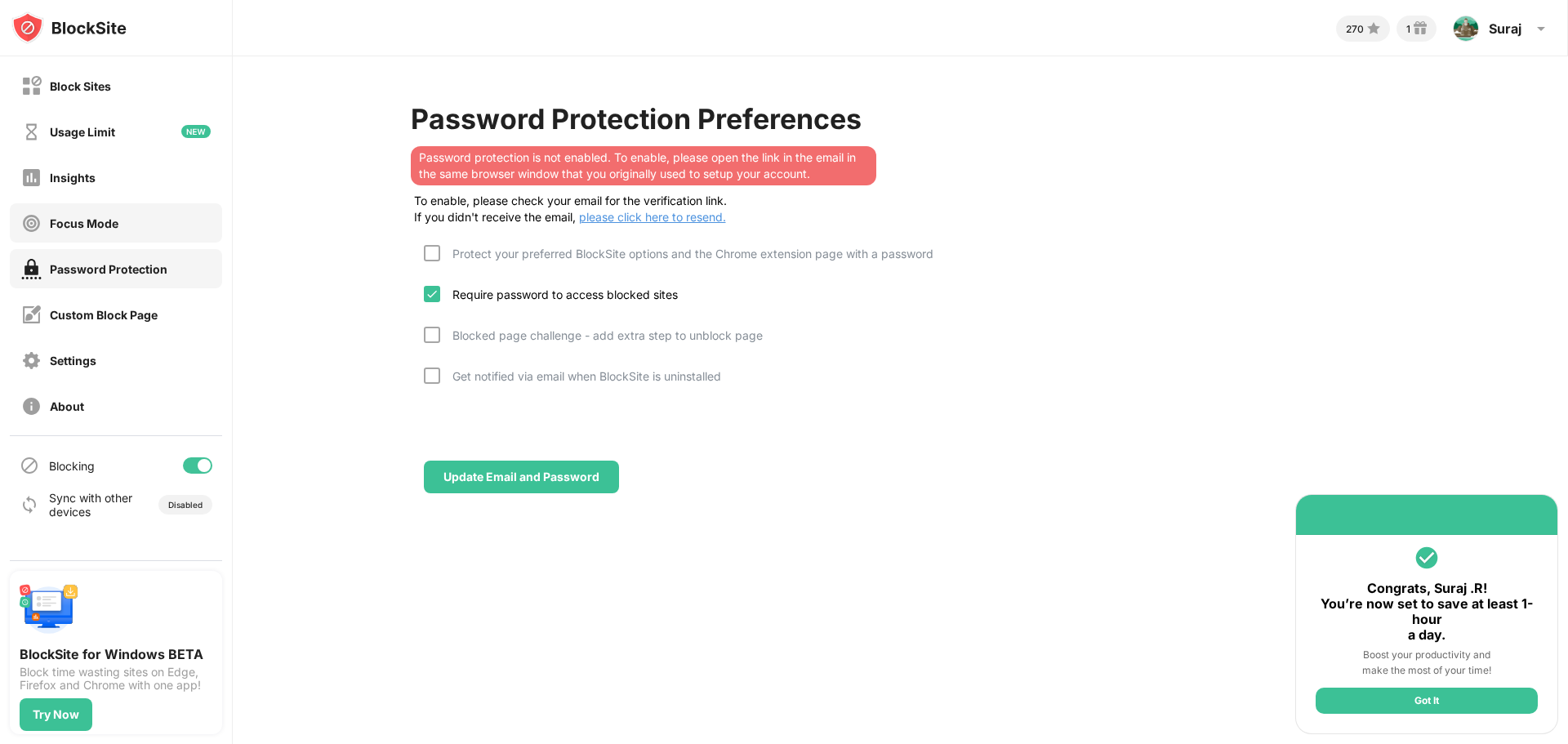
click at [65, 221] on div "Focus Mode" at bounding box center [84, 223] width 69 height 14
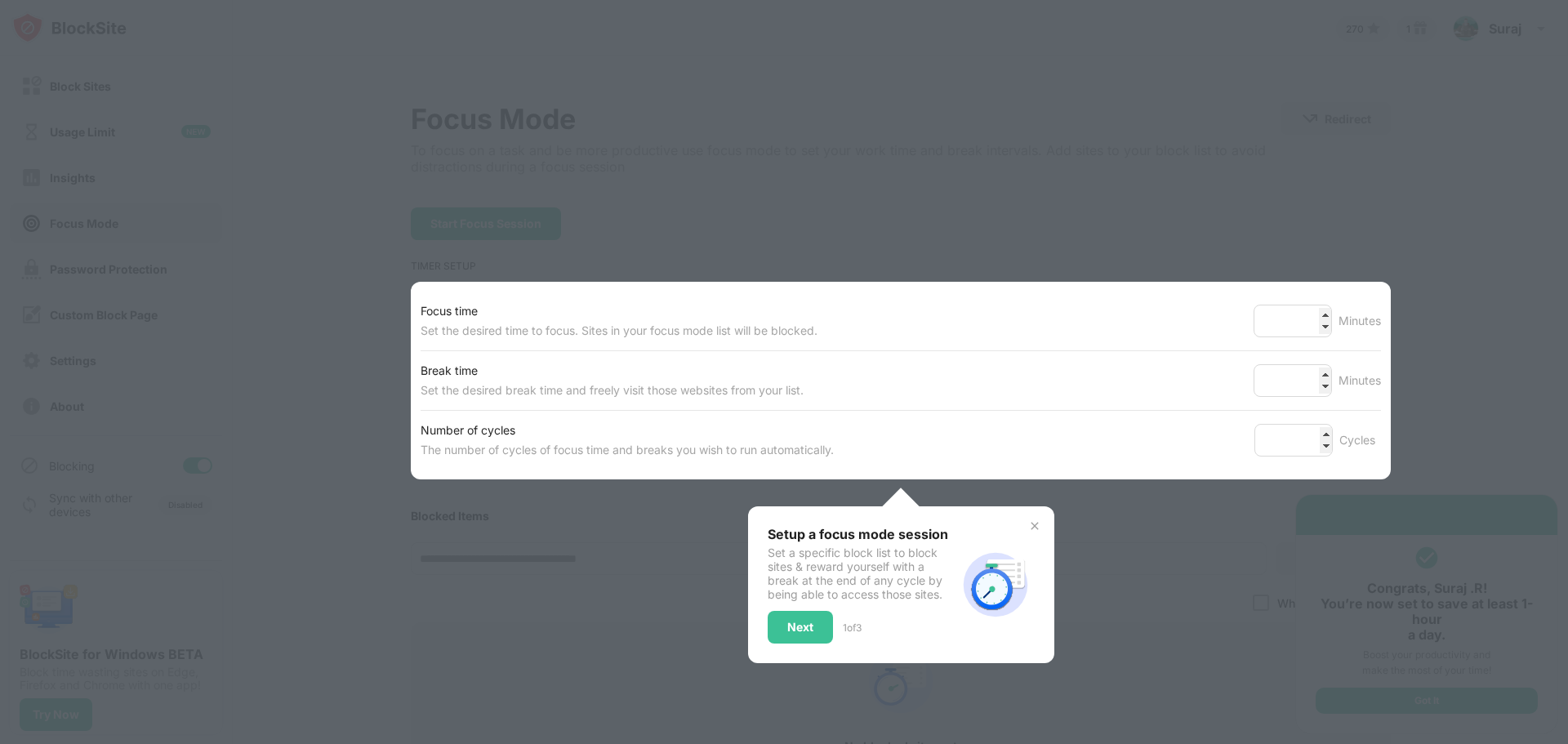
click at [936, 368] on div "Break time Set the desired break time and freely visit those websites from your…" at bounding box center [901, 380] width 960 height 59
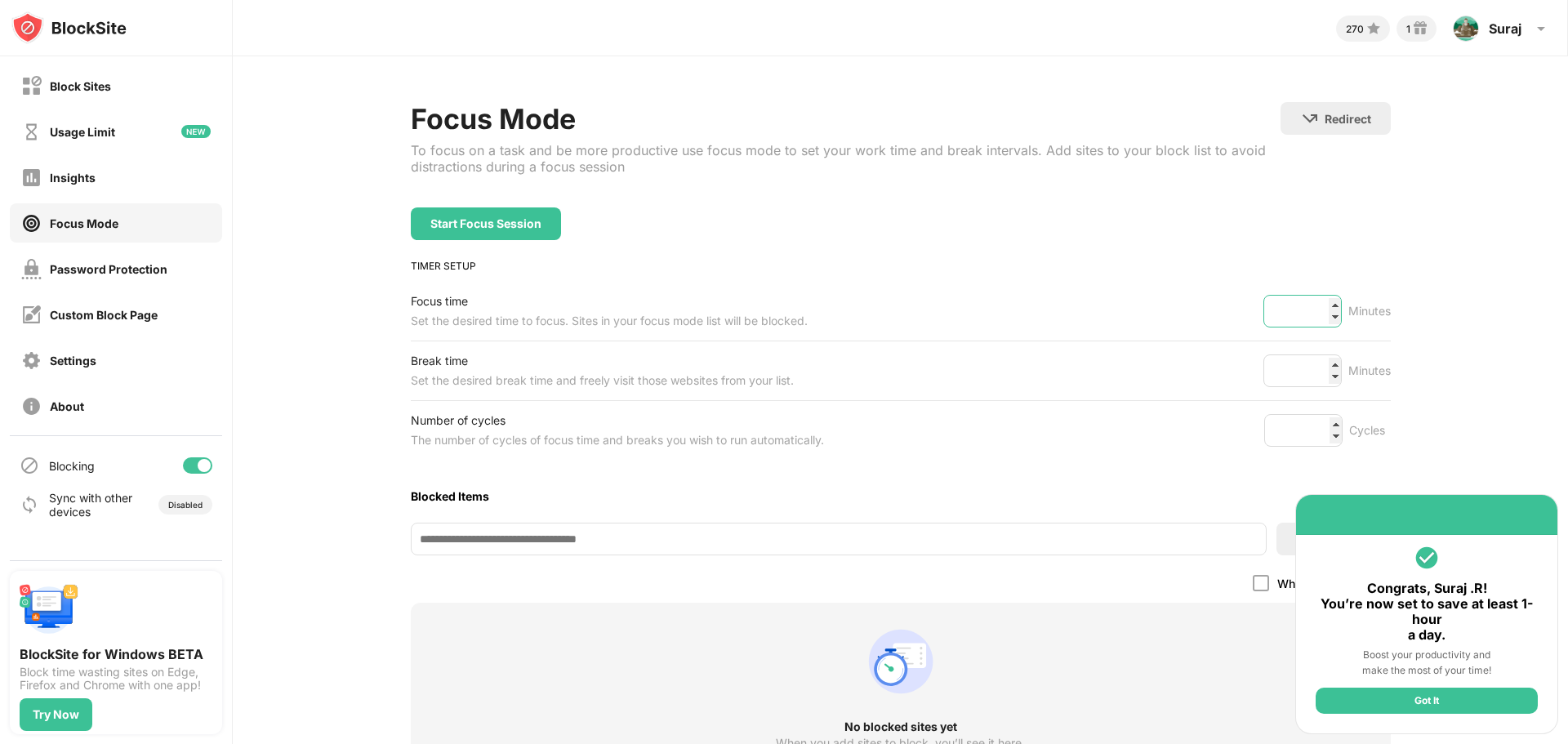
click at [1291, 314] on input "**" at bounding box center [1302, 310] width 79 height 32
click at [1294, 369] on input "*" at bounding box center [1302, 370] width 79 height 32
drag, startPoint x: 1311, startPoint y: 434, endPoint x: 1289, endPoint y: 431, distance: 22.2
click at [1307, 434] on input "*" at bounding box center [1303, 430] width 79 height 32
click at [39, 149] on div "Usage Limit" at bounding box center [116, 131] width 213 height 39
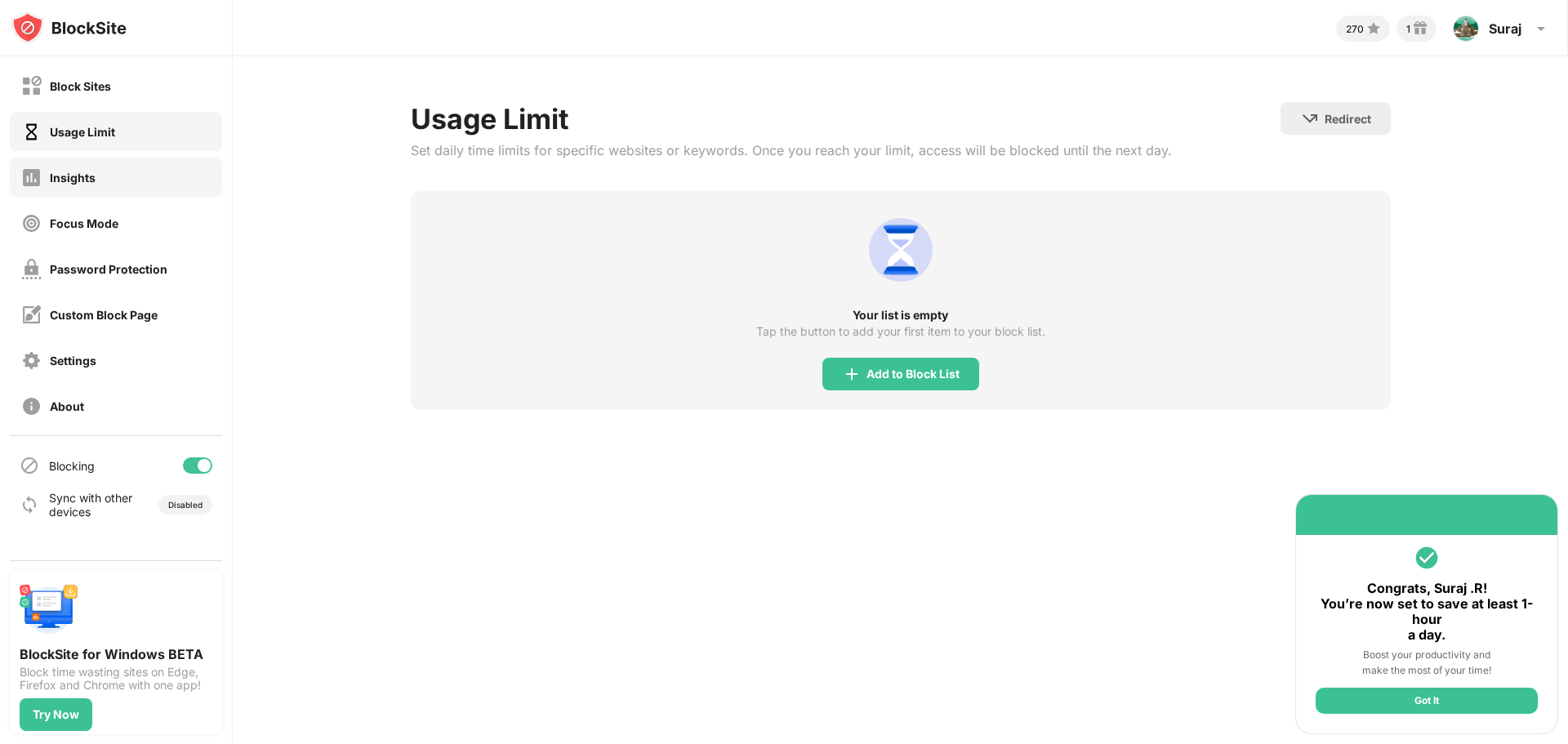
click at [47, 169] on div "Insights" at bounding box center [59, 177] width 75 height 21
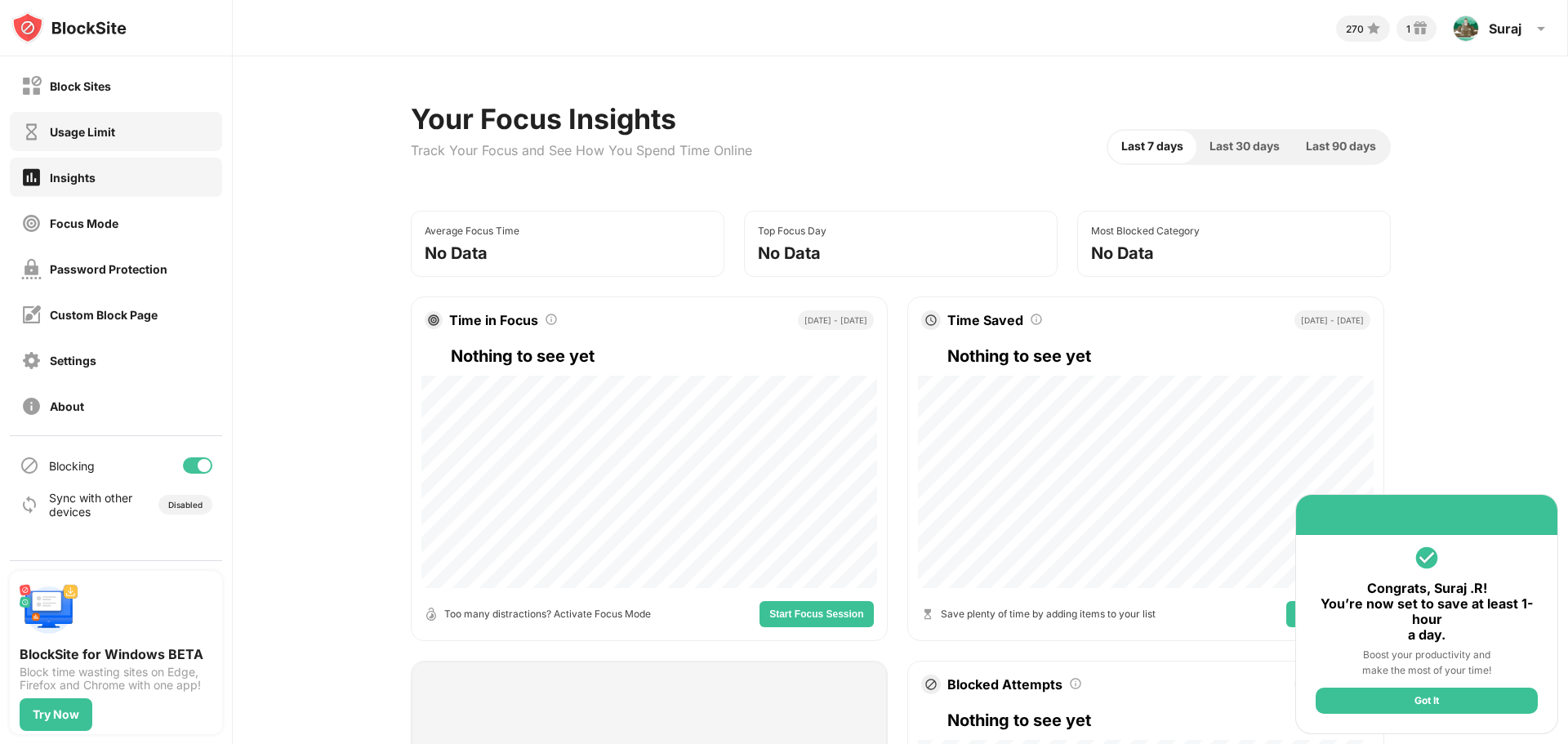
click at [72, 112] on div "Usage Limit" at bounding box center [116, 131] width 213 height 39
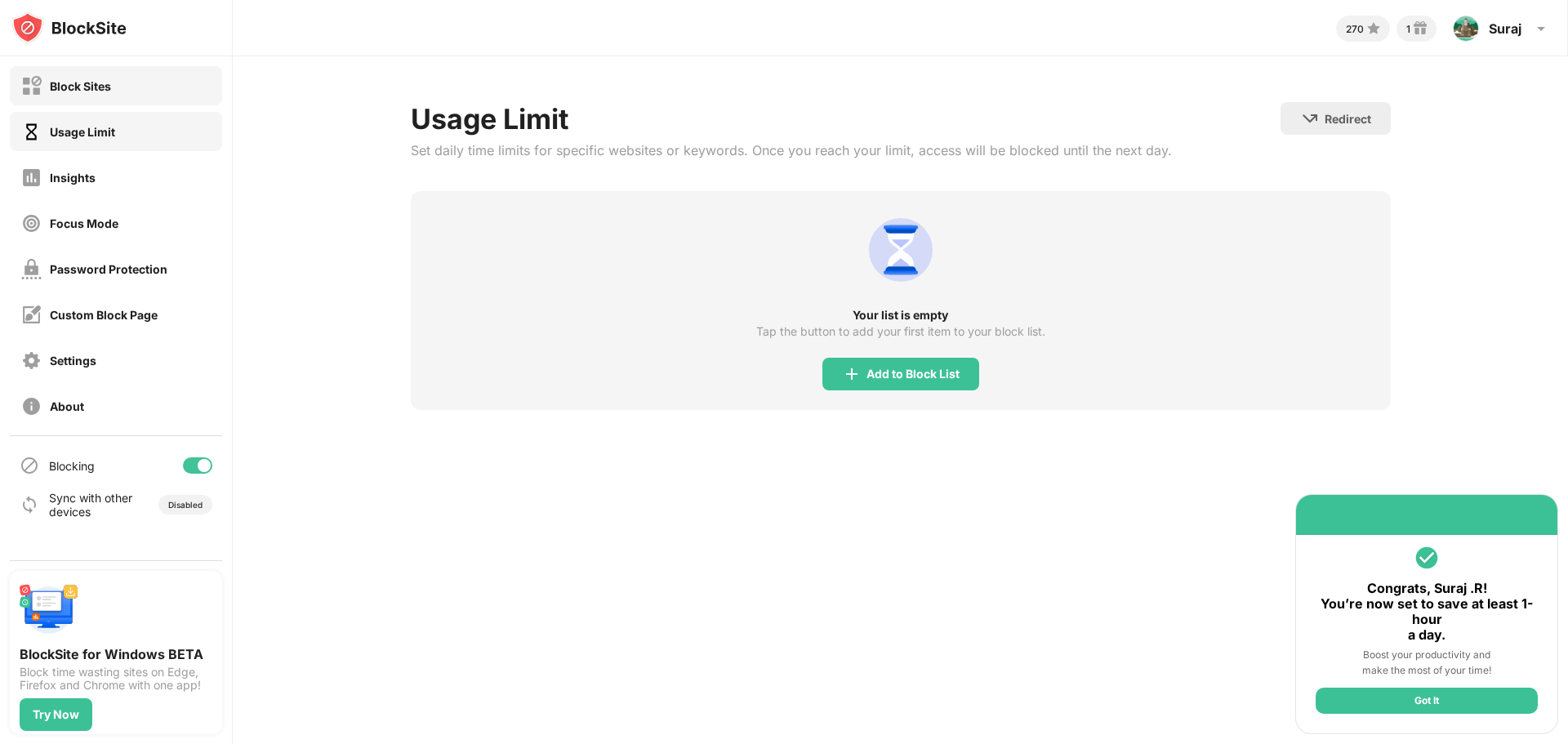
click at [77, 97] on div "Block Sites" at bounding box center [116, 85] width 213 height 39
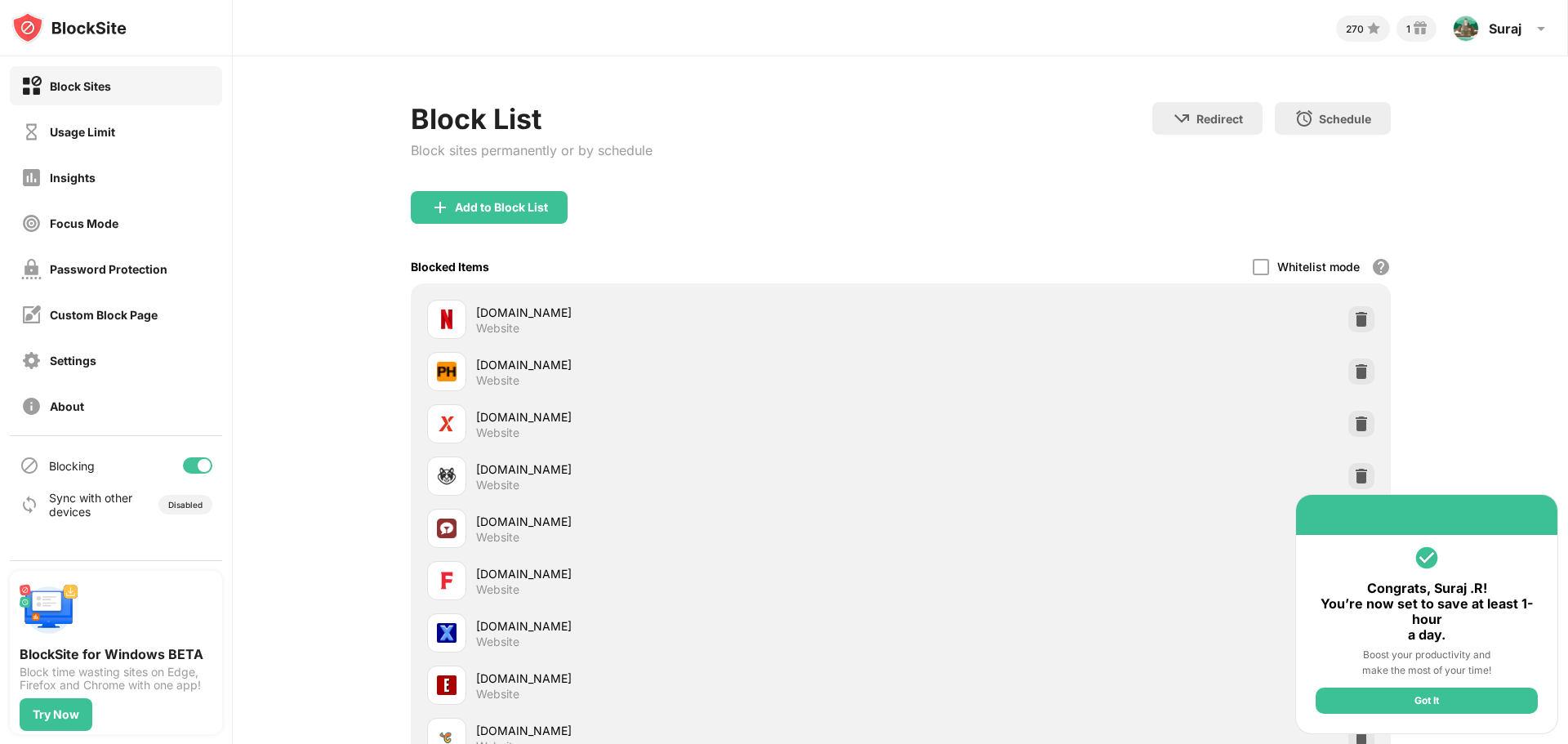
click at [1454, 697] on div "Got It" at bounding box center [1426, 701] width 222 height 26
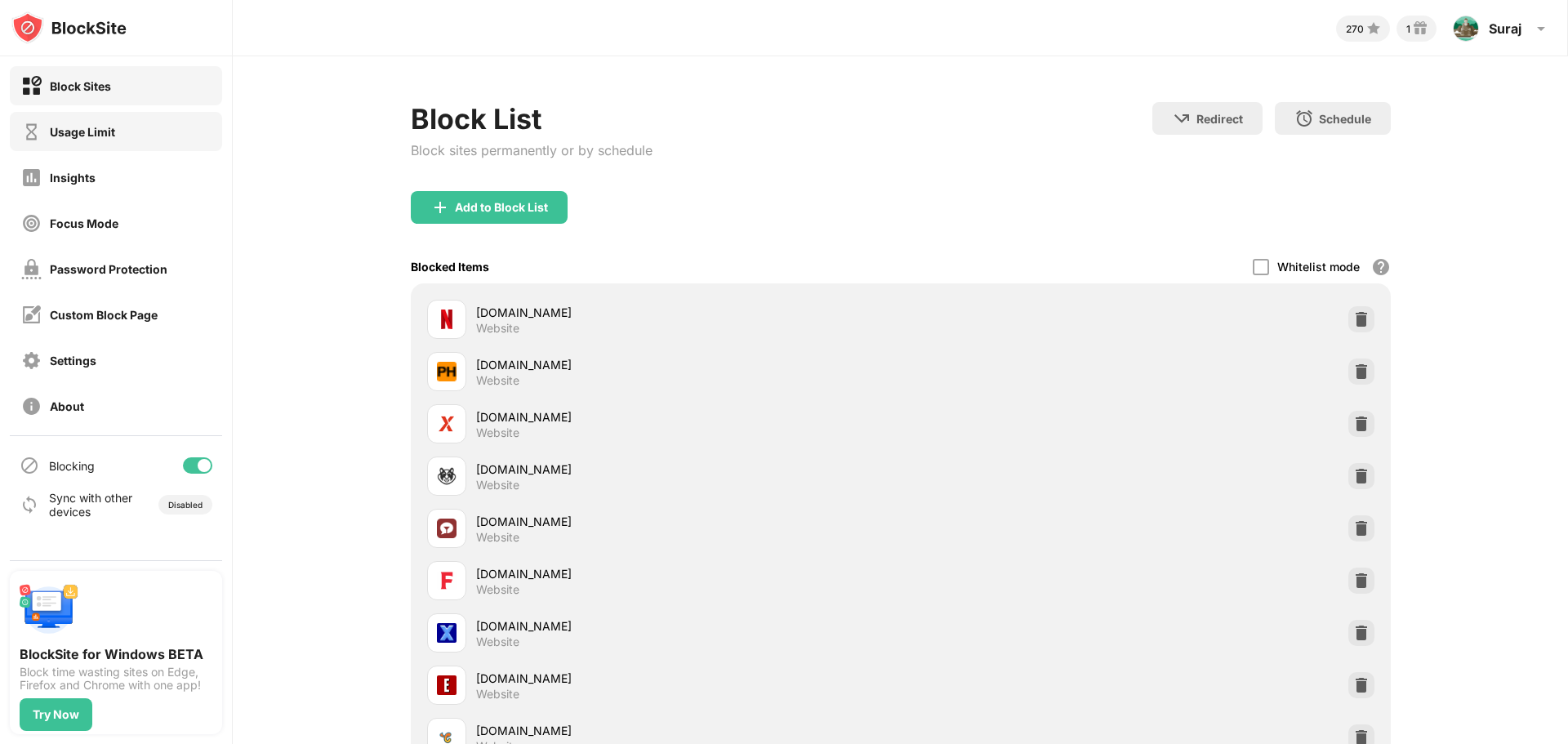
click at [87, 135] on div "Usage Limit" at bounding box center [82, 132] width 65 height 14
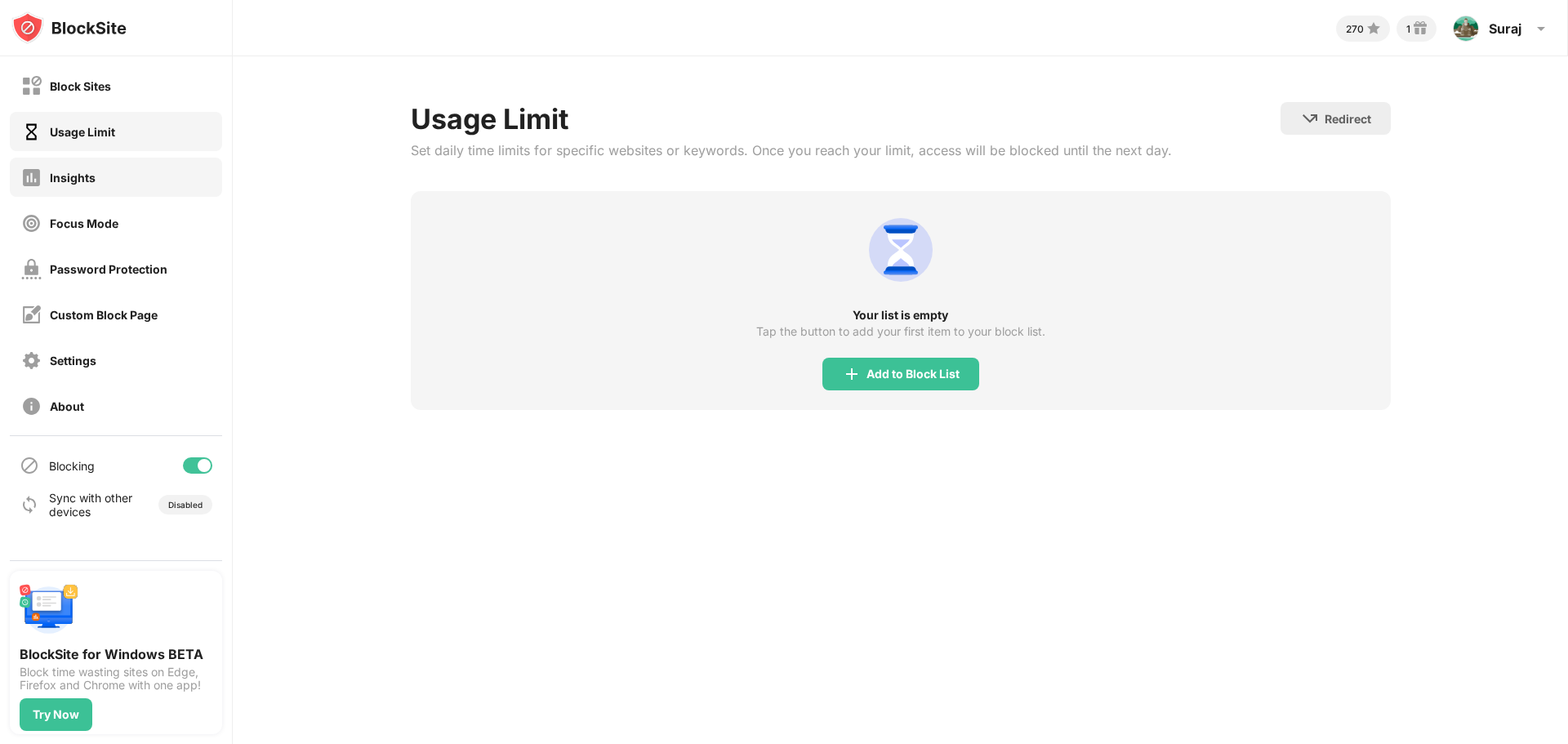
click at [89, 170] on div "Insights" at bounding box center [72, 177] width 46 height 14
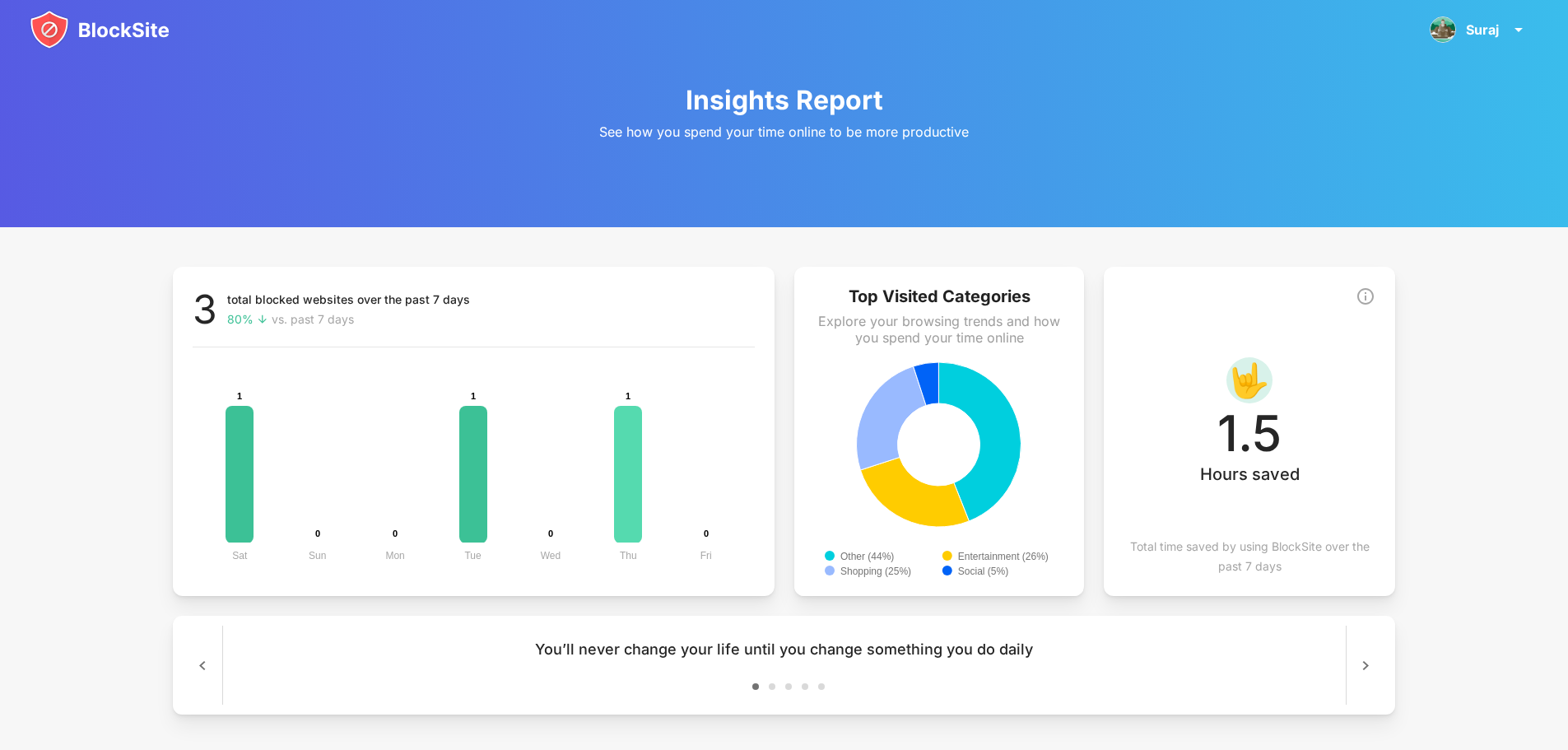
click at [621, 498] on rect at bounding box center [628, 474] width 28 height 138
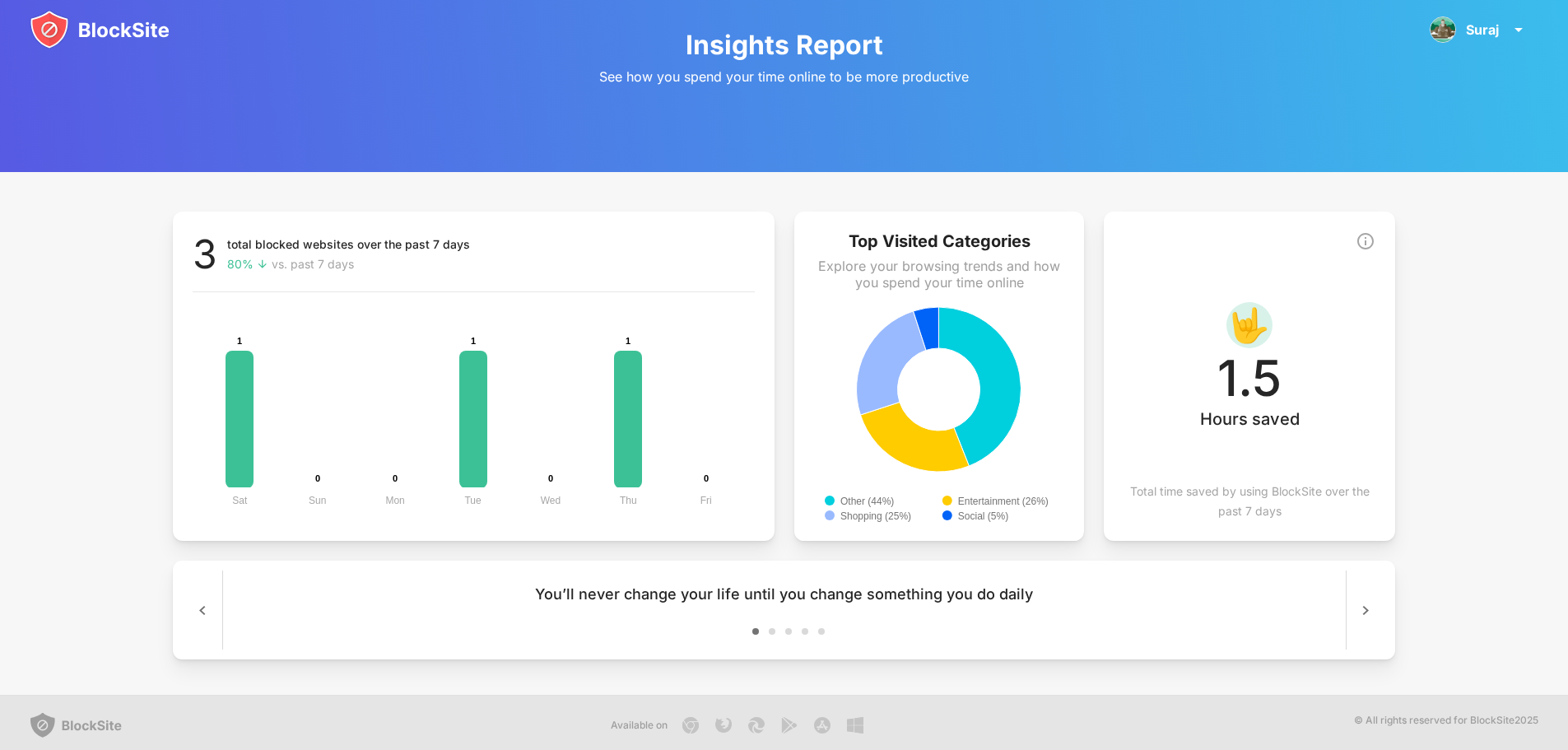
scroll to position [60, 0]
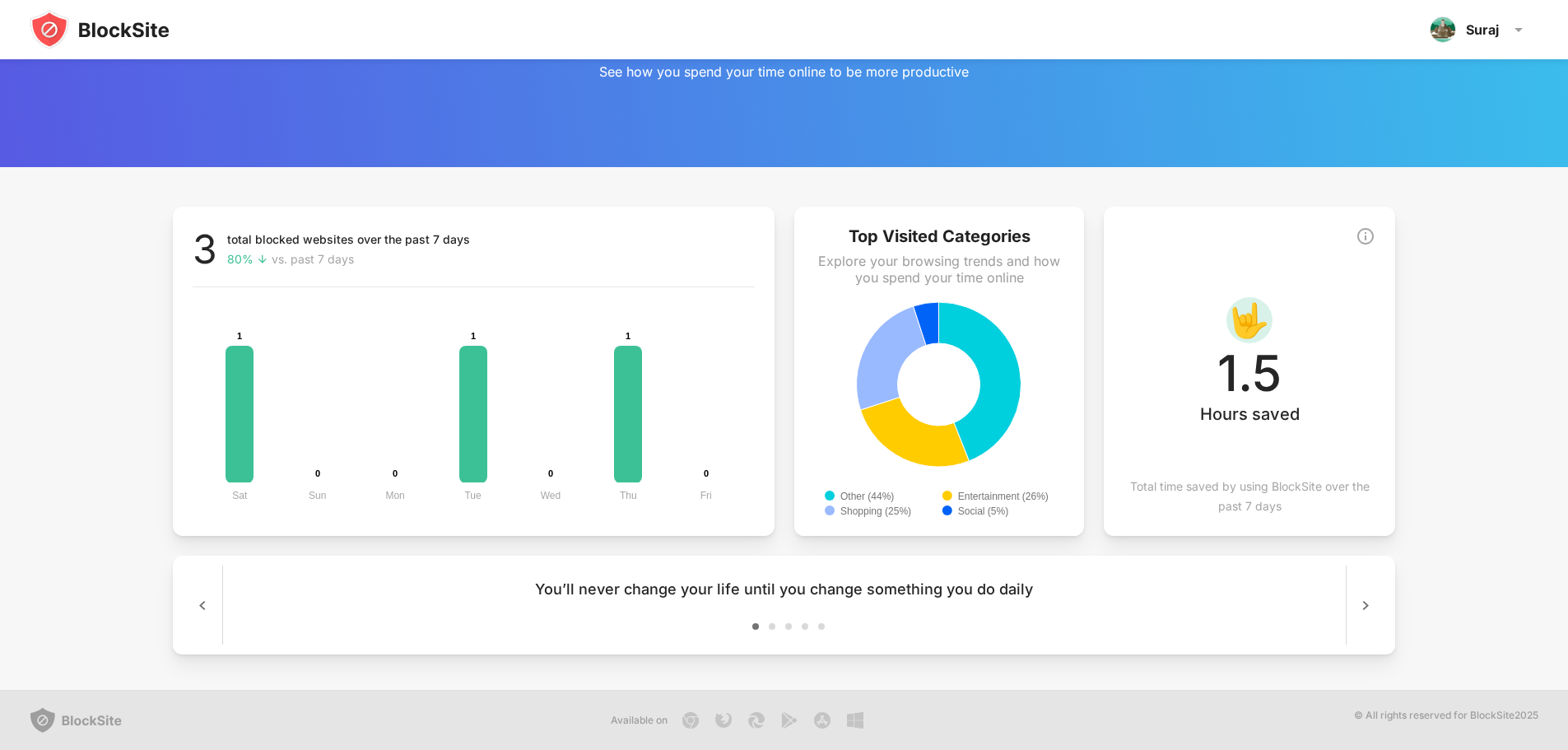
click at [1376, 603] on img at bounding box center [1366, 605] width 20 height 18
click at [1376, 602] on img at bounding box center [1366, 605] width 20 height 18
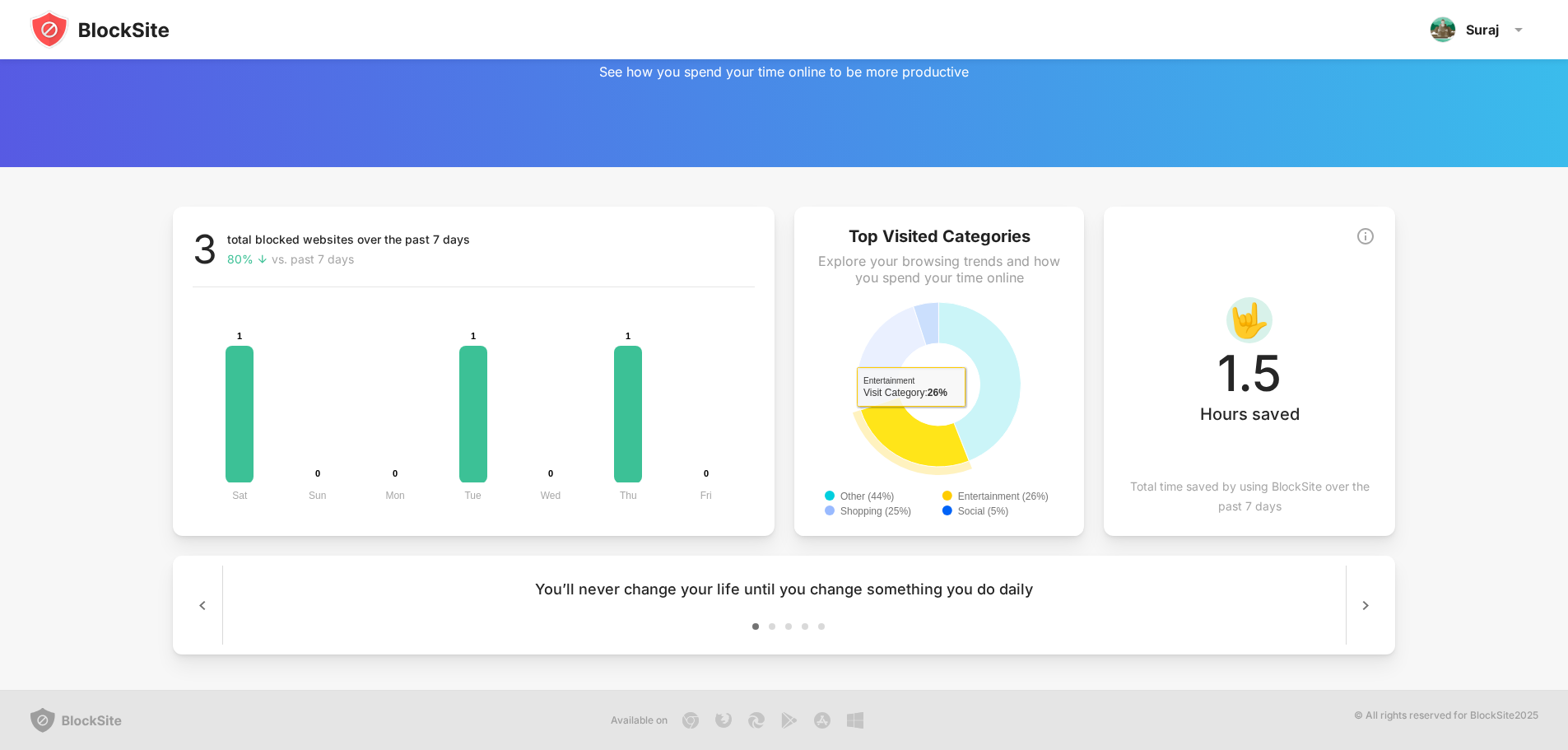
click at [911, 419] on icon at bounding box center [915, 432] width 108 height 69
click at [930, 443] on icon at bounding box center [911, 439] width 108 height 69
click at [930, 443] on icon at bounding box center [915, 432] width 108 height 69
click at [930, 443] on icon at bounding box center [911, 439] width 108 height 69
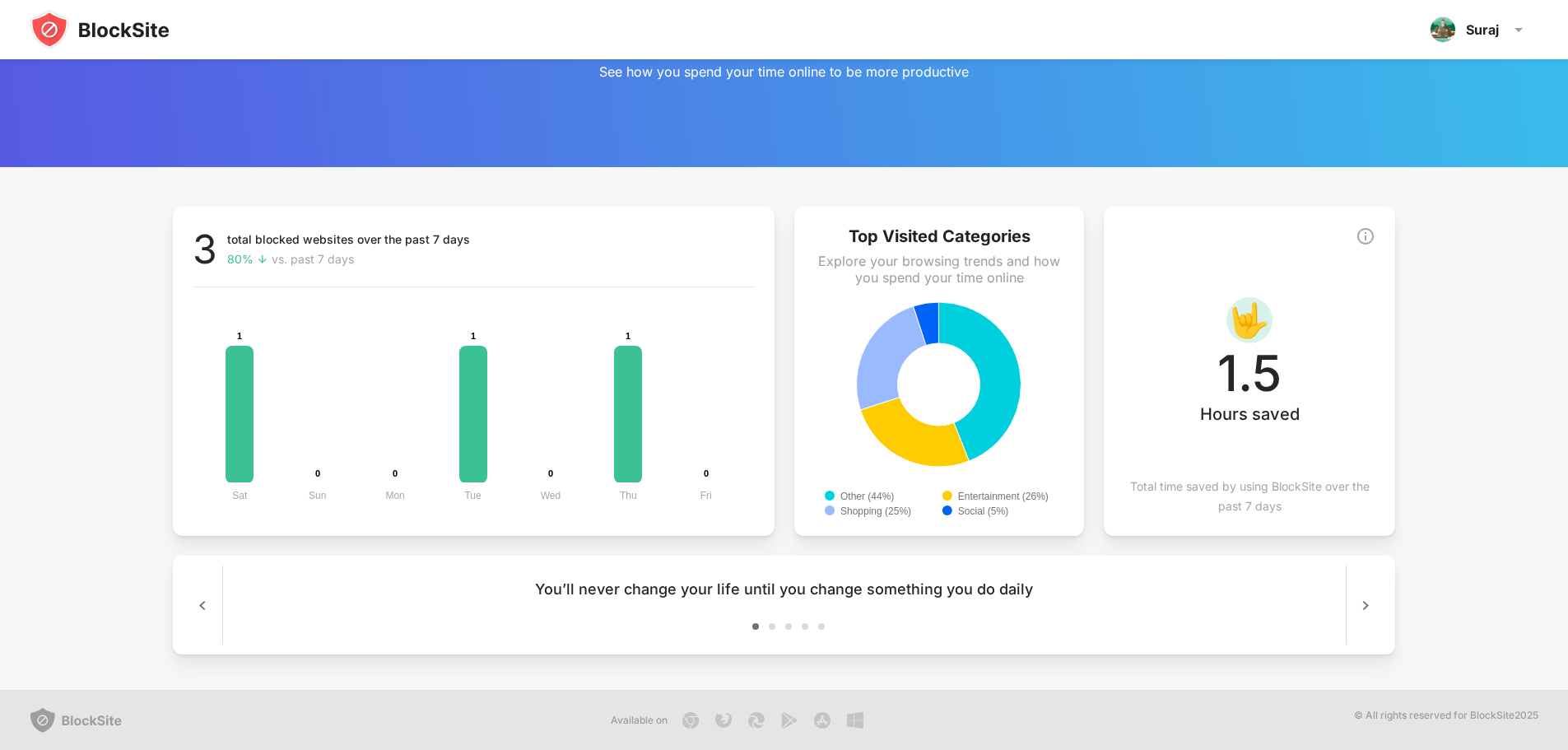
click at [1367, 238] on img at bounding box center [1366, 236] width 20 height 20
click at [1367, 237] on img at bounding box center [1366, 236] width 20 height 20
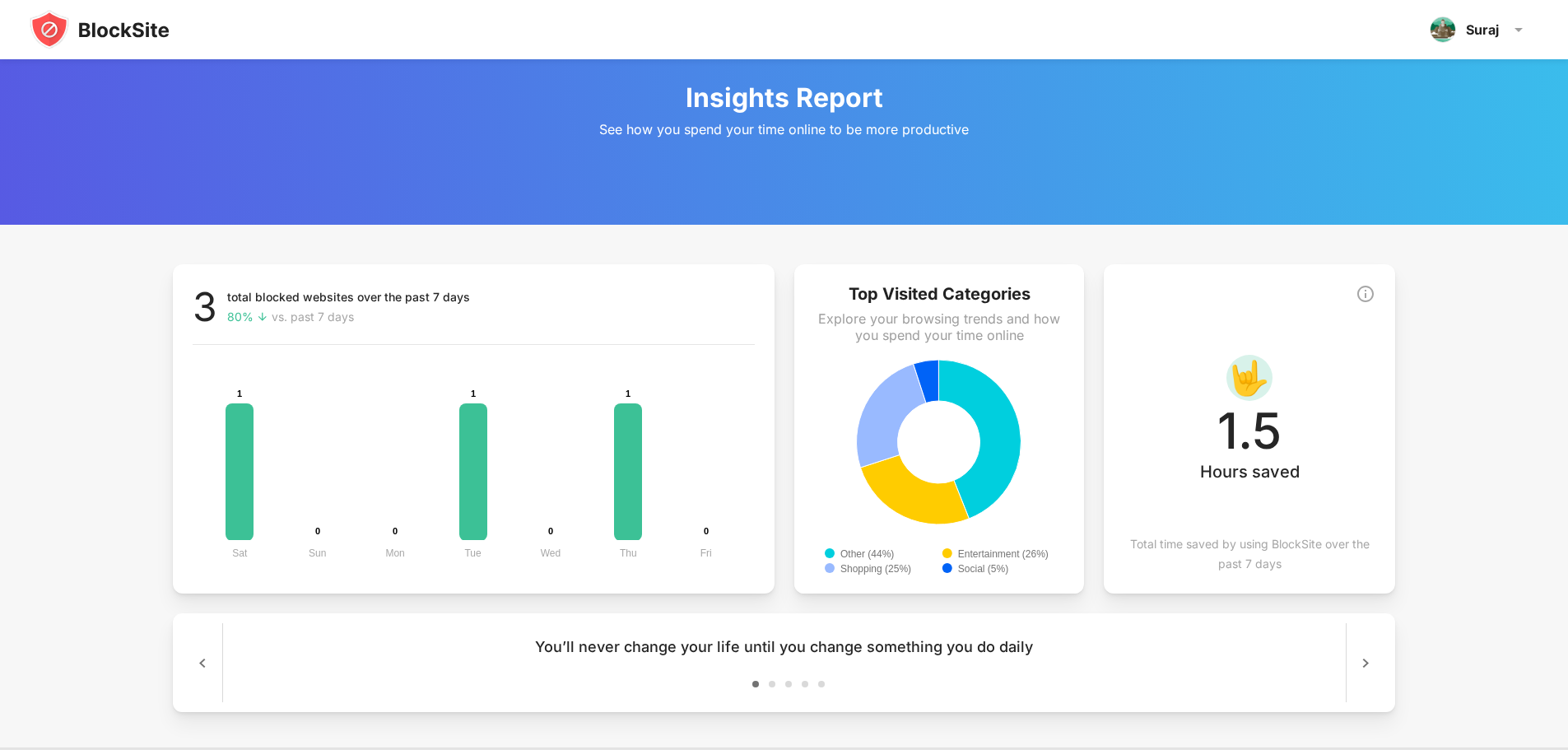
scroll to position [0, 0]
